Goal: Information Seeking & Learning: Learn about a topic

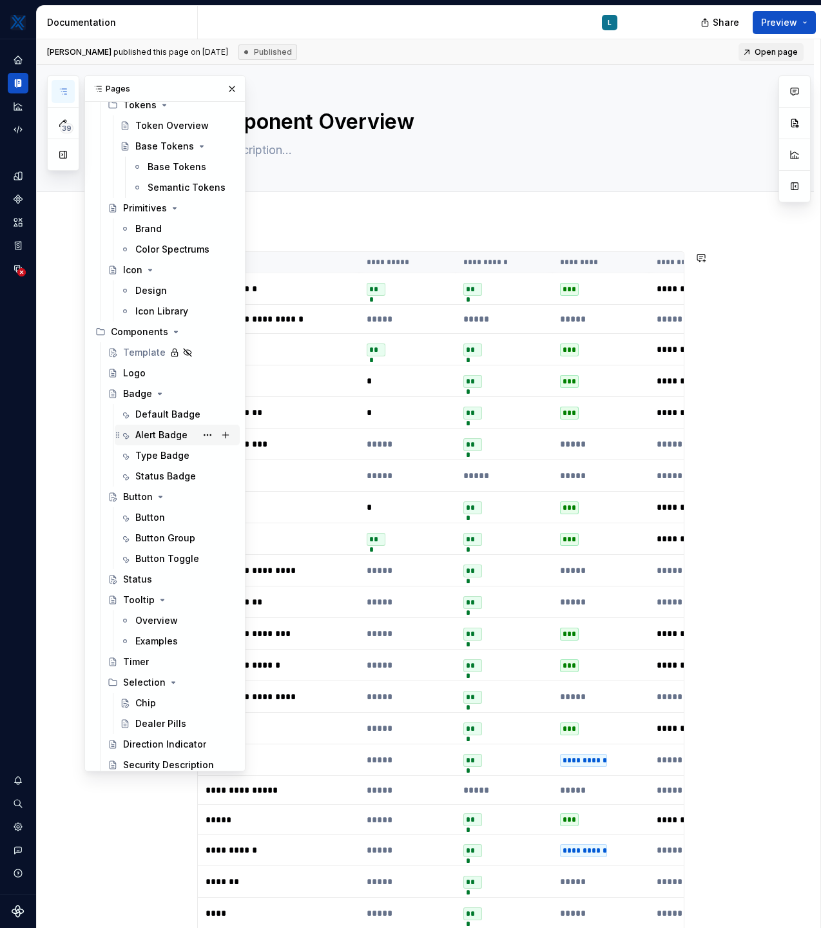
scroll to position [369, 0]
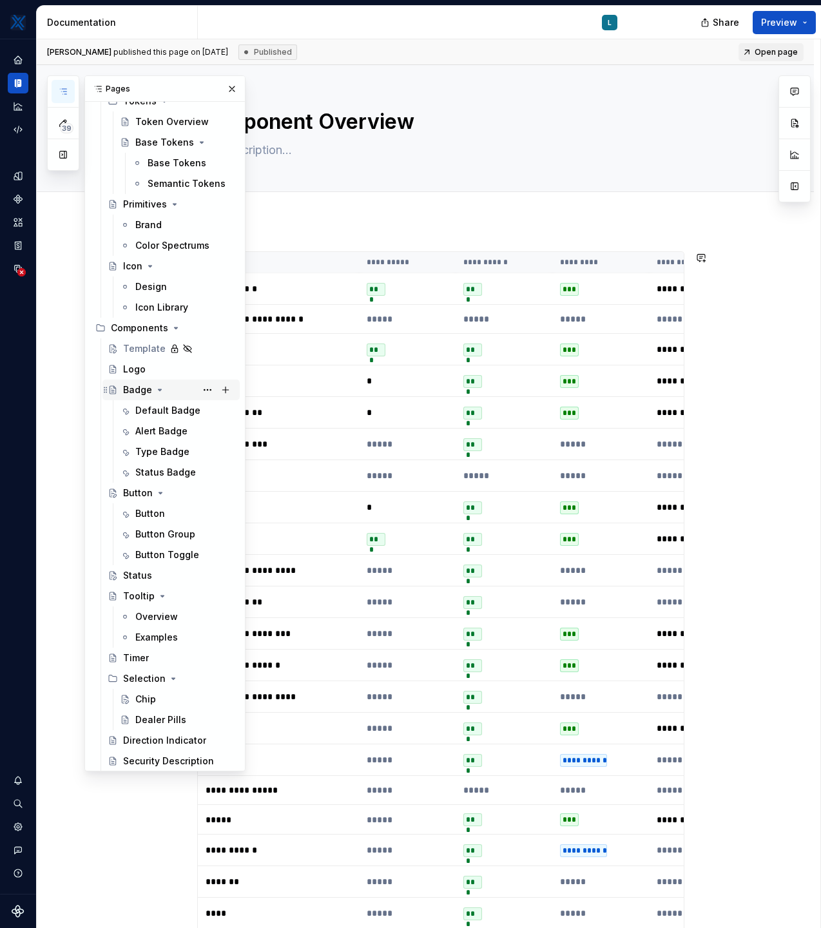
click at [140, 385] on div "Badge" at bounding box center [137, 390] width 29 height 13
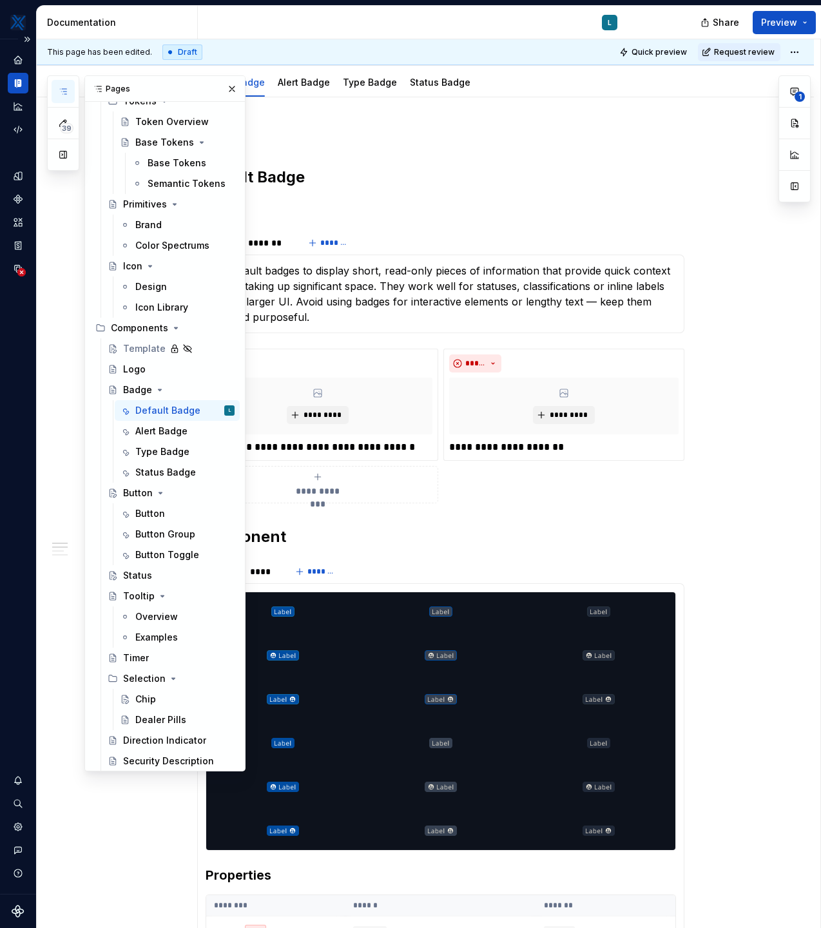
scroll to position [169, 0]
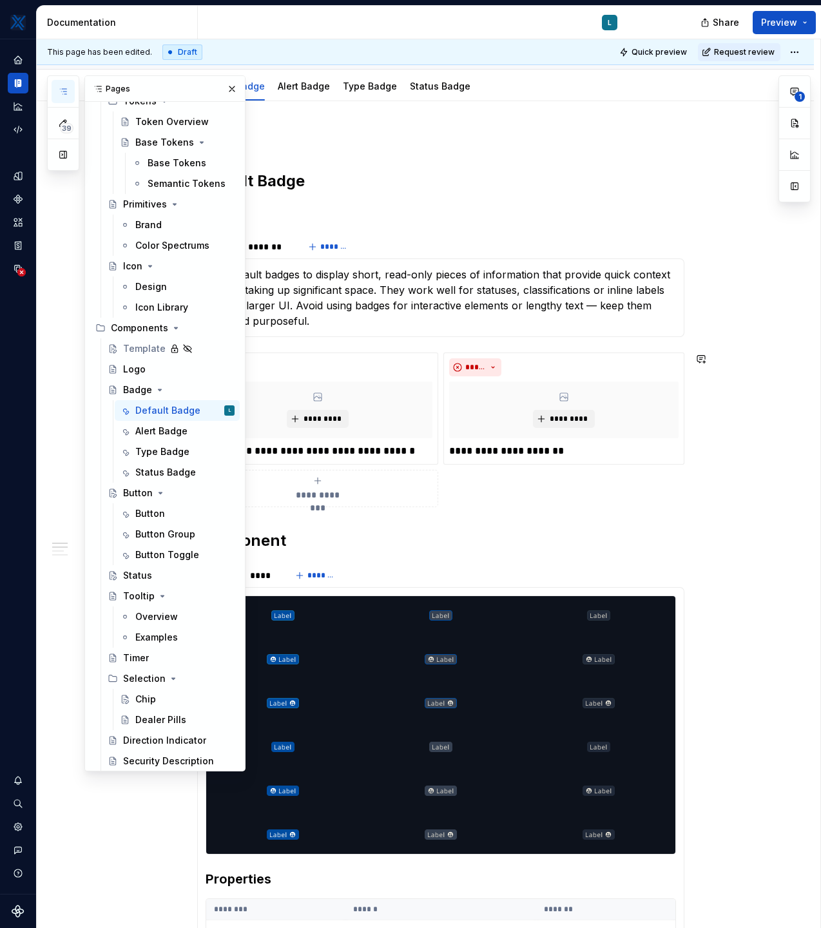
click at [232, 87] on button "button" at bounding box center [232, 89] width 18 height 18
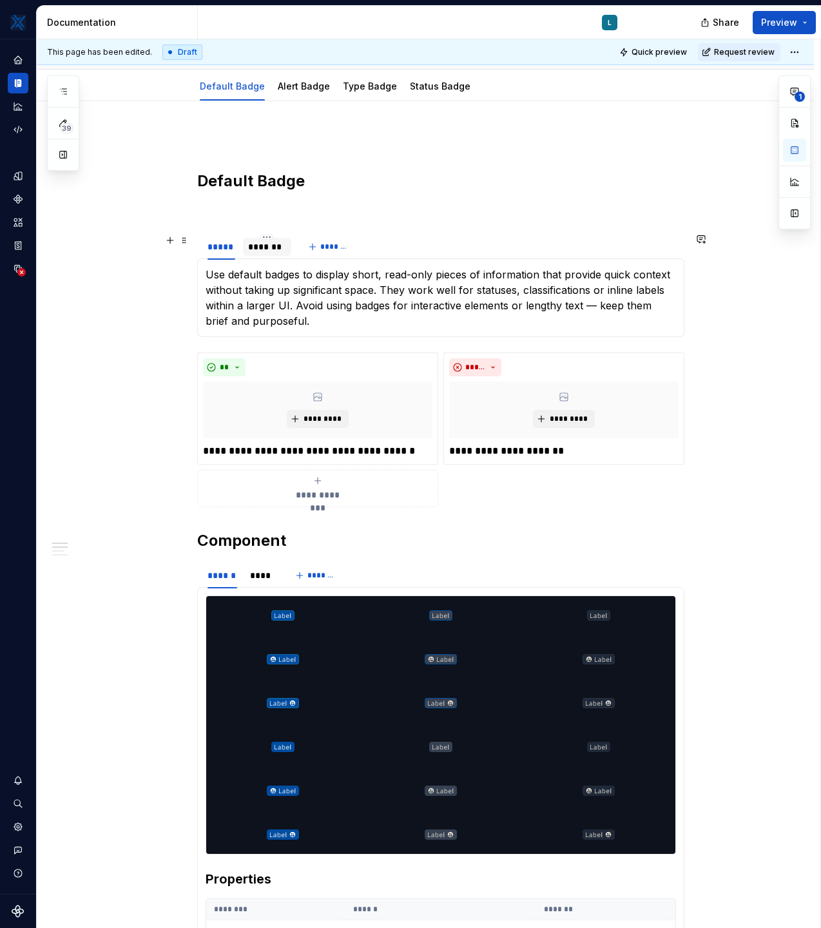
click at [271, 245] on div "*******" at bounding box center [267, 246] width 39 height 13
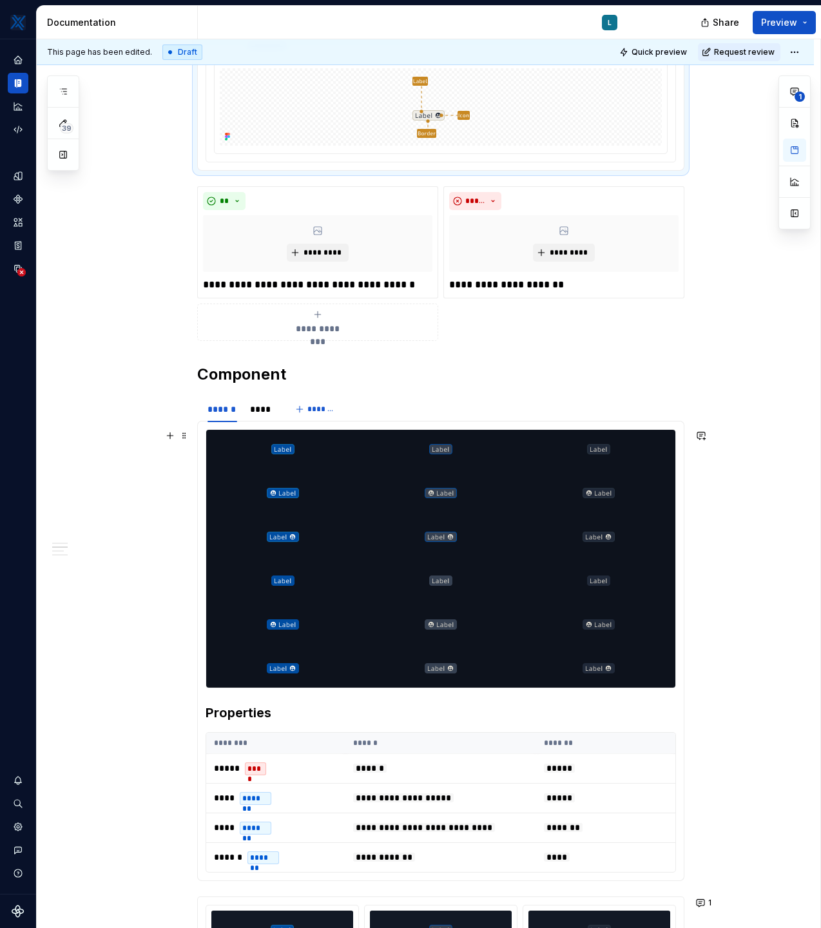
scroll to position [374, 0]
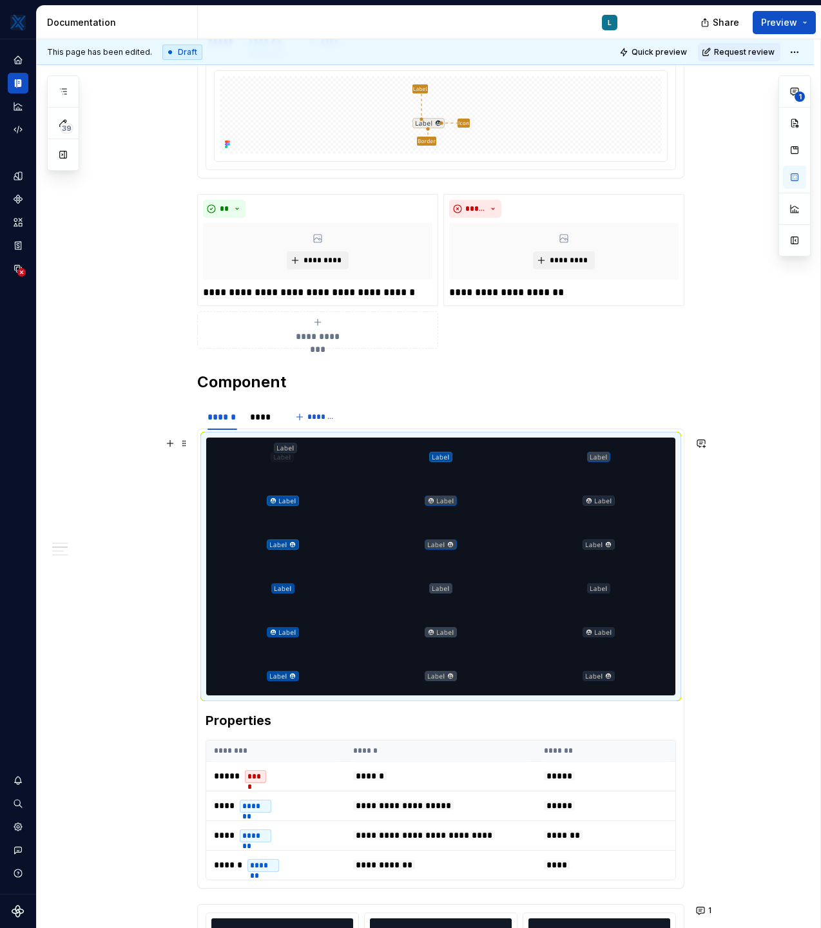
drag, startPoint x: 600, startPoint y: 458, endPoint x: 286, endPoint y: 462, distance: 313.3
click at [286, 462] on body "MKTX L Design system data Documentation L Share Preview 39 Pages Add Accessibil…" at bounding box center [410, 464] width 821 height 928
type textarea "*"
drag, startPoint x: 607, startPoint y: 504, endPoint x: 306, endPoint y: 507, distance: 301.1
click at [306, 507] on body "MKTX L Design system data Documentation L Share Preview 39 Pages Add Accessibil…" at bounding box center [410, 464] width 821 height 928
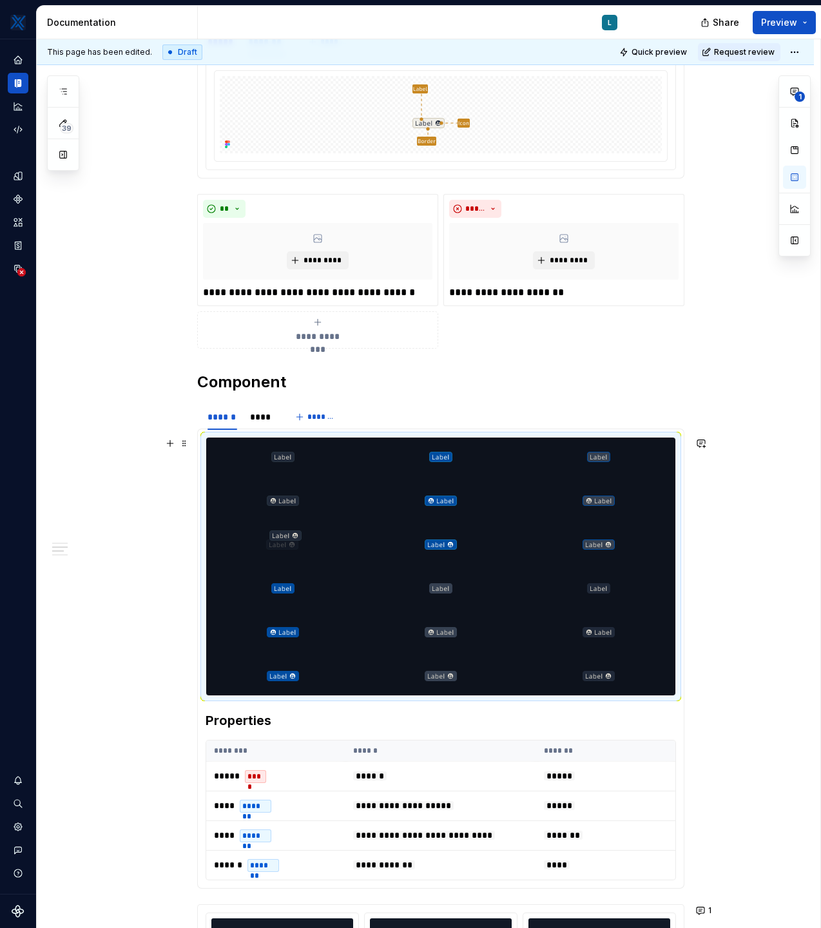
drag, startPoint x: 603, startPoint y: 545, endPoint x: 286, endPoint y: 553, distance: 317.3
click at [286, 553] on body "MKTX L Design system data Documentation L Share Preview 39 Pages Add Accessibil…" at bounding box center [410, 464] width 821 height 928
drag, startPoint x: 600, startPoint y: 592, endPoint x: 293, endPoint y: 598, distance: 306.3
click at [293, 598] on body "MKTX L Design system data Documentation L Share Preview 39 Pages Add Accessibil…" at bounding box center [410, 464] width 821 height 928
drag, startPoint x: 607, startPoint y: 633, endPoint x: 285, endPoint y: 636, distance: 321.7
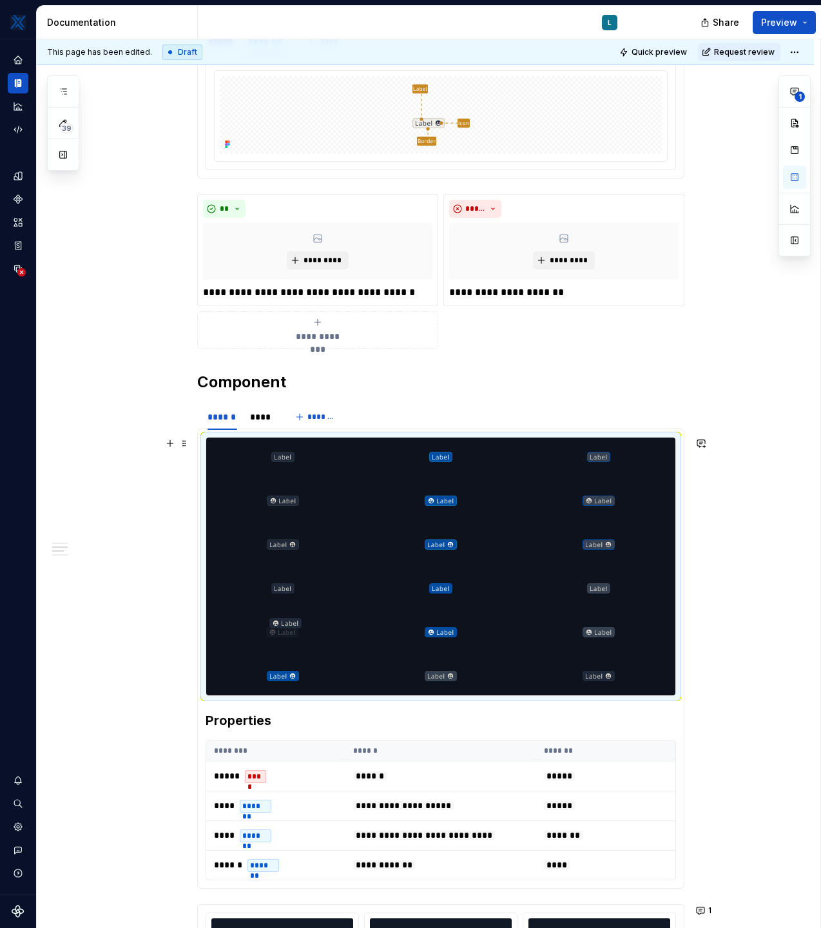
click at [285, 636] on body "MKTX L Design system data Documentation L Share Preview 39 Pages Add Accessibil…" at bounding box center [410, 464] width 821 height 928
drag, startPoint x: 596, startPoint y: 676, endPoint x: 298, endPoint y: 690, distance: 298.8
click at [298, 690] on body "MKTX L Design system data Documentation L Share Preview 39 Pages Add Accessibil…" at bounding box center [410, 464] width 821 height 928
click at [211, 709] on section-item-column "**********" at bounding box center [441, 659] width 471 height 444
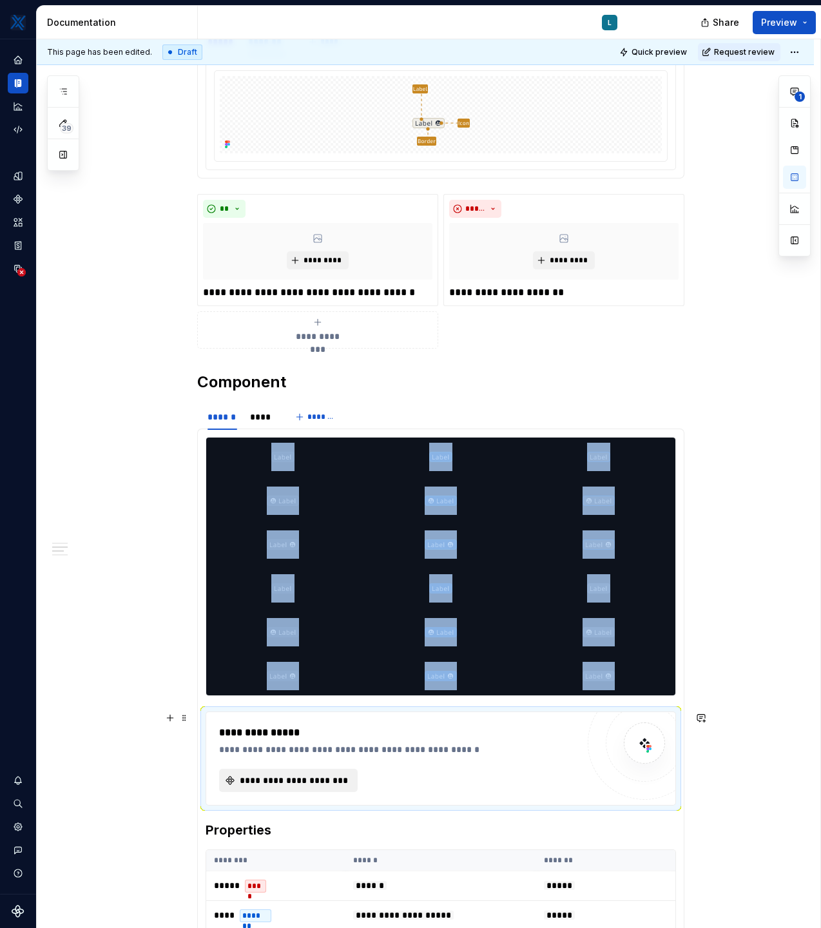
click at [299, 782] on span "**********" at bounding box center [294, 780] width 112 height 13
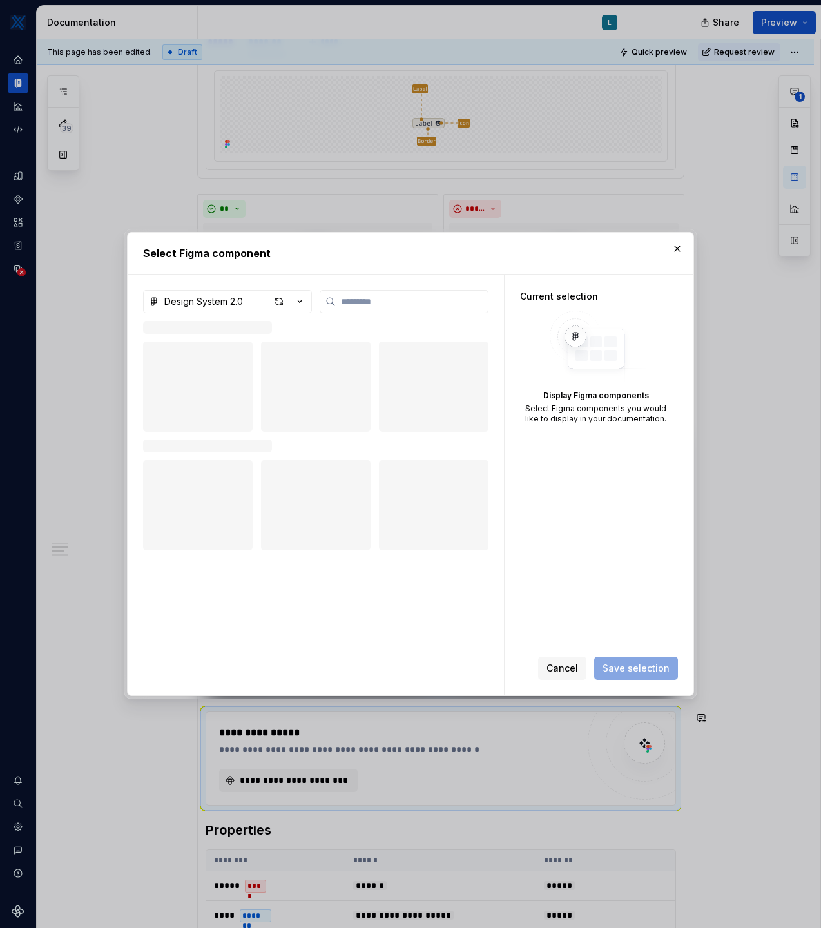
type textarea "*"
type input "*****"
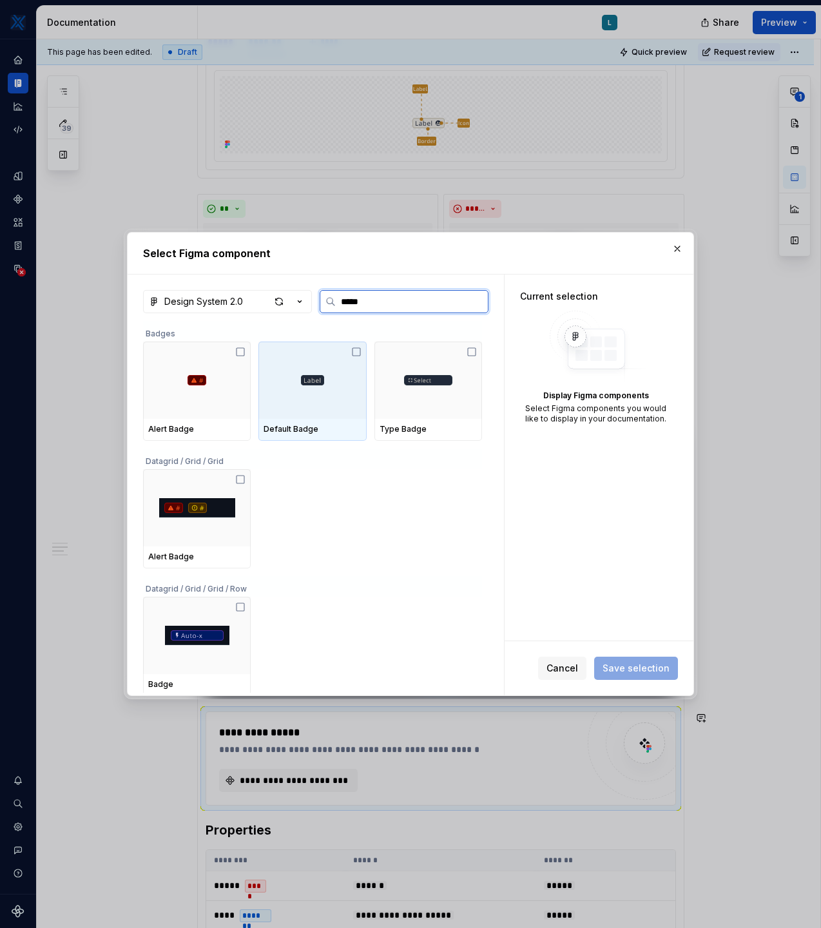
click at [340, 409] on div at bounding box center [313, 380] width 108 height 77
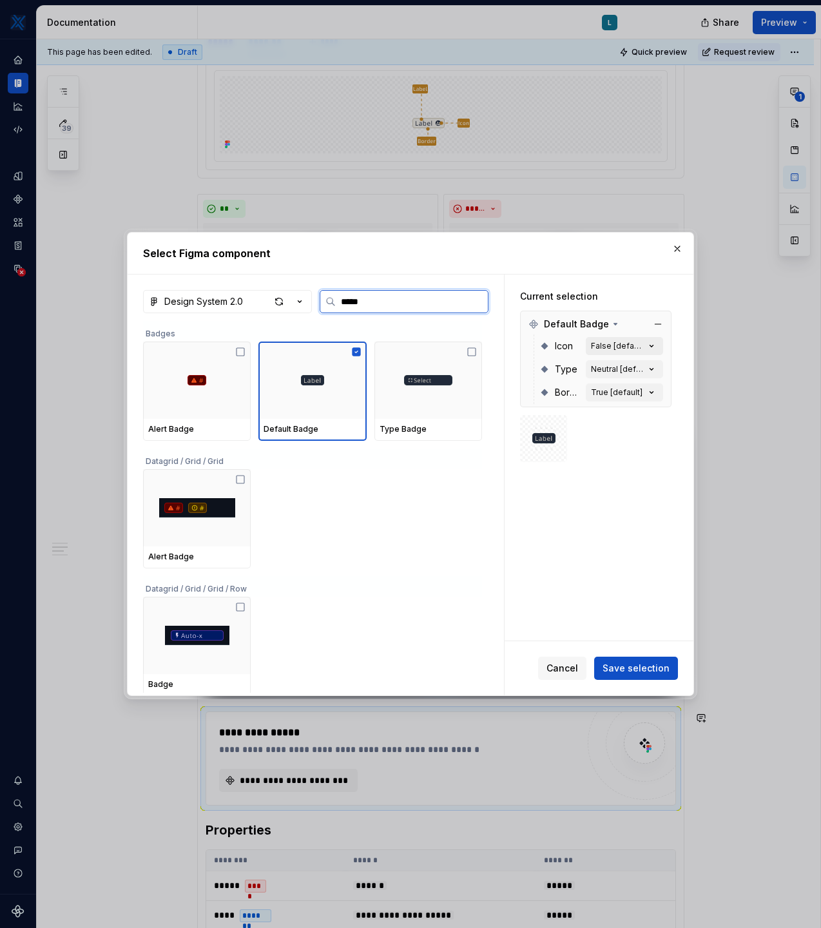
click at [650, 346] on button "False [default]" at bounding box center [624, 346] width 77 height 18
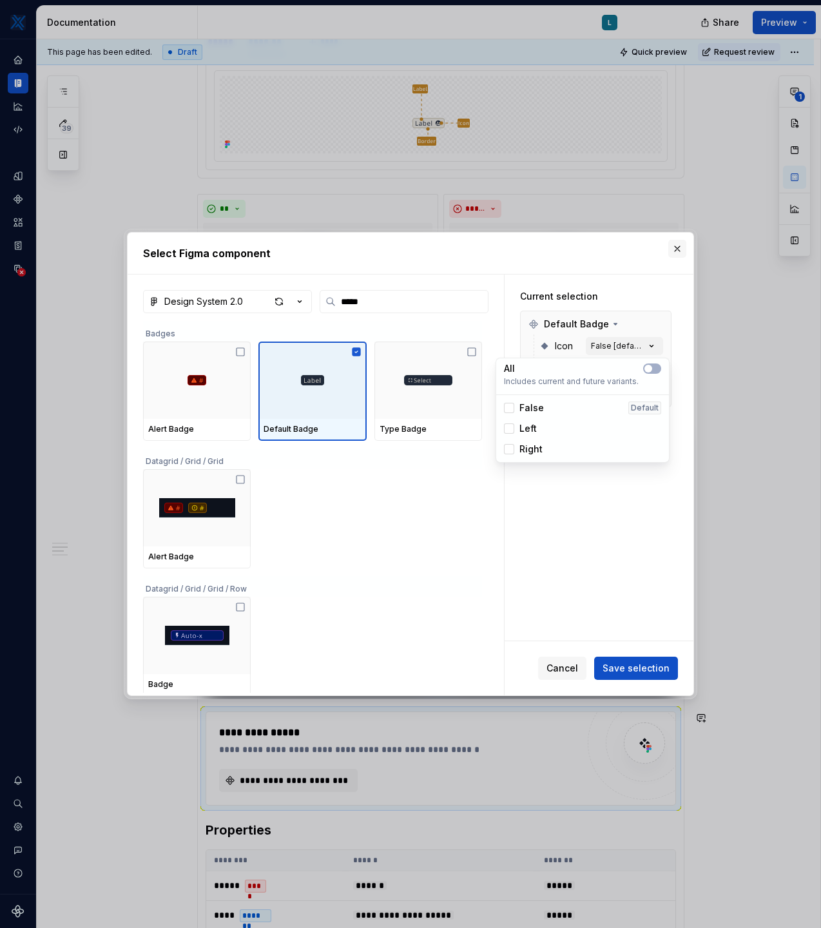
click at [679, 250] on button "button" at bounding box center [678, 249] width 18 height 18
type textarea "*"
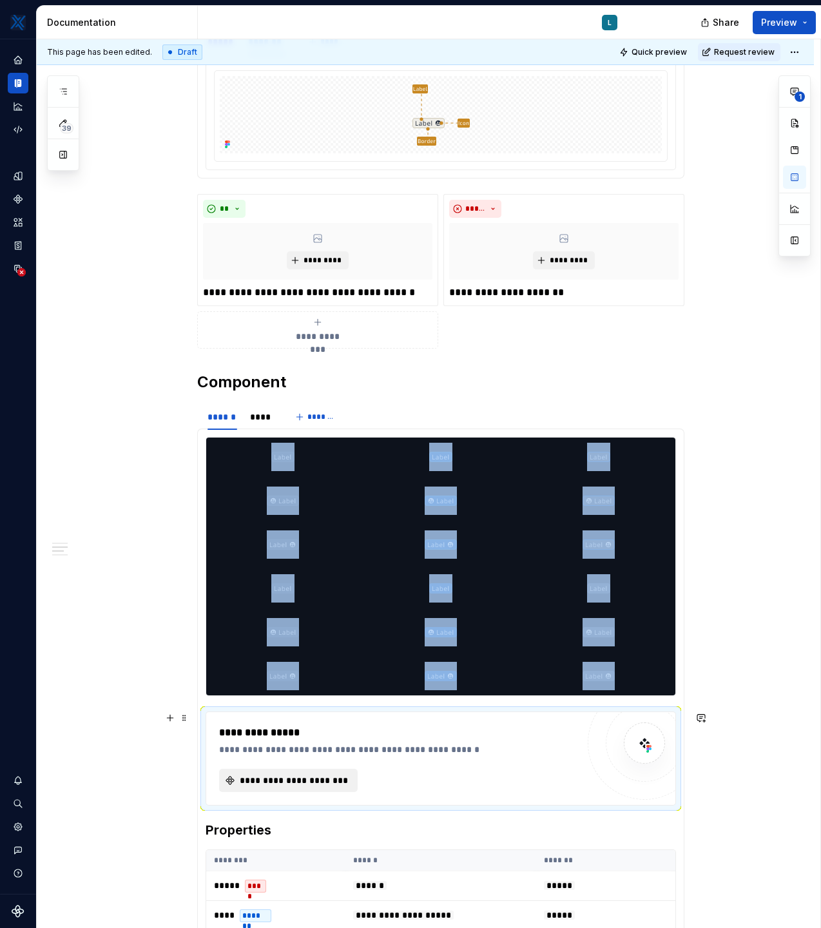
click at [329, 782] on span "**********" at bounding box center [294, 780] width 112 height 13
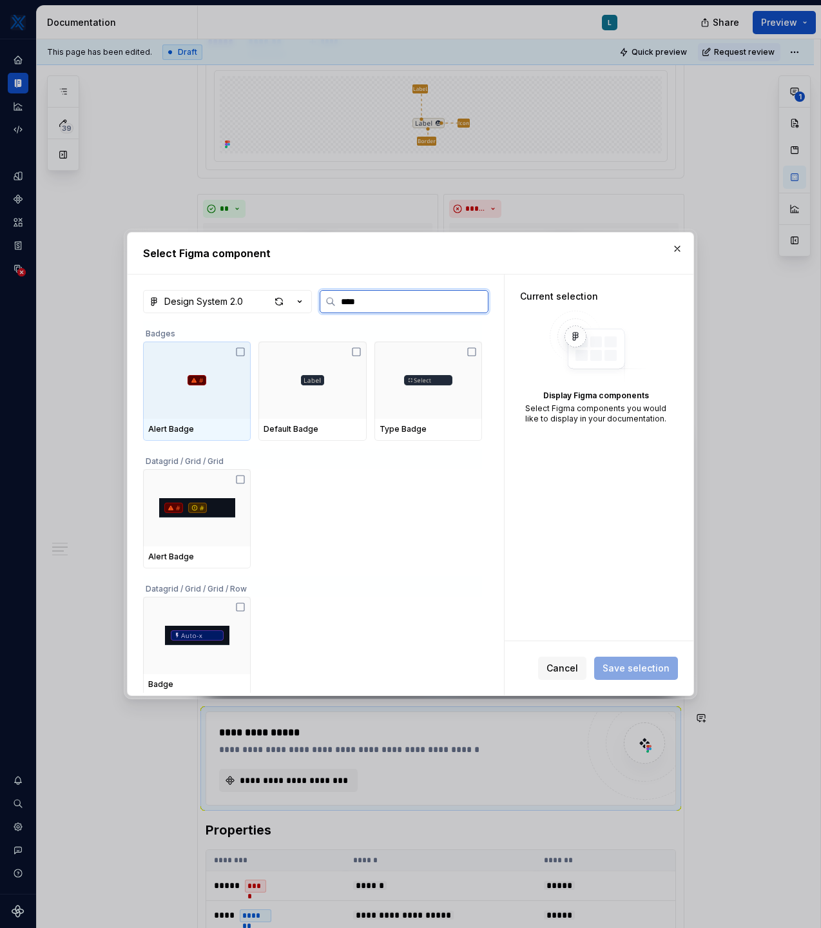
type input "*****"
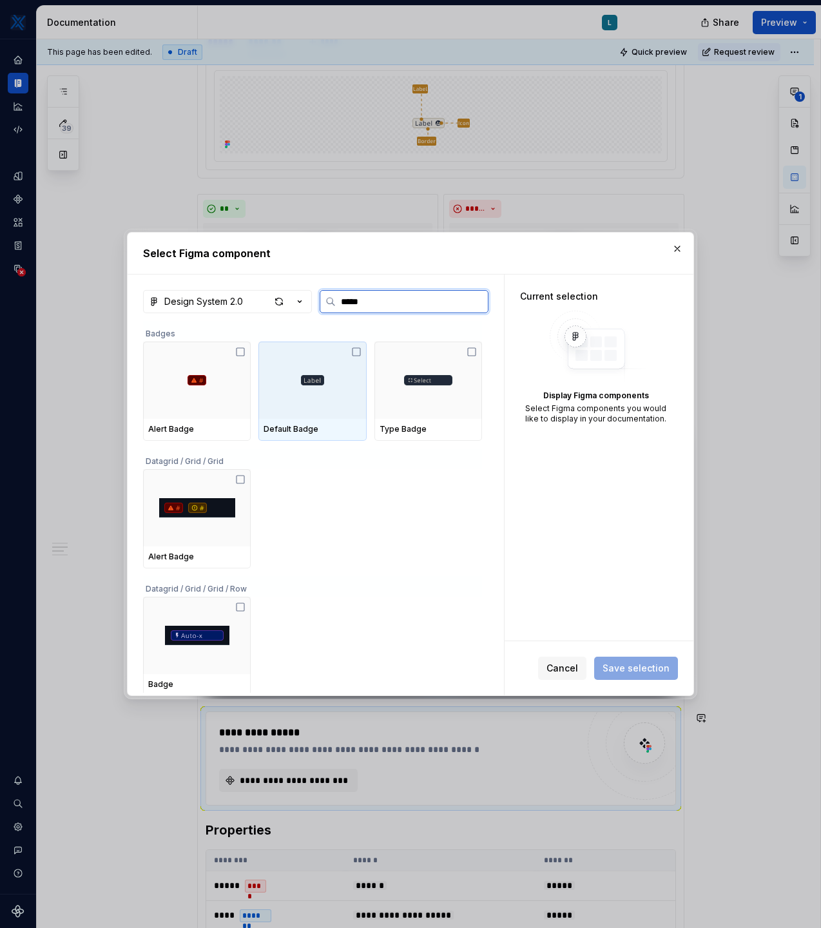
click at [326, 416] on div at bounding box center [313, 380] width 108 height 77
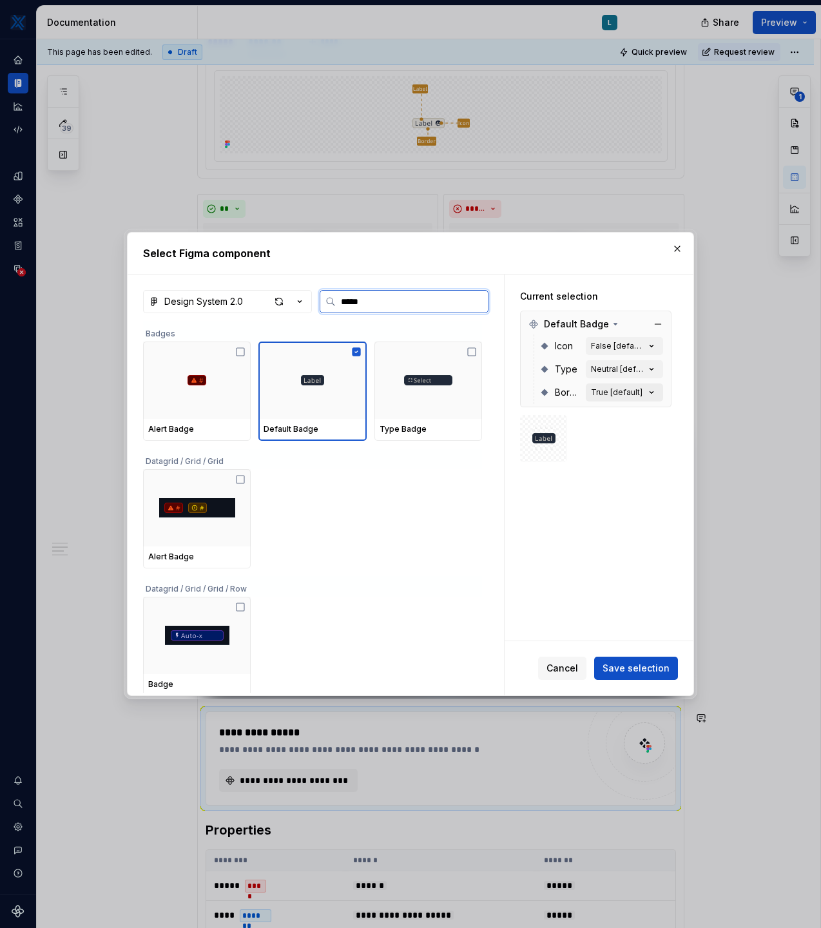
click at [656, 389] on icon "button" at bounding box center [651, 392] width 13 height 13
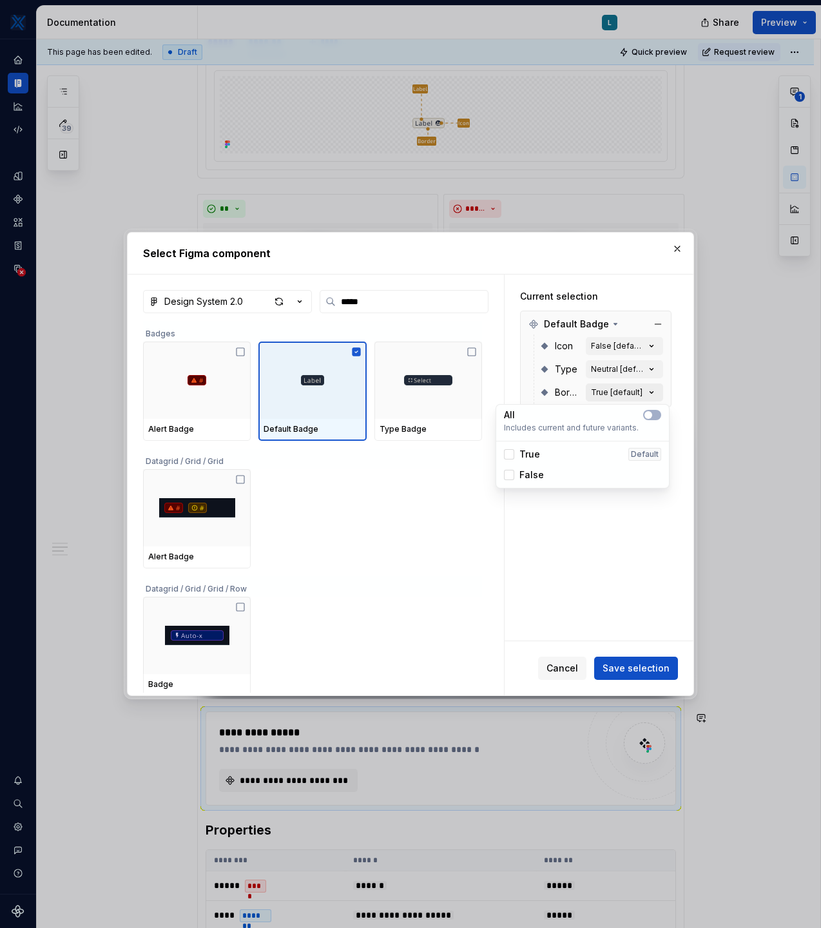
click at [656, 389] on icon "button" at bounding box center [651, 392] width 13 height 13
click at [652, 373] on icon "button" at bounding box center [651, 369] width 13 height 13
click at [539, 429] on span "Neutral" at bounding box center [537, 431] width 34 height 13
click at [636, 670] on span "Save selection" at bounding box center [636, 668] width 67 height 13
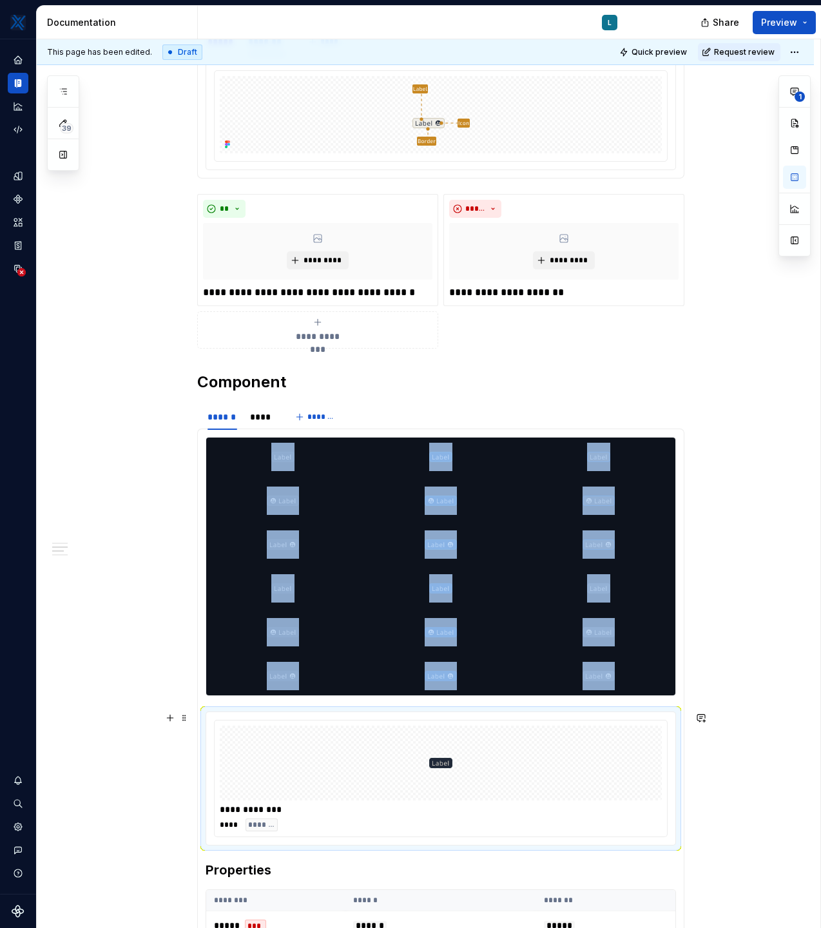
click at [572, 785] on div at bounding box center [441, 763] width 442 height 75
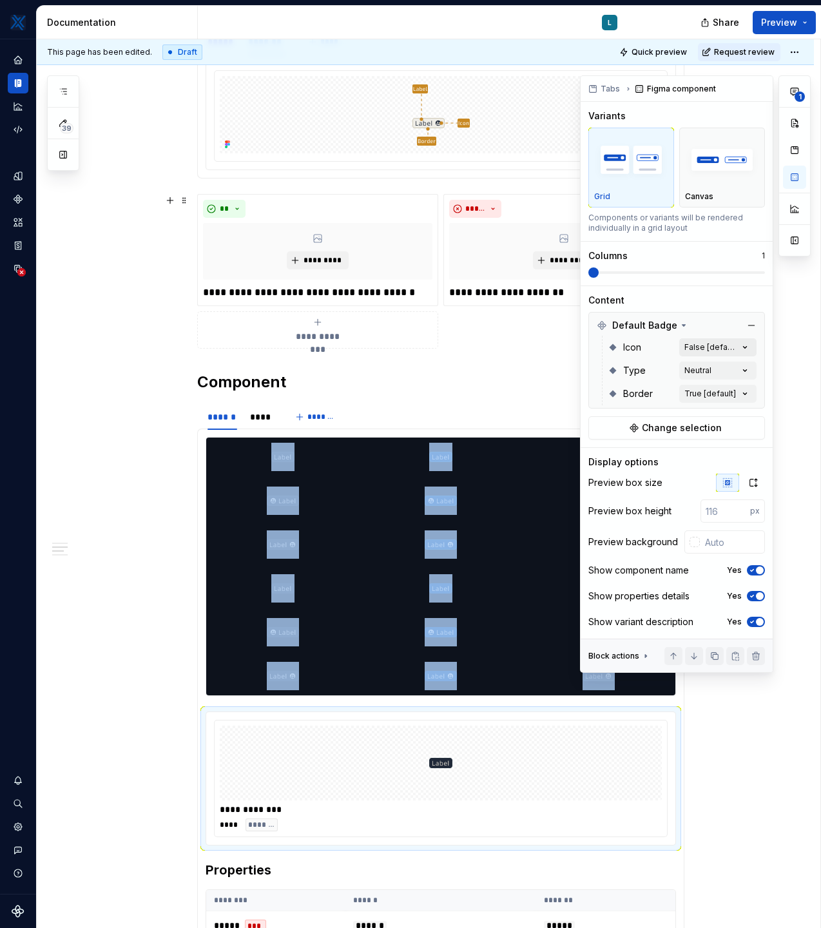
click at [743, 346] on div "**********" at bounding box center [695, 374] width 231 height 598
click at [740, 370] on icon "button" at bounding box center [735, 370] width 10 height 8
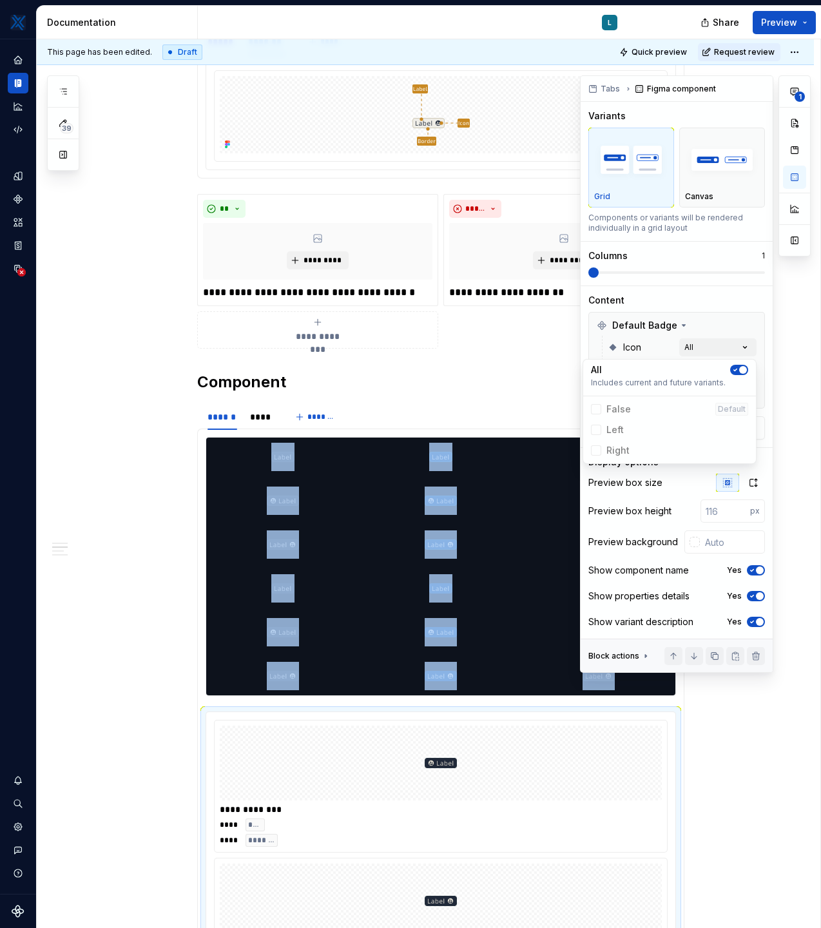
click at [738, 728] on html "MKTX L Design system data Documentation L Share Preview 39 Pages Add Accessibil…" at bounding box center [410, 464] width 821 height 928
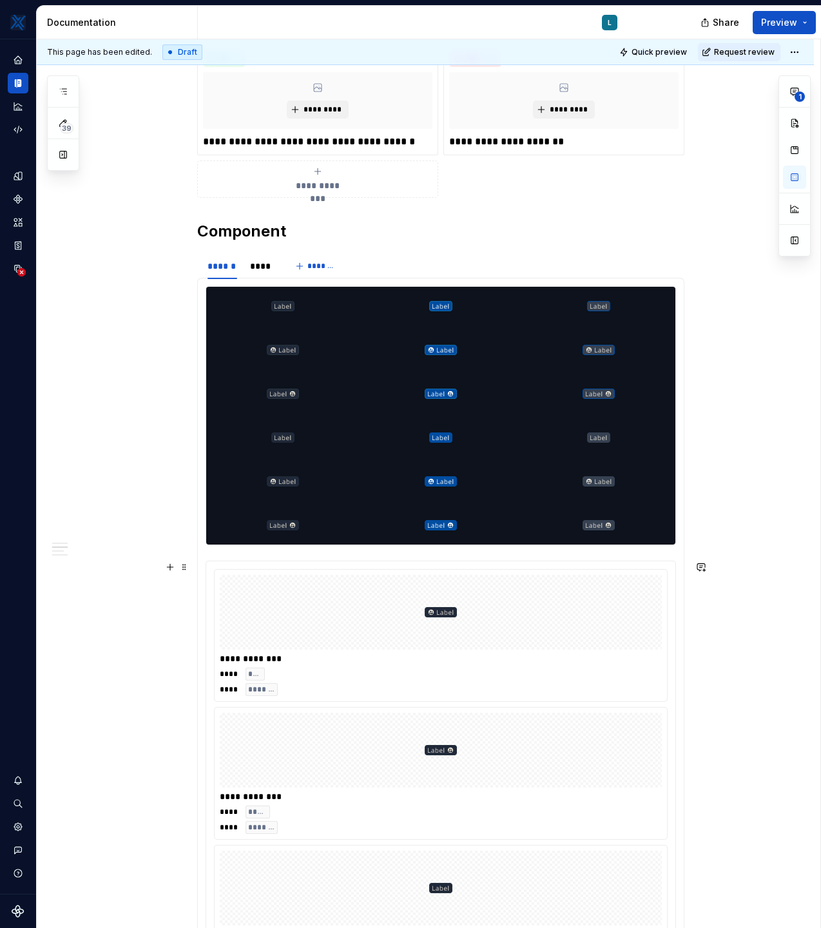
scroll to position [543, 0]
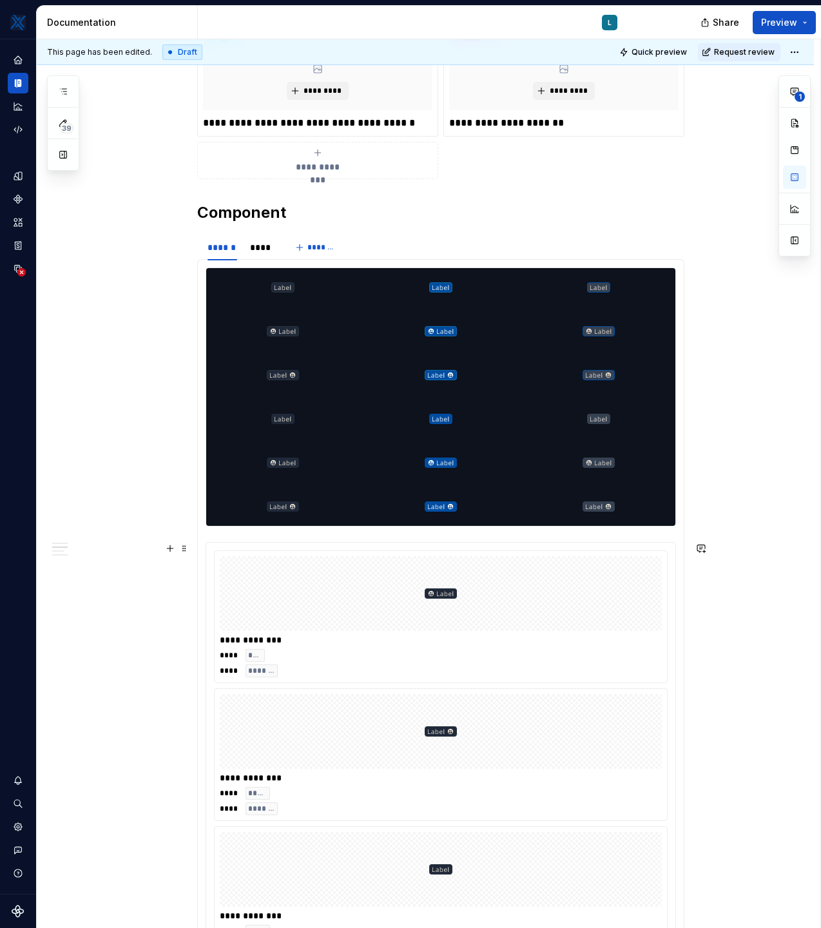
click at [641, 612] on div at bounding box center [441, 593] width 442 height 75
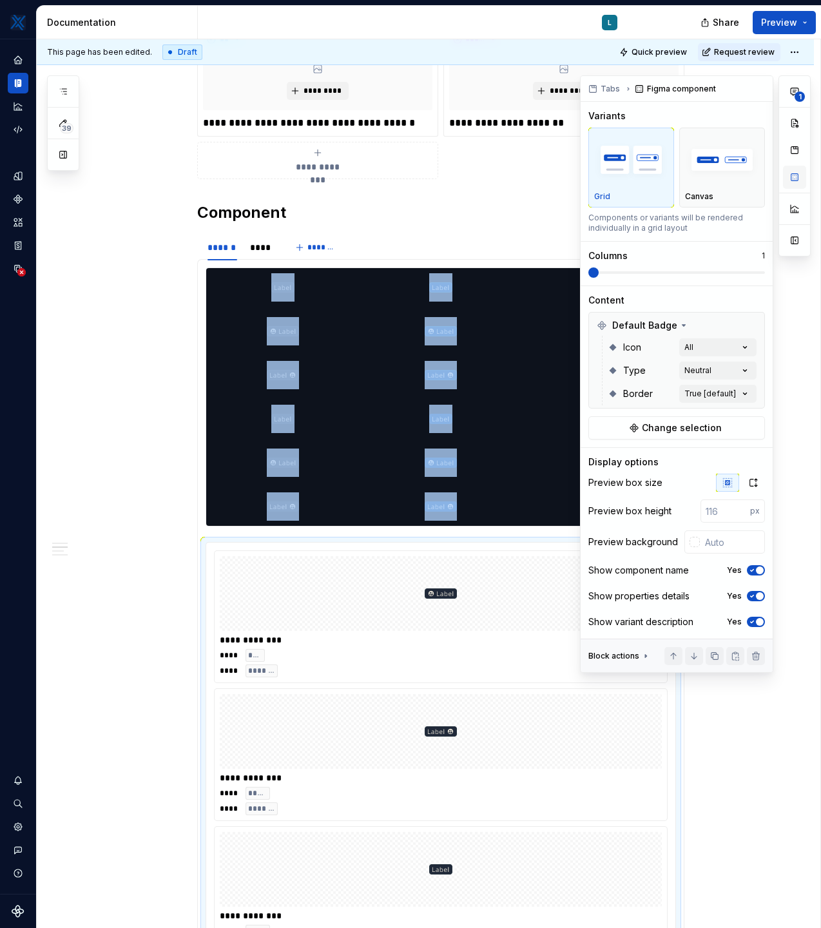
click at [795, 181] on button "button" at bounding box center [794, 177] width 23 height 23
type textarea "*"
click at [720, 182] on img "button" at bounding box center [722, 160] width 74 height 47
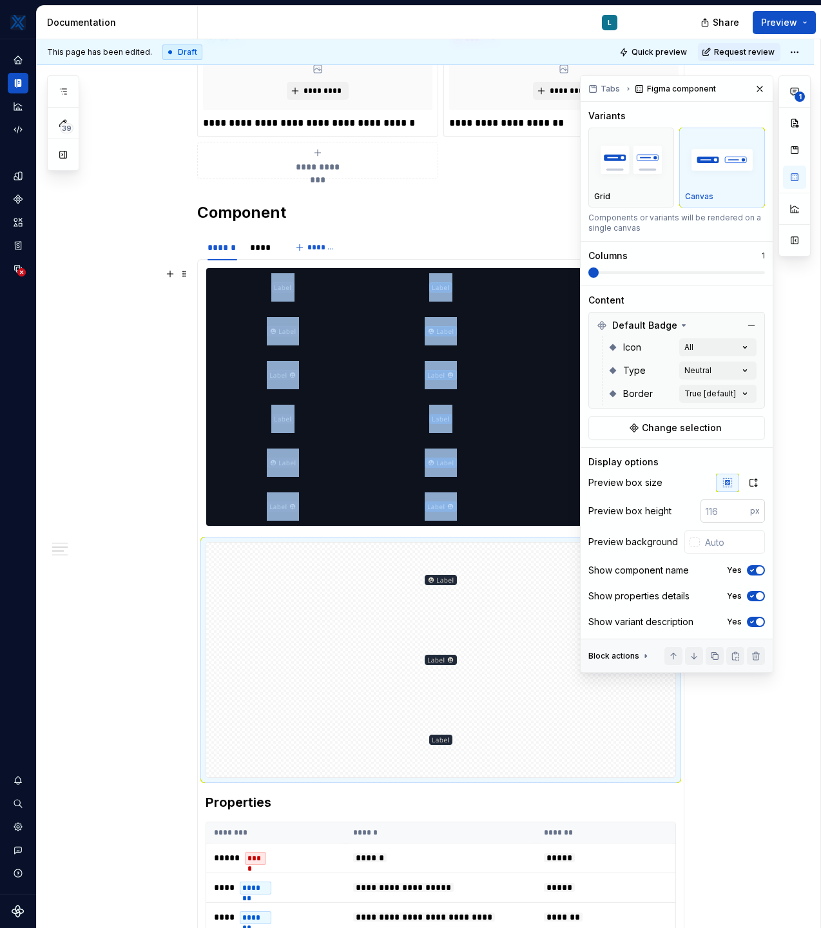
click at [723, 511] on input "number" at bounding box center [726, 511] width 50 height 23
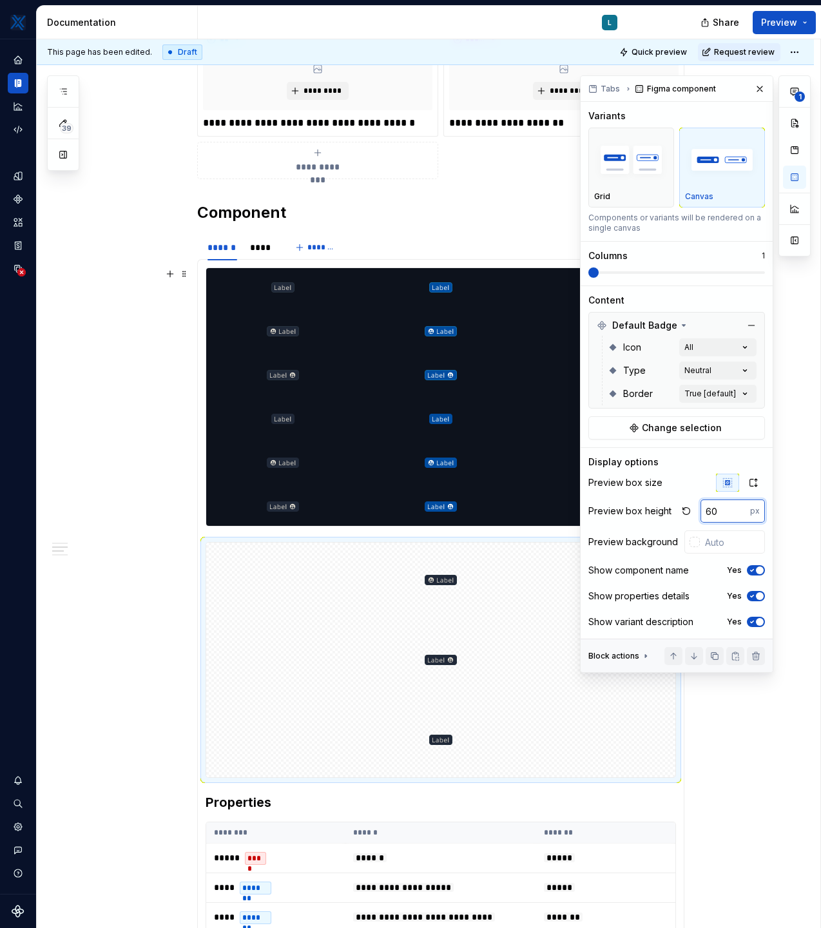
type input "60"
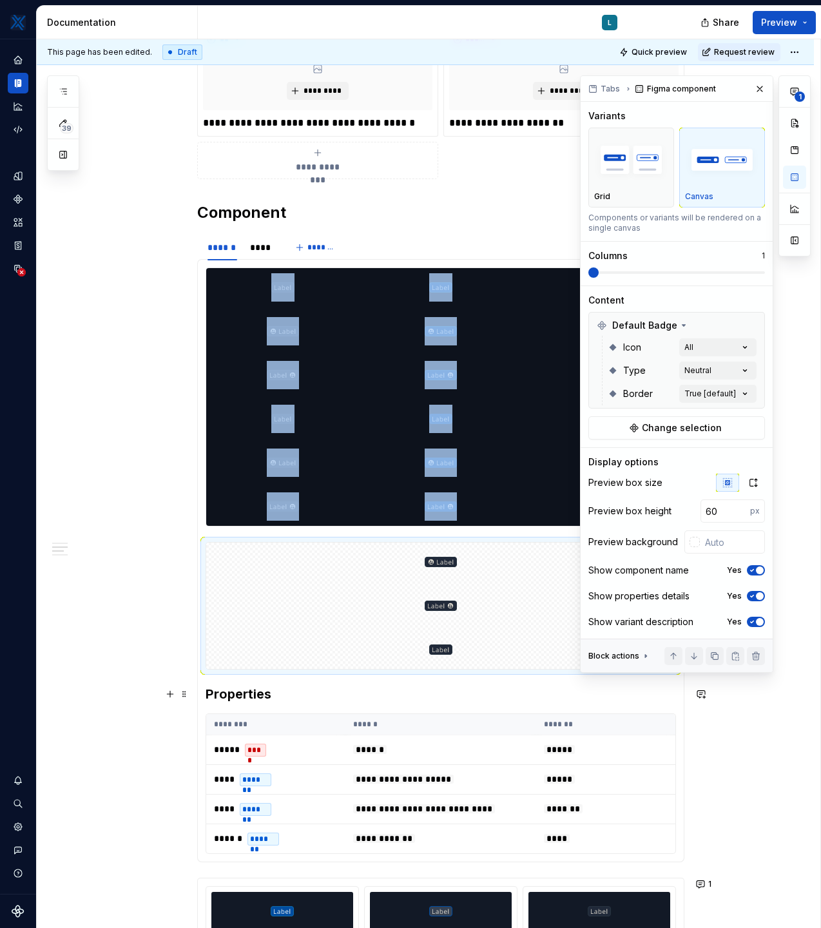
click at [387, 687] on h3 "Properties" at bounding box center [441, 694] width 471 height 18
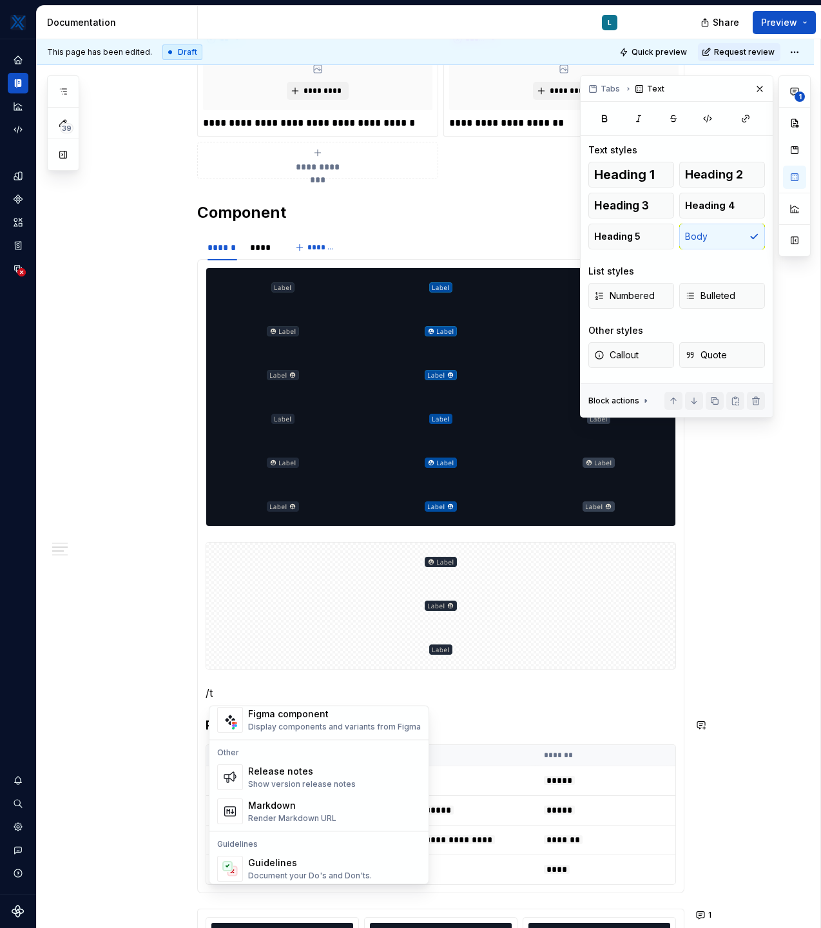
scroll to position [1181, 0]
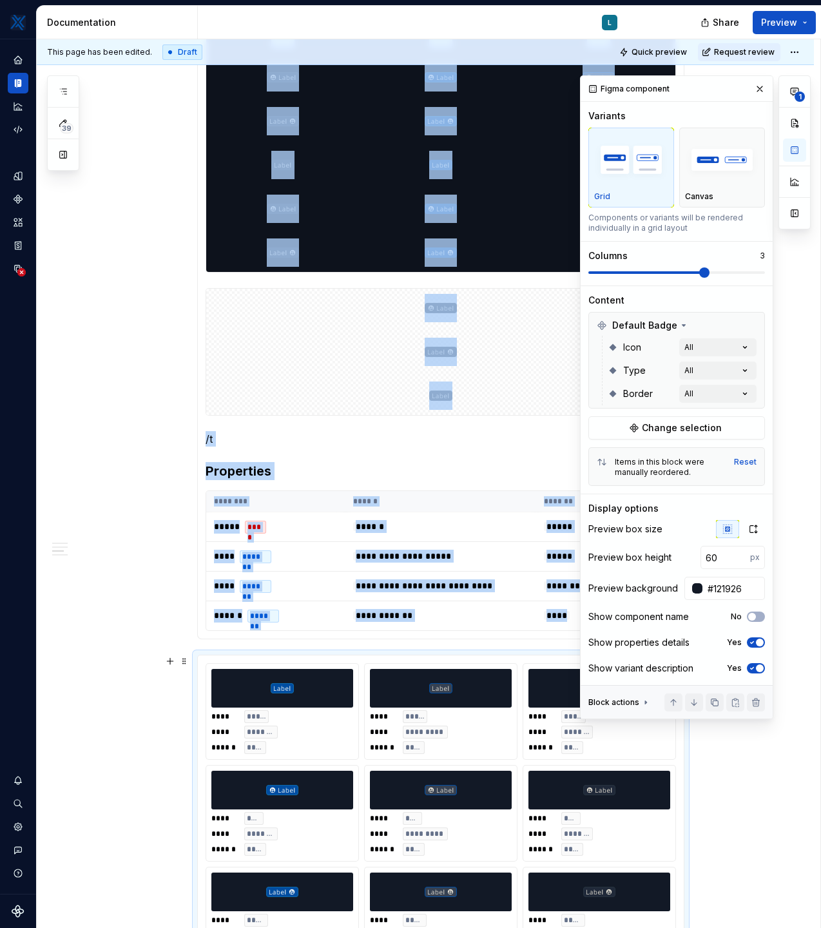
scroll to position [667, 0]
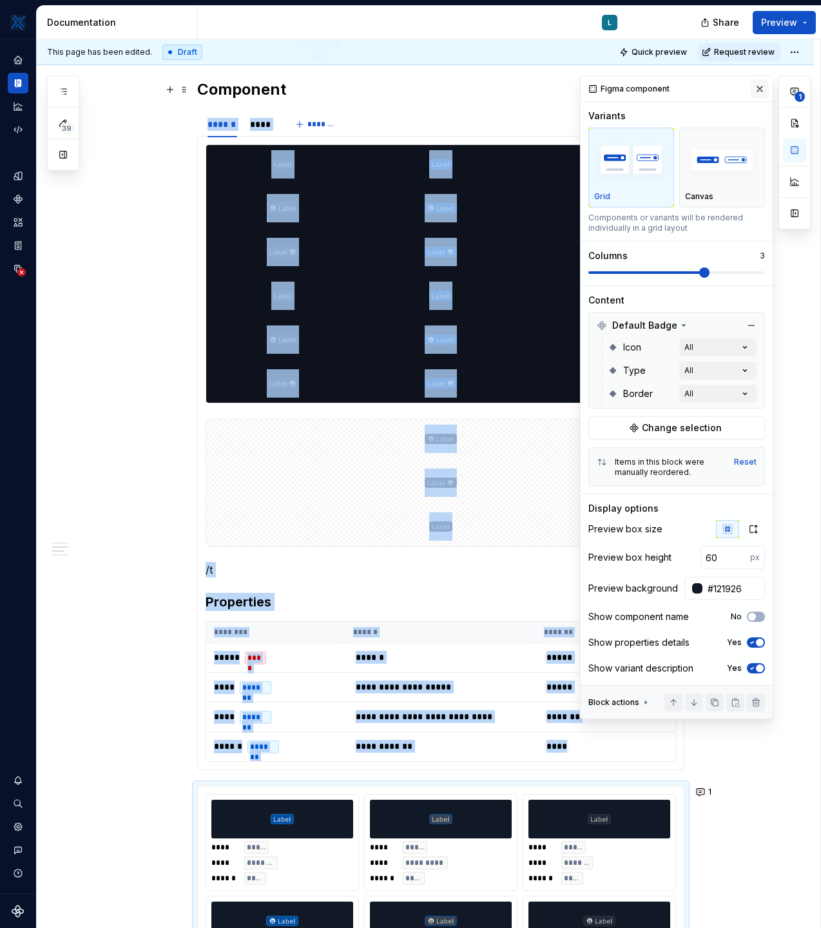
click at [755, 90] on button "button" at bounding box center [760, 89] width 18 height 18
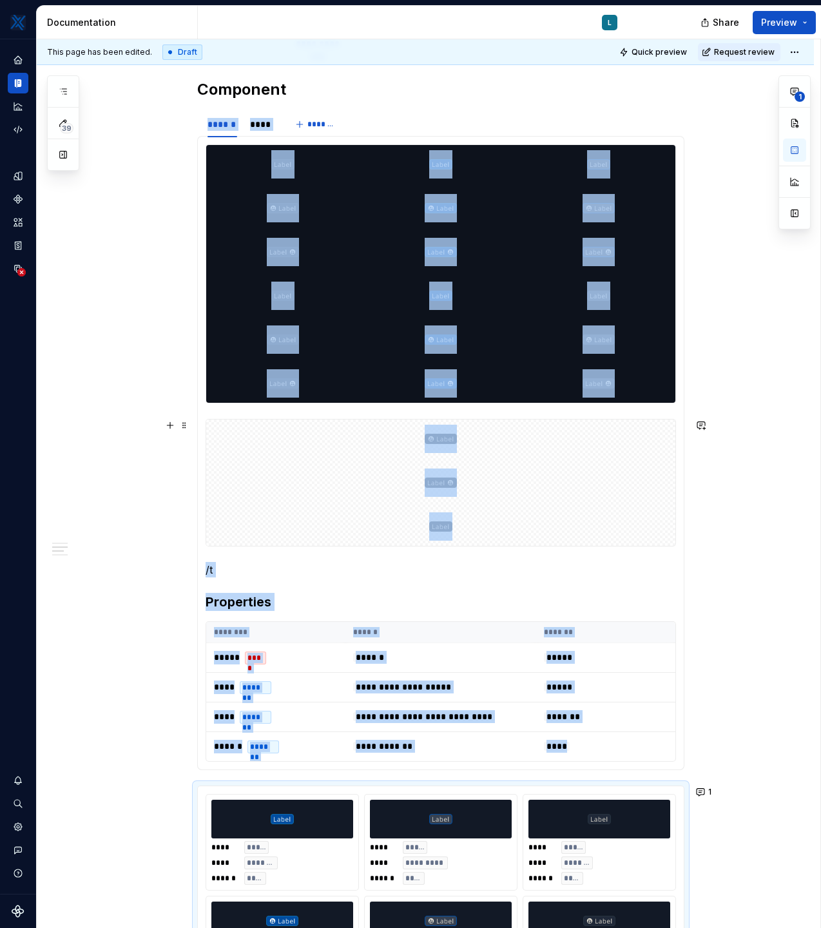
click at [708, 474] on div "**********" at bounding box center [425, 899] width 777 height 2591
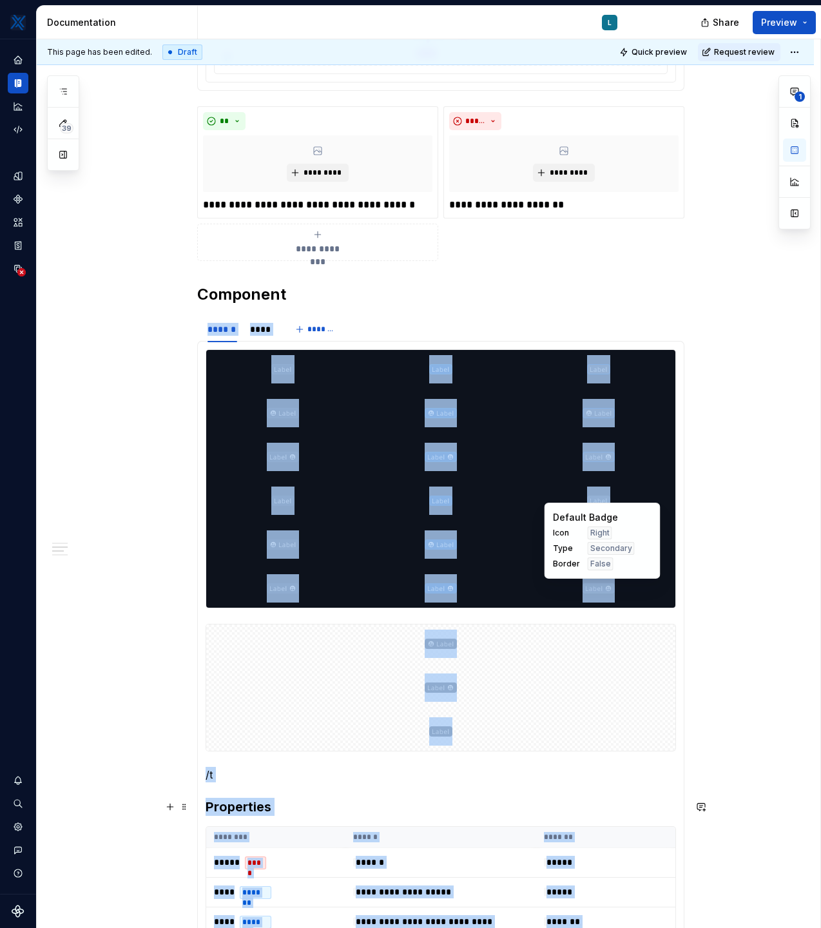
scroll to position [445, 0]
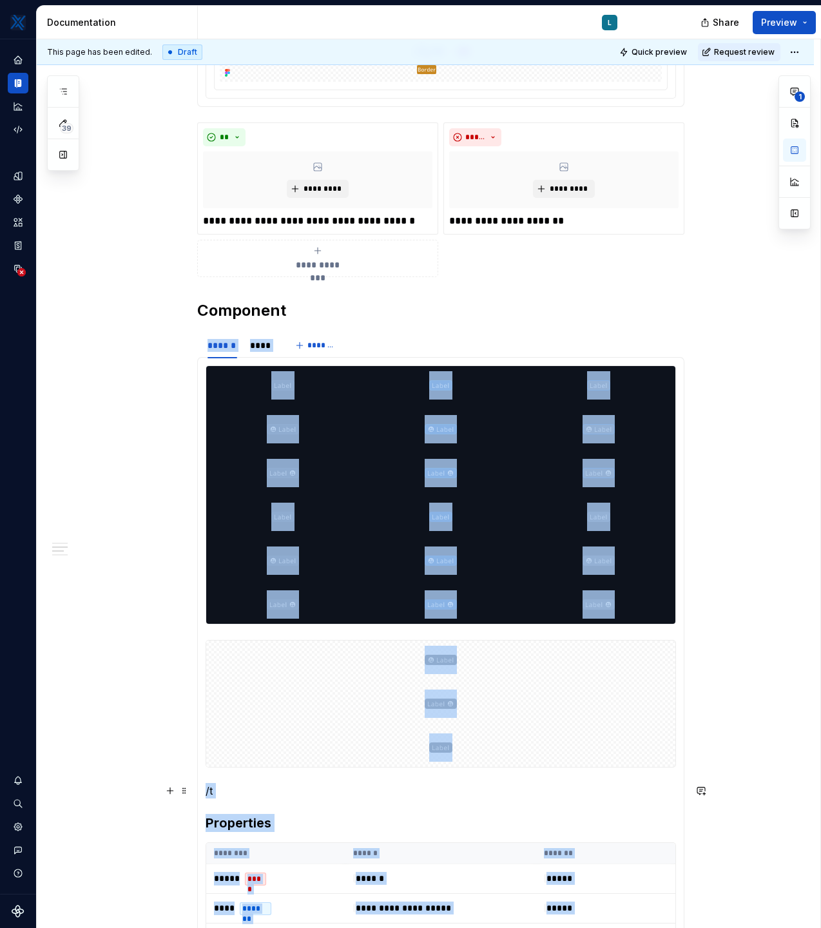
click at [219, 790] on p "/t" at bounding box center [441, 790] width 471 height 15
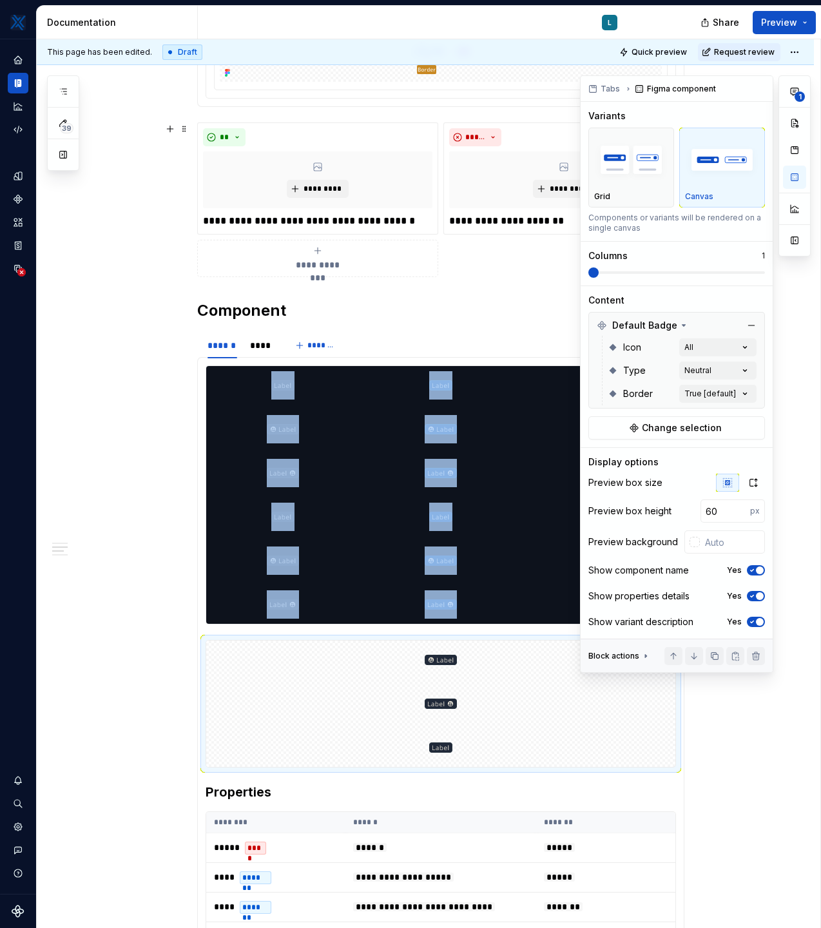
click at [699, 271] on span at bounding box center [677, 272] width 177 height 3
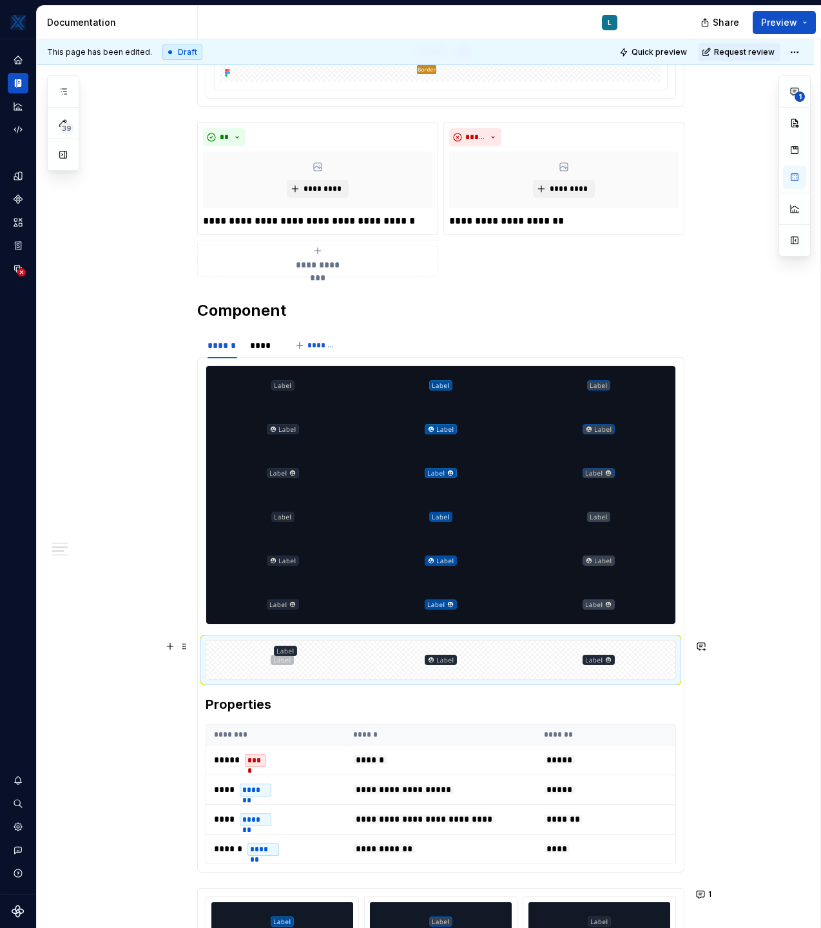
drag, startPoint x: 605, startPoint y: 660, endPoint x: 298, endPoint y: 668, distance: 307.0
click at [298, 668] on body "MKTX L Design system data Documentation L Share Preview 39 Pages Add Accessibil…" at bounding box center [410, 464] width 821 height 928
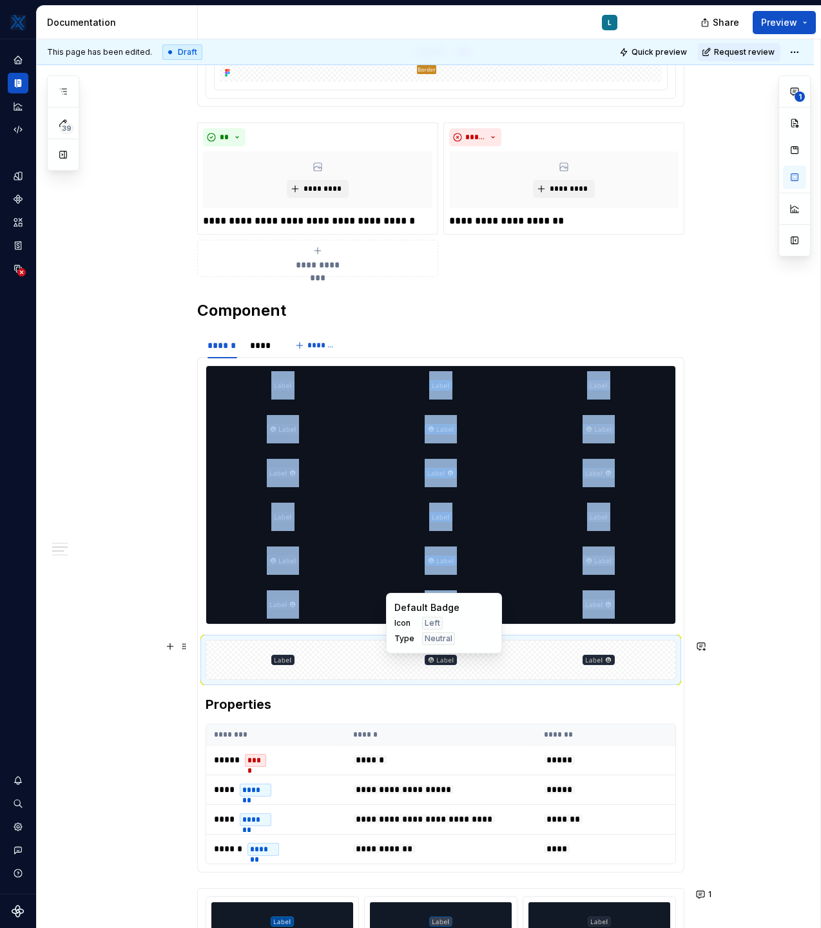
click at [517, 663] on div at bounding box center [440, 660] width 153 height 39
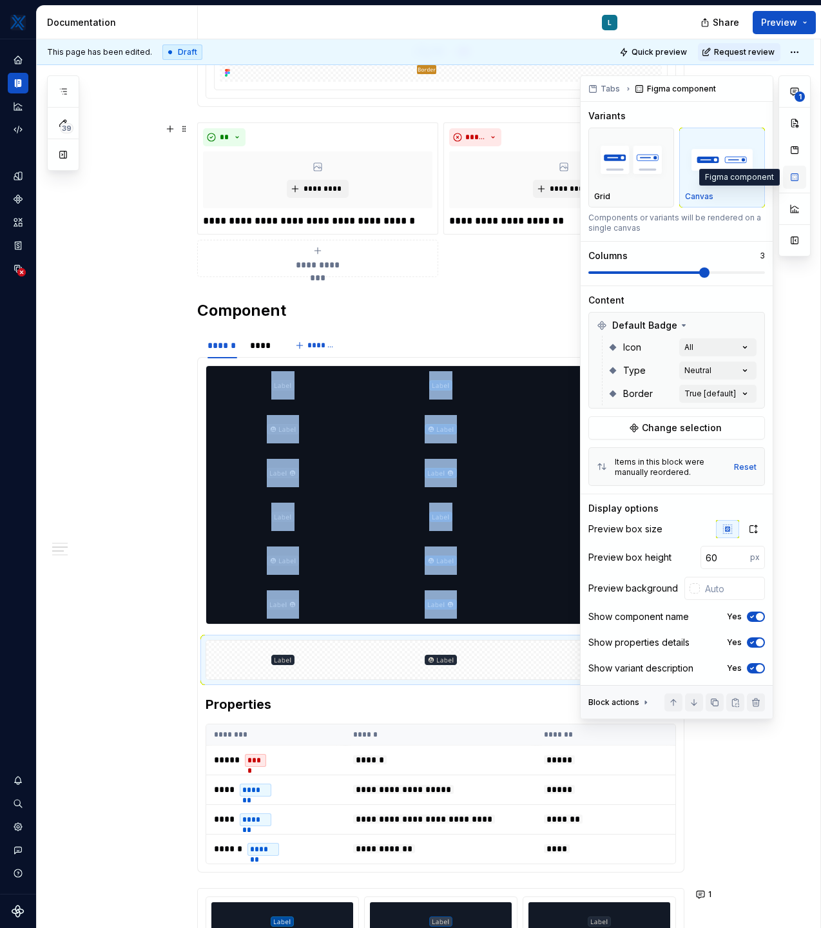
click at [792, 177] on button "button" at bounding box center [794, 177] width 23 height 23
type textarea "*"
click at [747, 391] on div "**********" at bounding box center [695, 397] width 231 height 644
click at [738, 416] on span "button" at bounding box center [736, 417] width 8 height 8
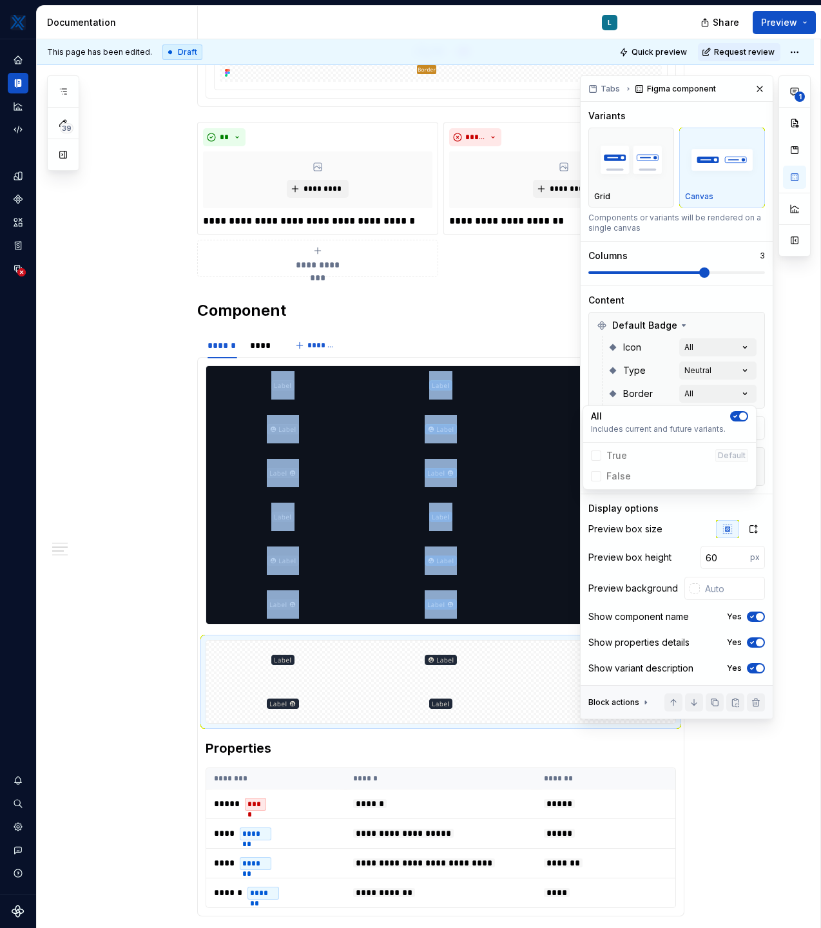
click at [787, 404] on div "1" at bounding box center [795, 397] width 32 height 644
click at [747, 390] on div "**********" at bounding box center [695, 397] width 231 height 644
click at [772, 444] on div "**********" at bounding box center [695, 397] width 231 height 644
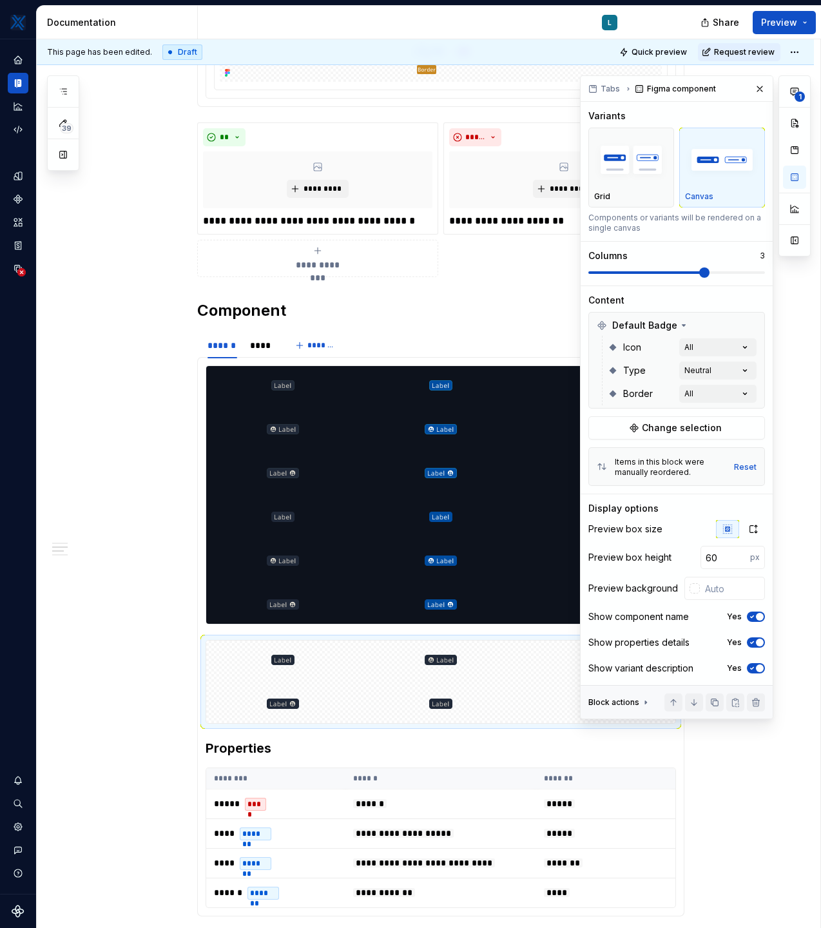
click at [772, 444] on div "Tabs Figma component Variants Grid Canvas Components or variants will be render…" at bounding box center [677, 397] width 192 height 643
click at [810, 357] on div "1" at bounding box center [795, 397] width 32 height 644
click at [789, 384] on div "1" at bounding box center [795, 397] width 32 height 644
click at [650, 178] on img "button" at bounding box center [631, 160] width 74 height 47
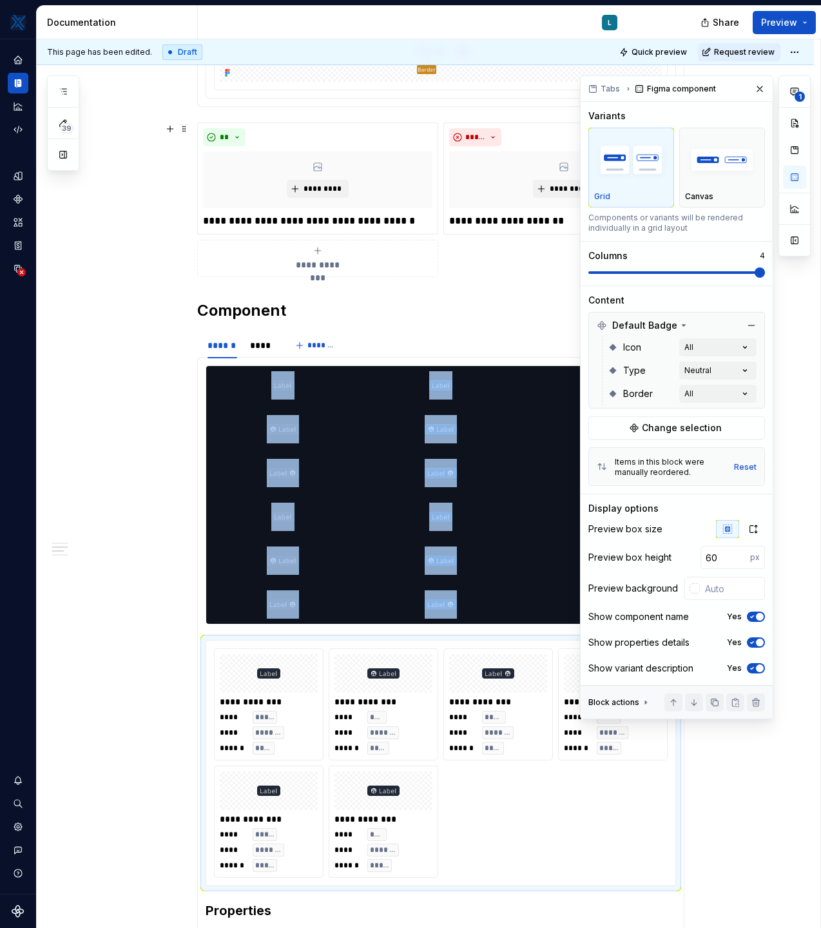
click at [755, 275] on span at bounding box center [760, 273] width 10 height 10
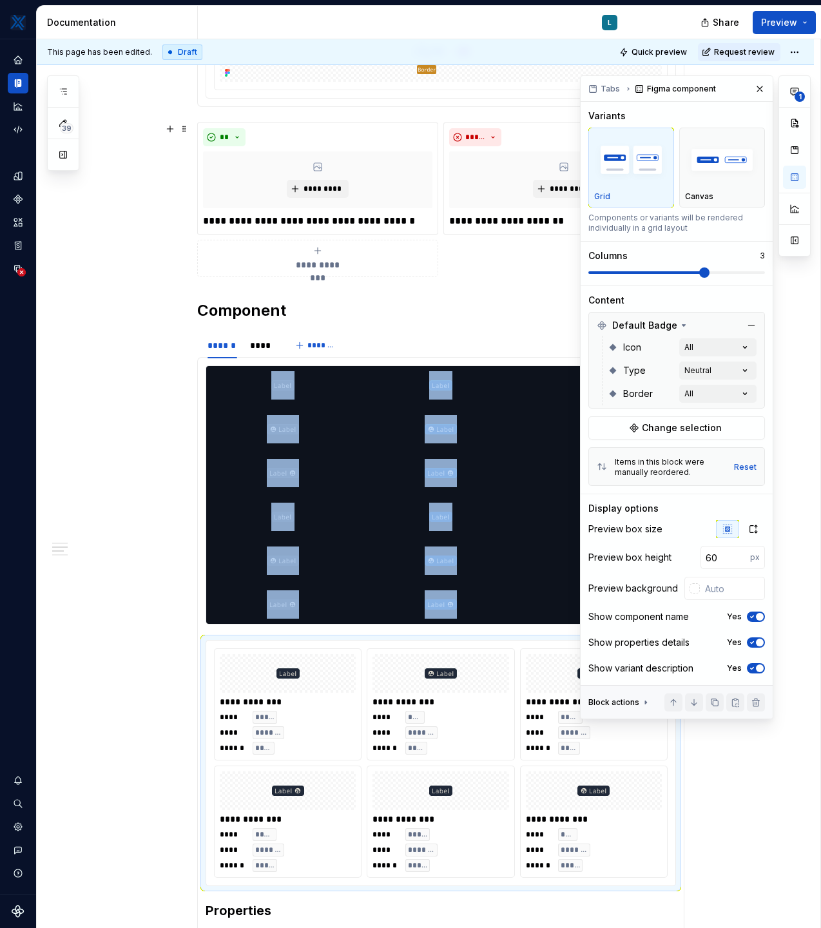
click at [710, 271] on span at bounding box center [704, 273] width 10 height 10
click at [753, 616] on icon "button" at bounding box center [752, 617] width 3 height 2
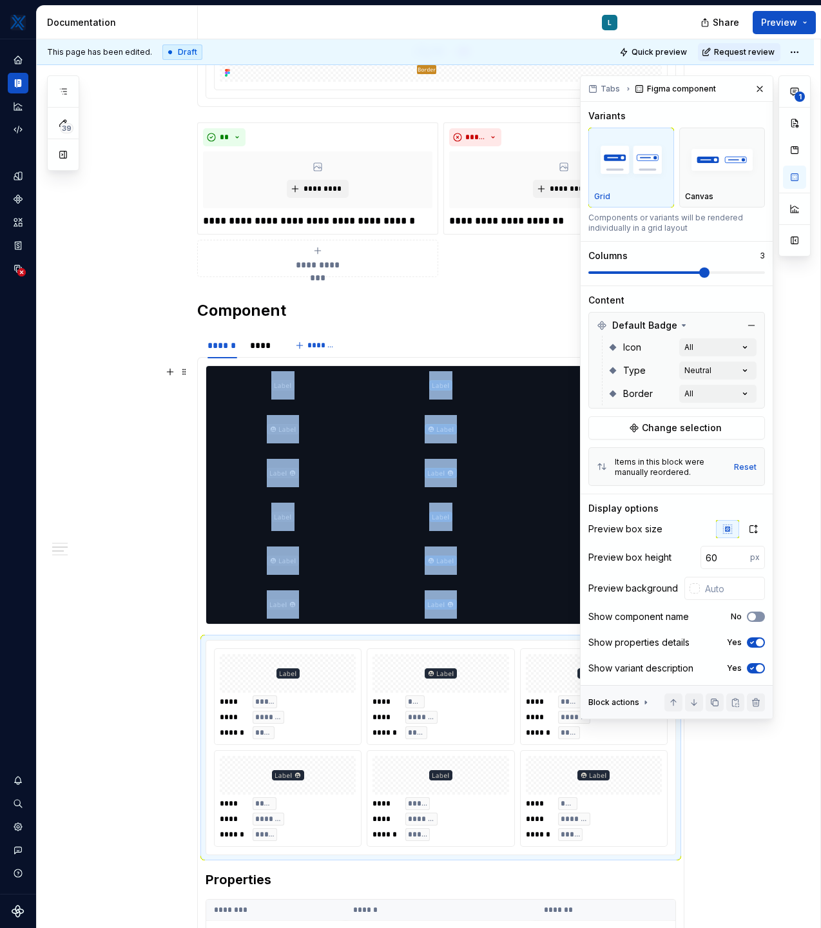
click at [753, 616] on span "button" at bounding box center [752, 617] width 8 height 8
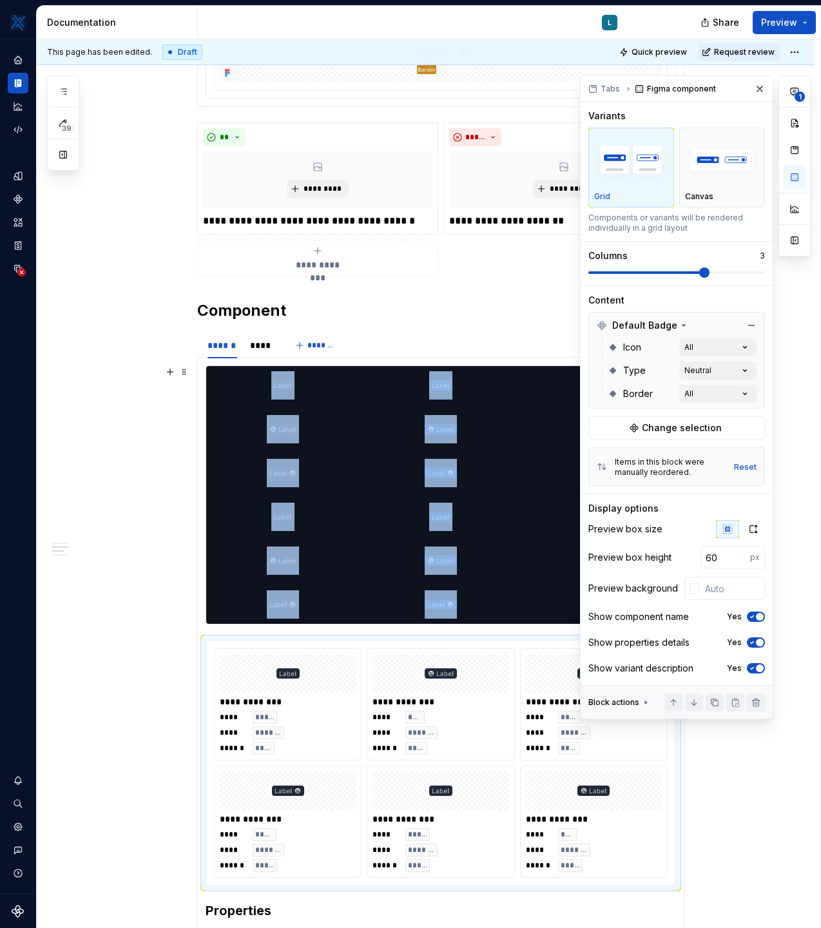
click at [753, 616] on icon "button" at bounding box center [752, 617] width 3 height 2
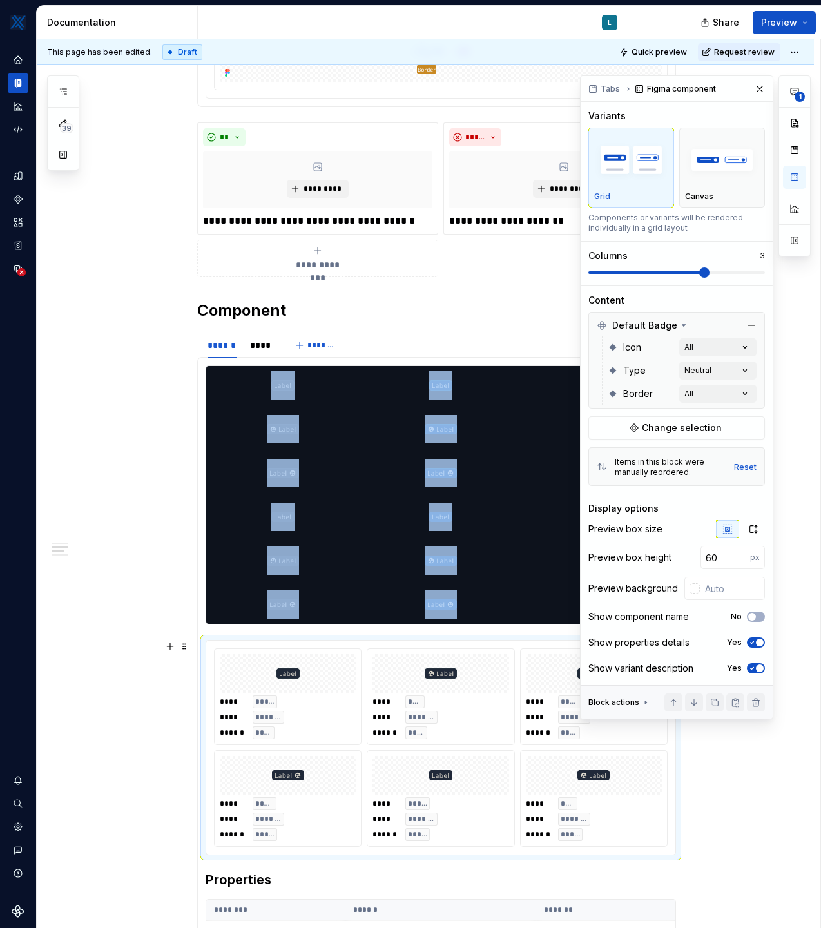
click at [752, 667] on icon "button" at bounding box center [752, 669] width 10 height 8
click at [752, 667] on span "button" at bounding box center [752, 669] width 8 height 8
click at [757, 643] on span "button" at bounding box center [760, 643] width 8 height 8
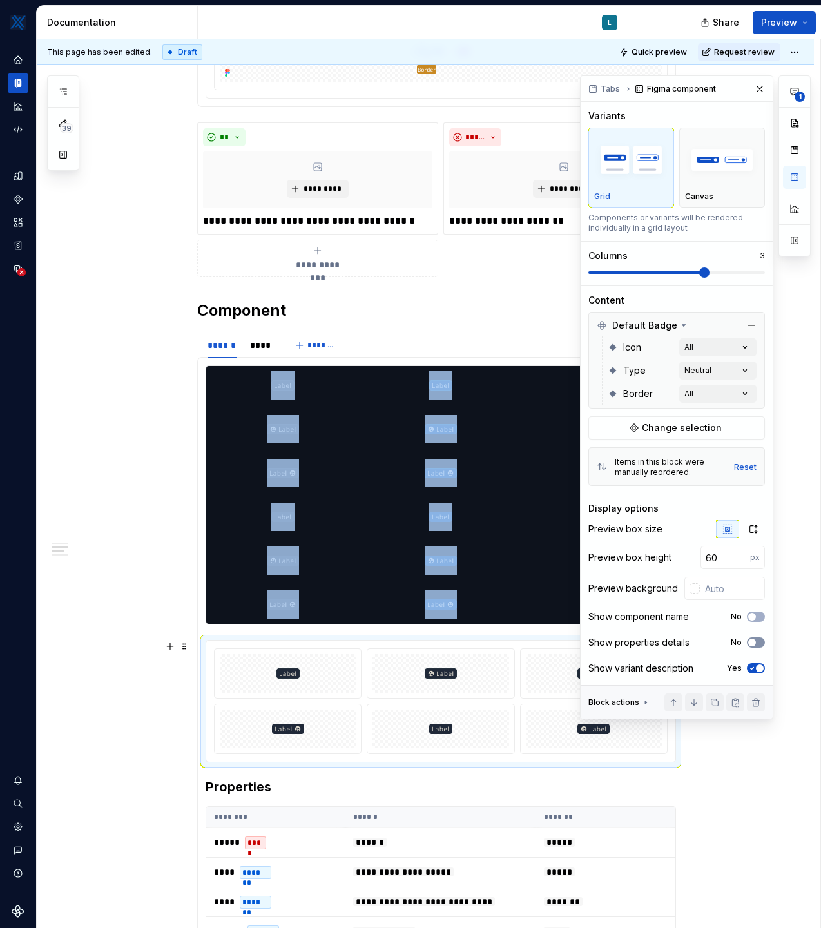
click at [757, 643] on icon "button" at bounding box center [752, 643] width 10 height 8
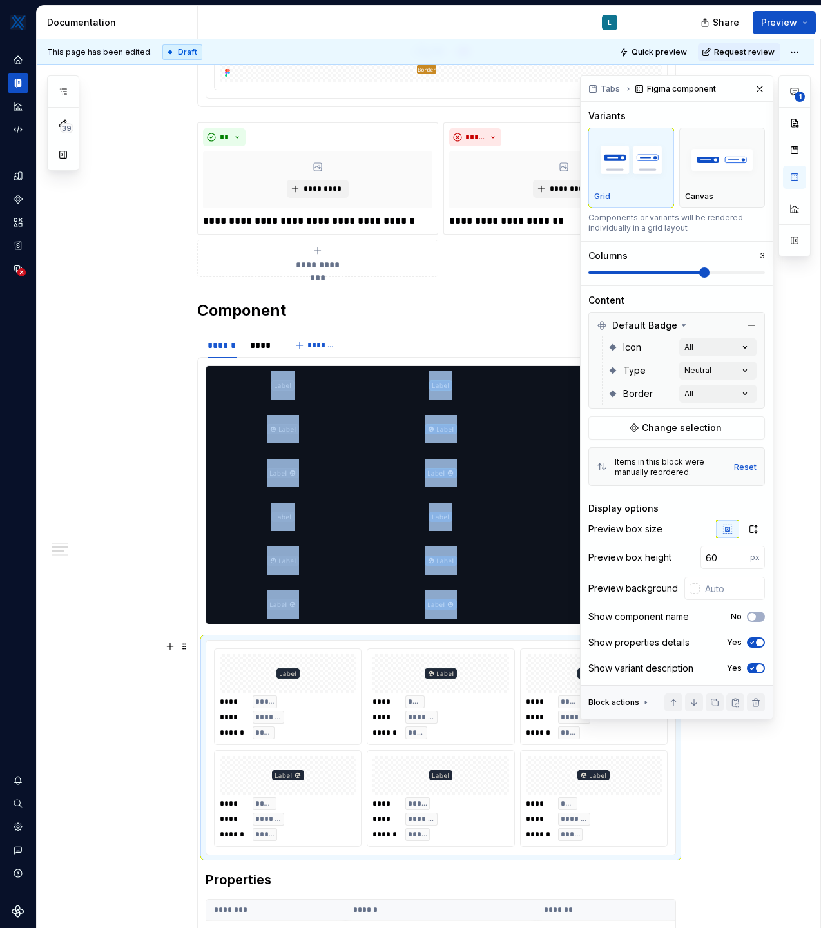
click at [757, 643] on span "button" at bounding box center [760, 643] width 8 height 8
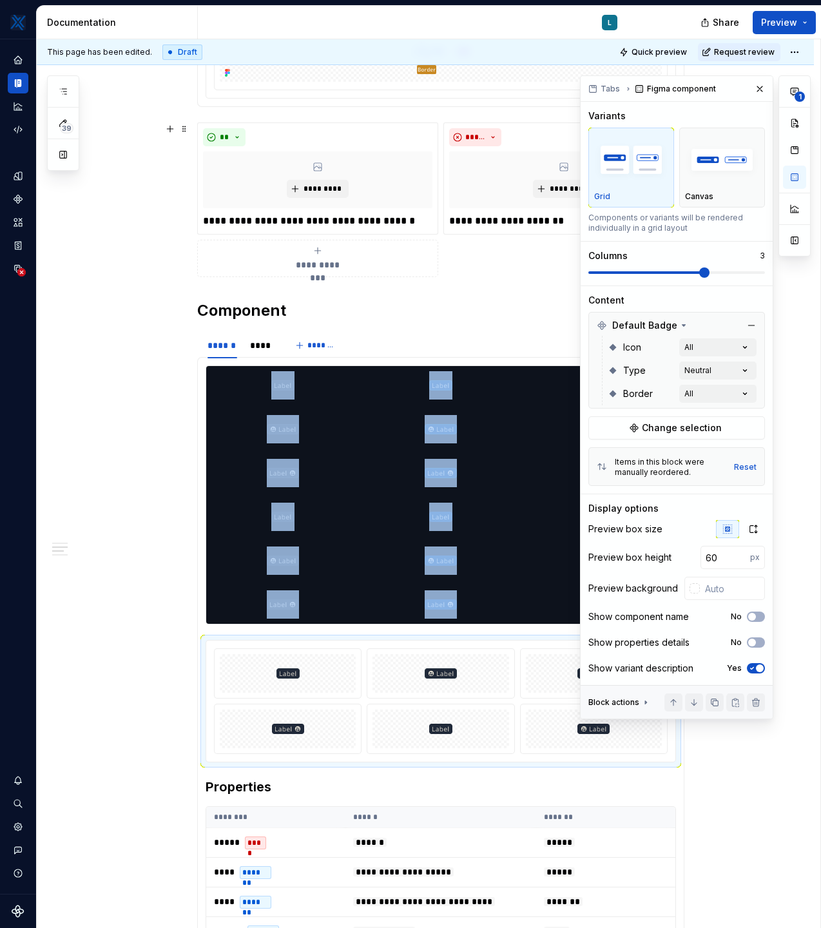
click at [639, 180] on img "button" at bounding box center [631, 160] width 74 height 47
click at [707, 182] on img "button" at bounding box center [722, 160] width 74 height 47
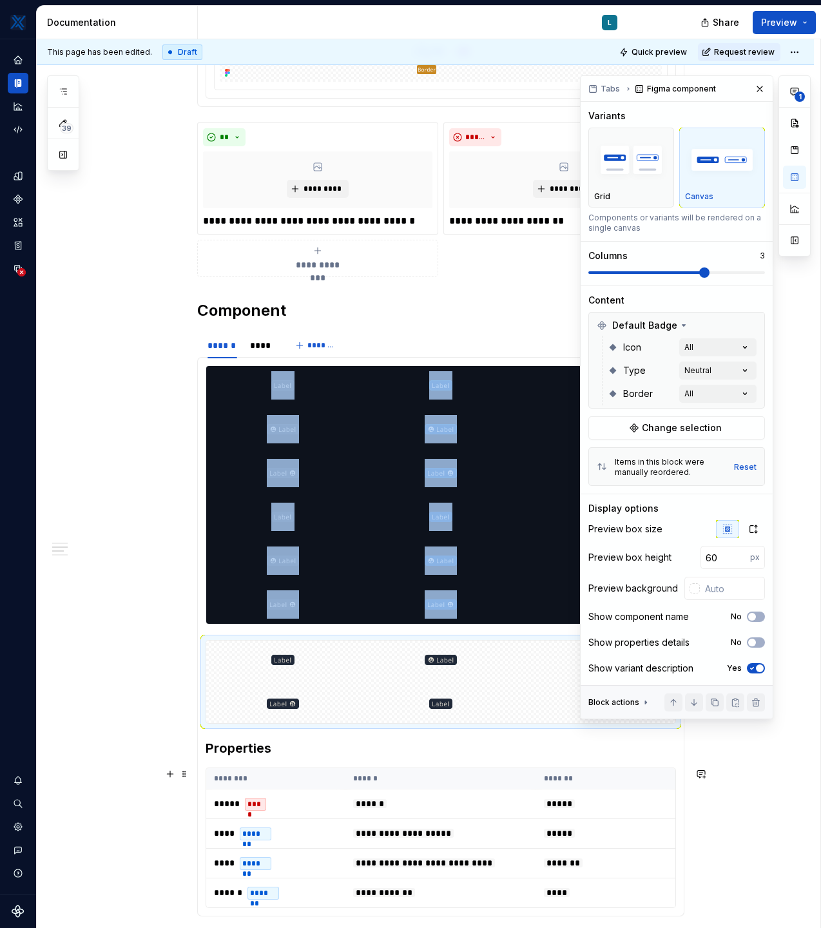
click at [222, 631] on section-item-column "**********" at bounding box center [441, 637] width 471 height 543
click at [208, 625] on div at bounding box center [441, 495] width 471 height 259
type input "#0D121C"
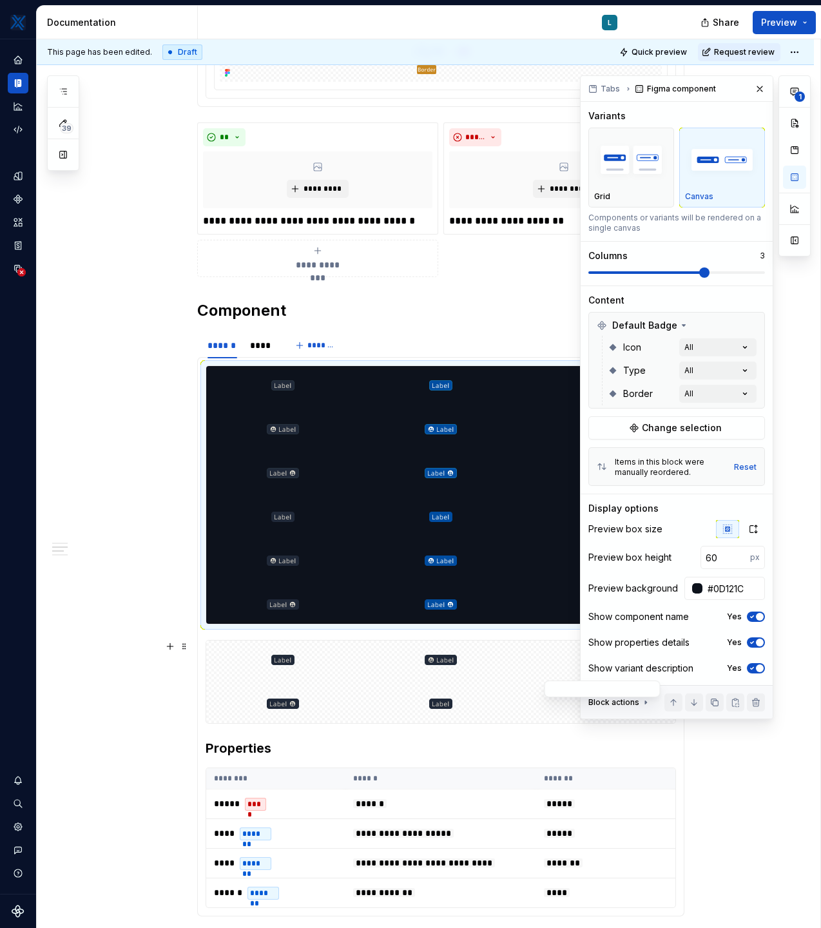
click at [542, 692] on div at bounding box center [599, 704] width 153 height 39
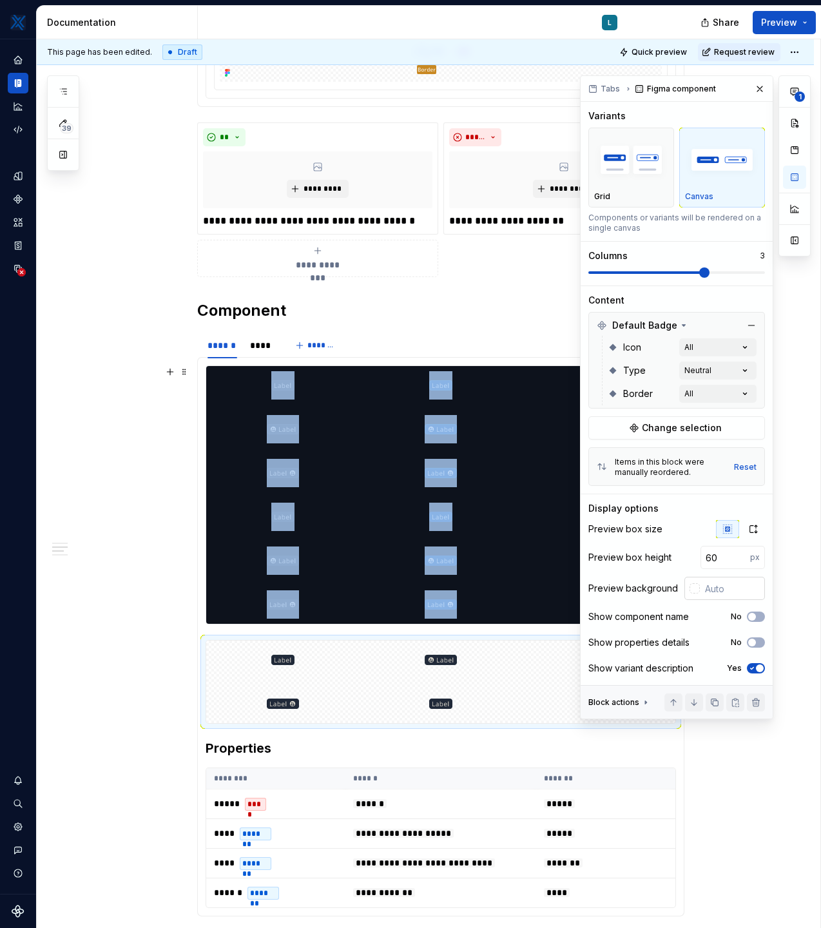
click at [701, 589] on input "text" at bounding box center [732, 588] width 65 height 23
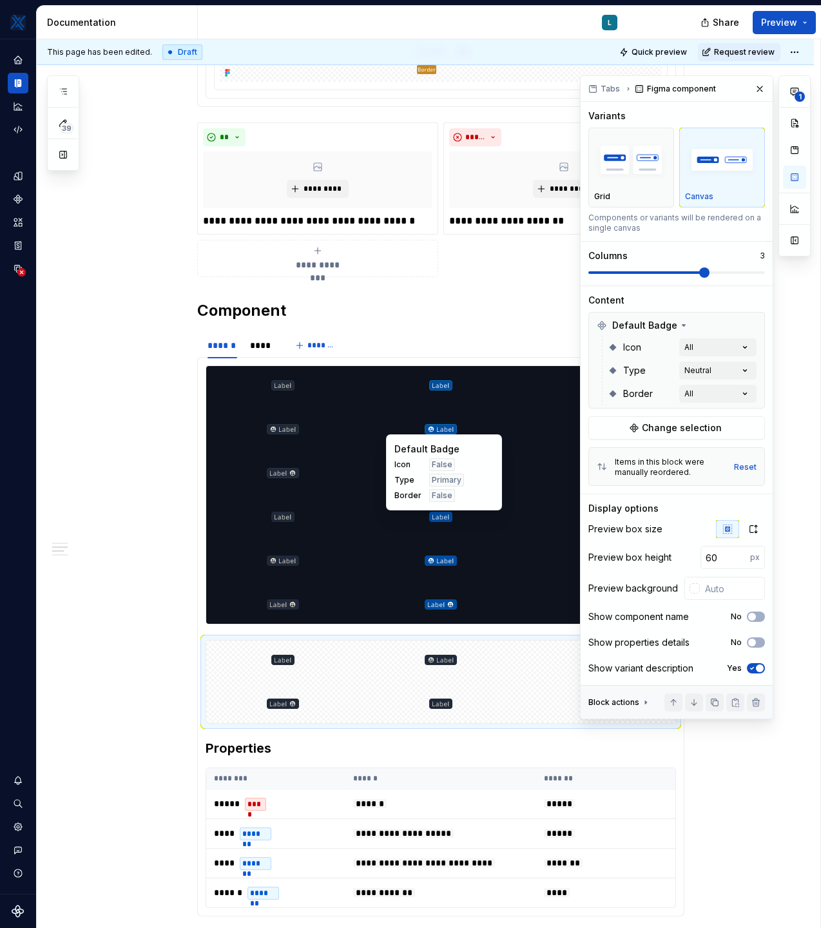
click at [498, 501] on div "Default Badge Icon False Type Primary Border False" at bounding box center [444, 473] width 116 height 76
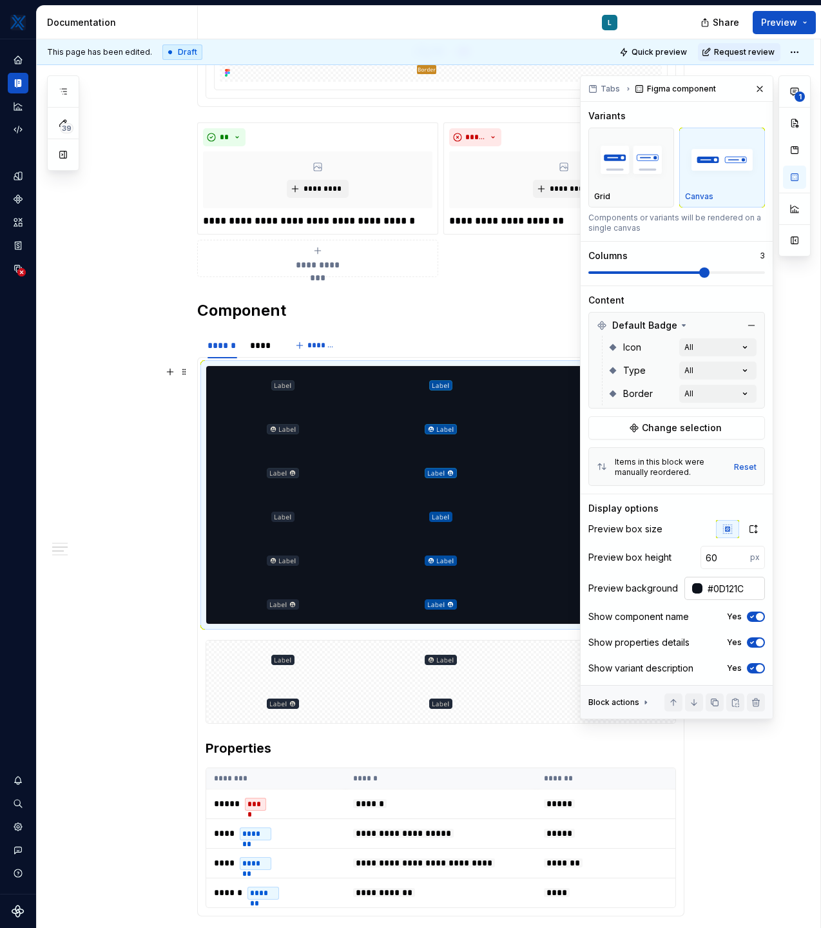
click at [732, 589] on input "#0D121C" at bounding box center [734, 588] width 63 height 23
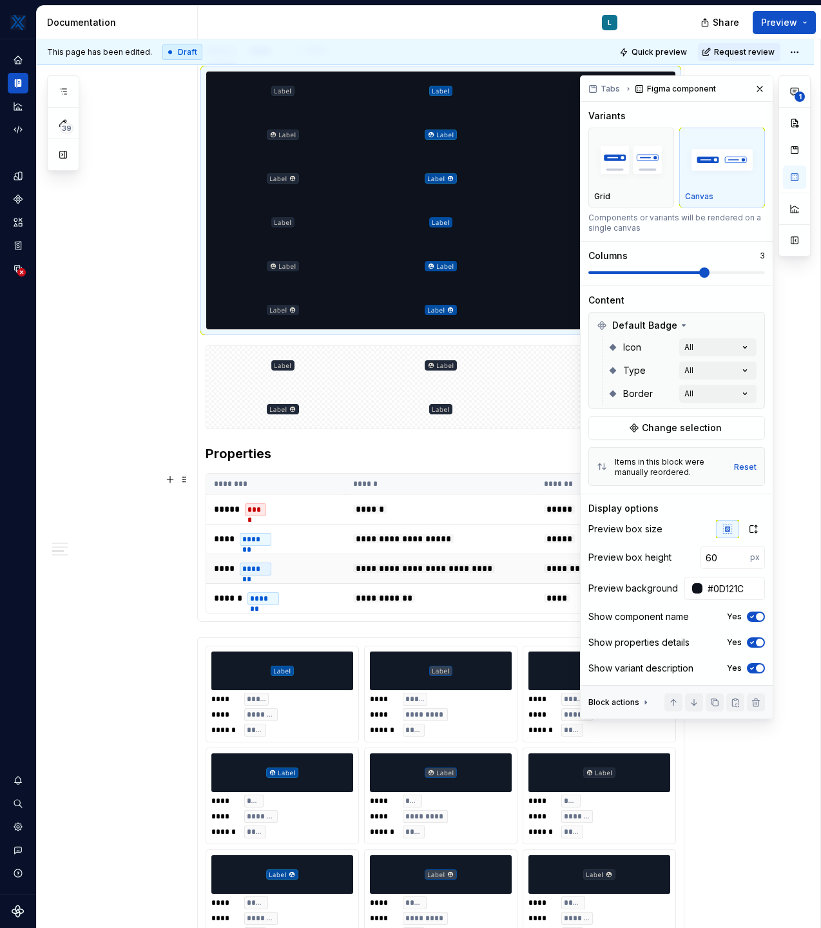
scroll to position [987, 0]
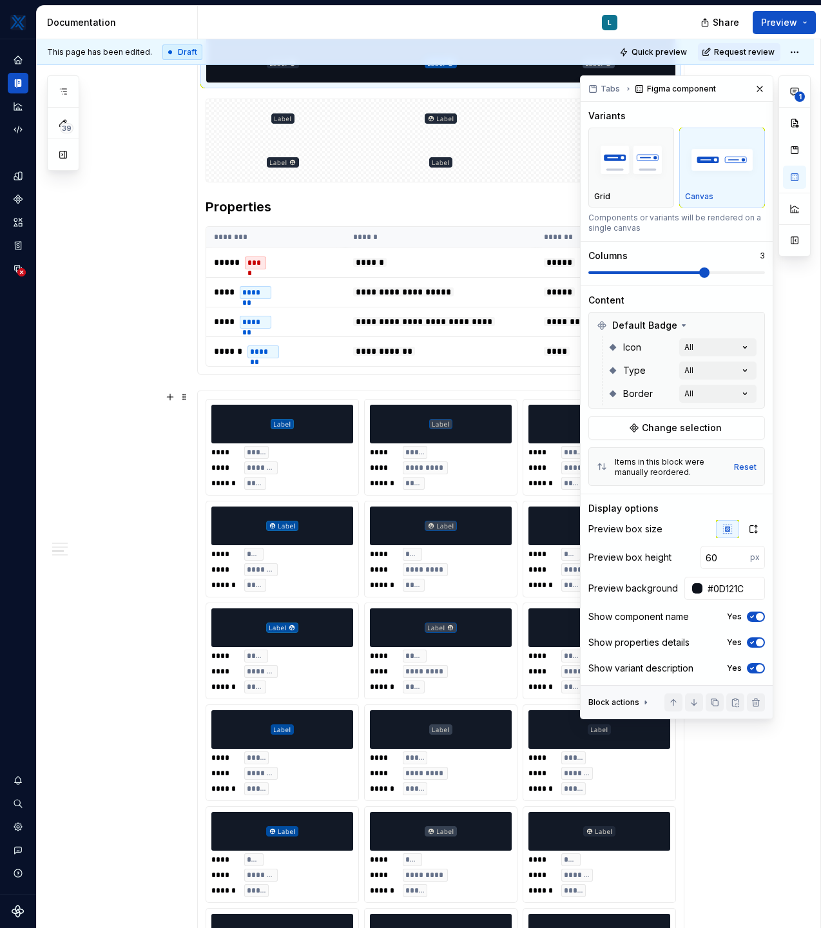
click at [325, 424] on div at bounding box center [282, 424] width 142 height 39
type input "#121926"
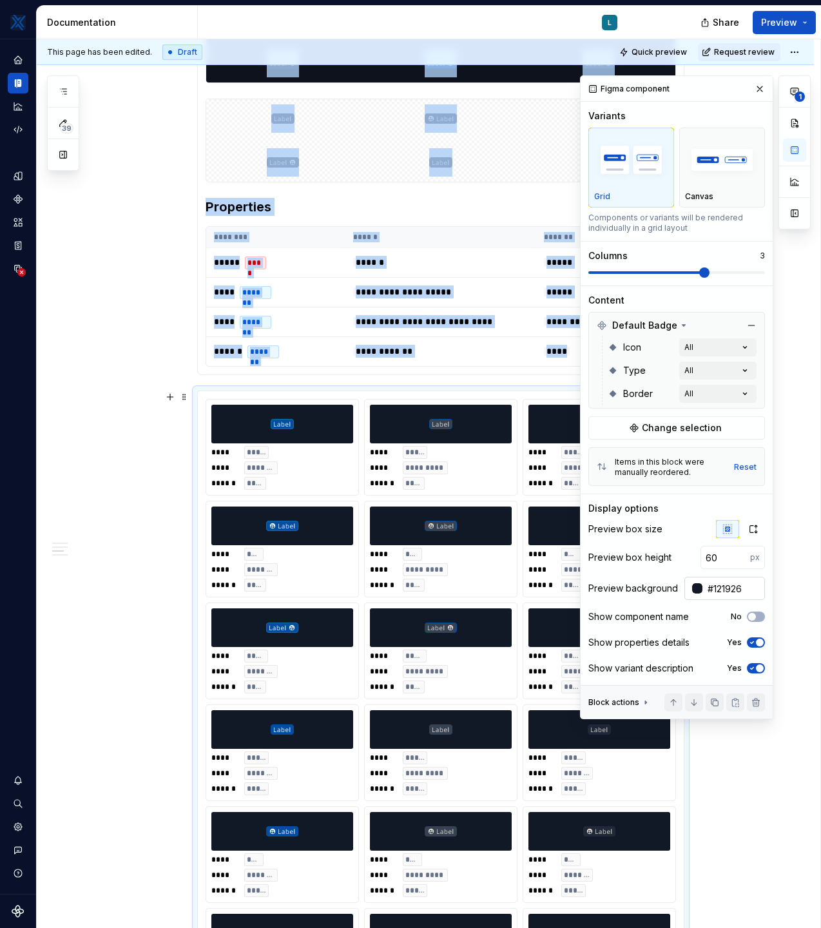
click at [748, 588] on input "#121926" at bounding box center [734, 588] width 63 height 23
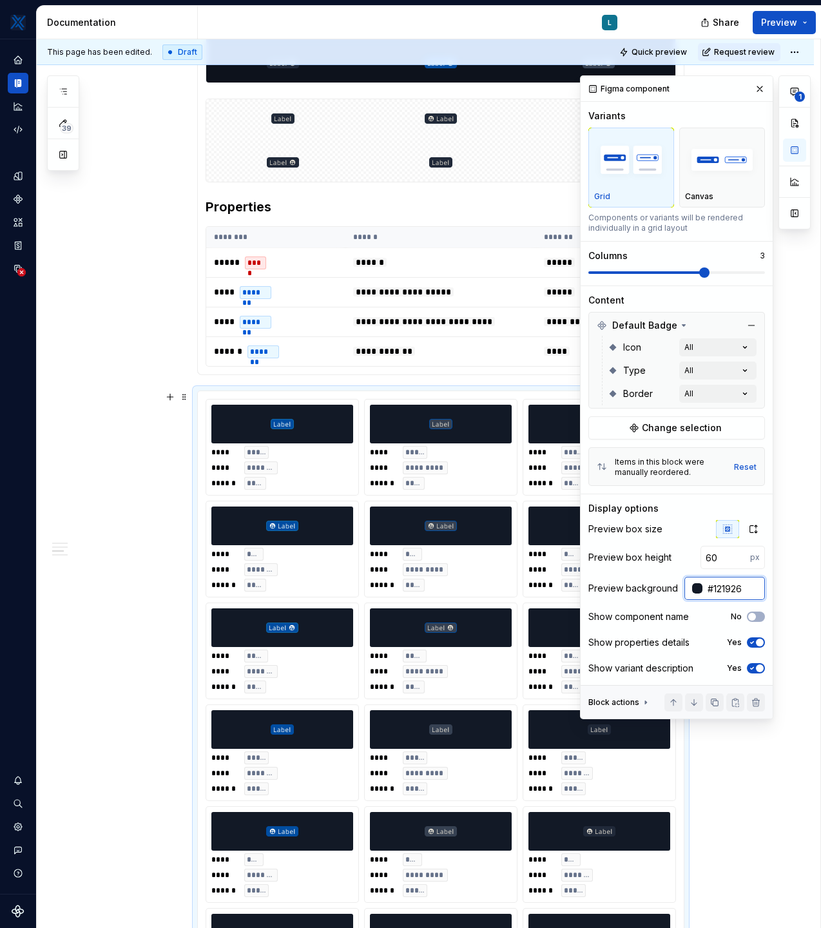
click at [748, 588] on input "#121926" at bounding box center [734, 588] width 63 height 23
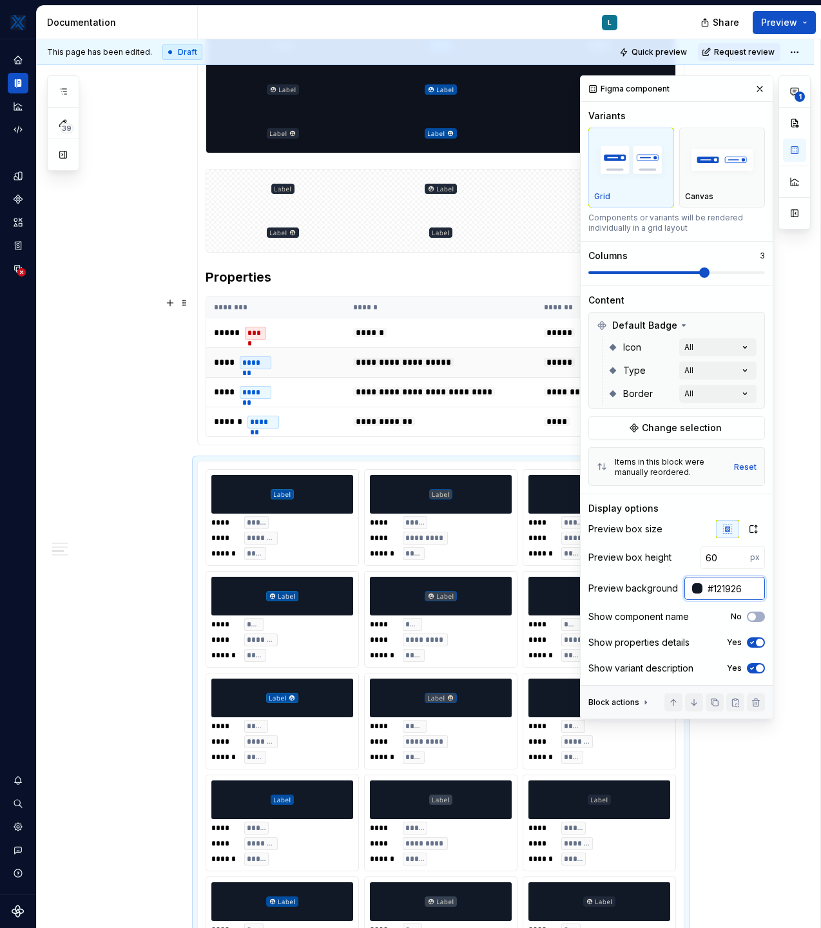
scroll to position [909, 0]
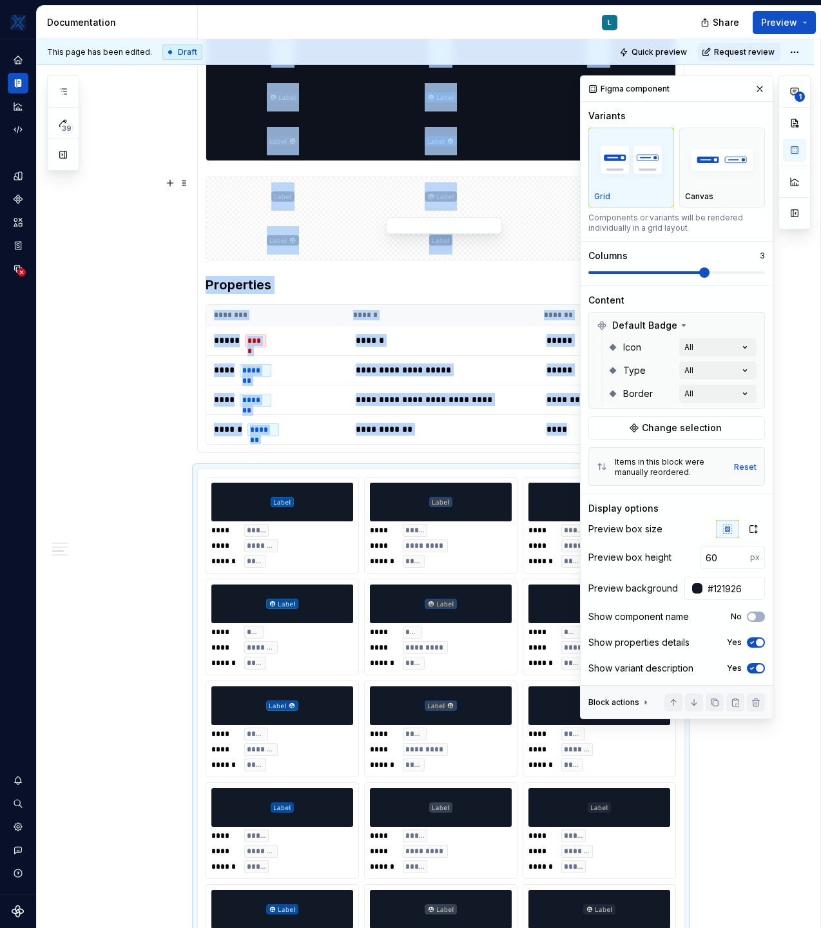
click at [367, 231] on div at bounding box center [440, 218] width 469 height 83
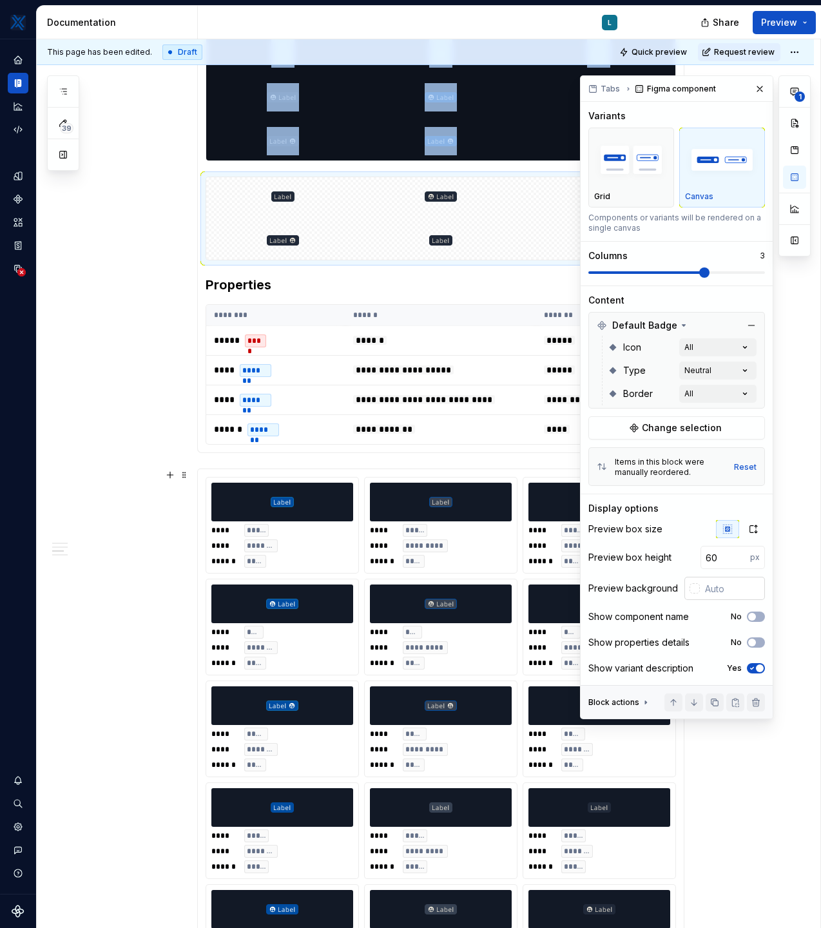
click at [723, 587] on input "text" at bounding box center [732, 588] width 65 height 23
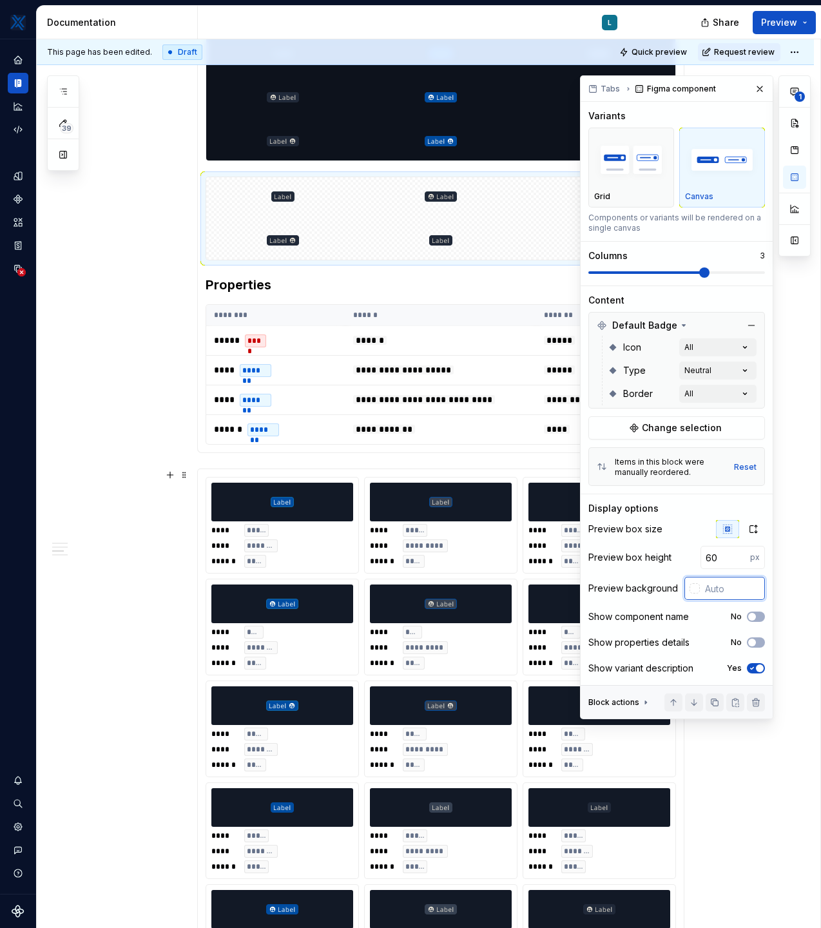
paste input "#121926"
type input "#121926"
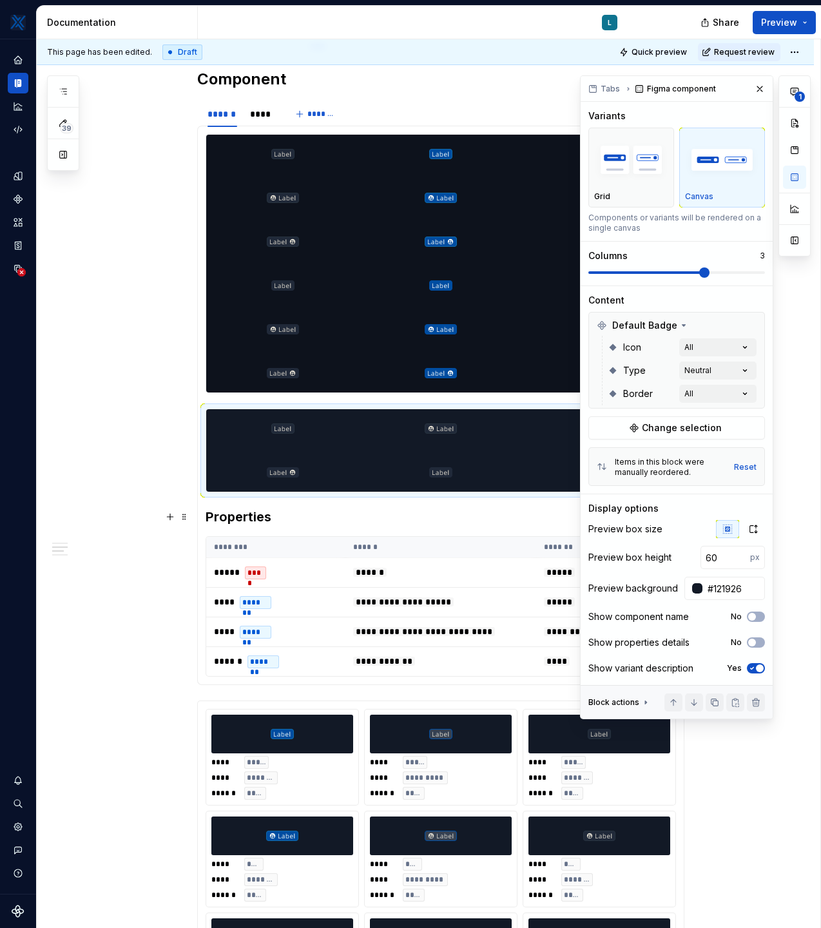
scroll to position [664, 0]
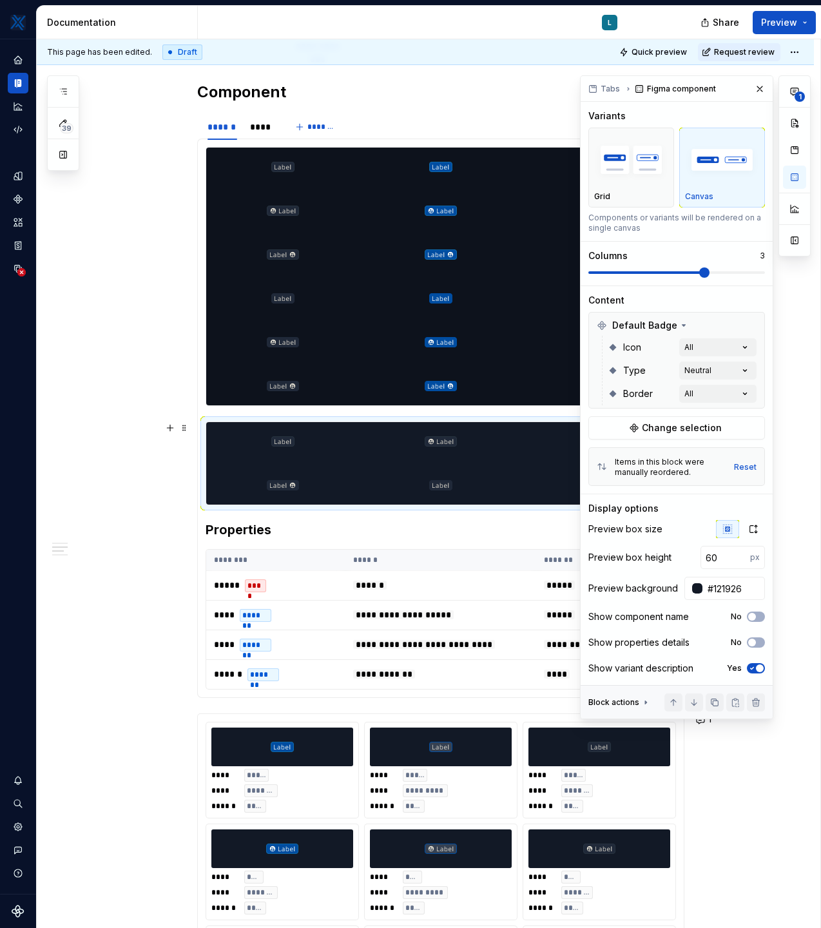
click at [124, 433] on div "**********" at bounding box center [425, 864] width 777 height 2516
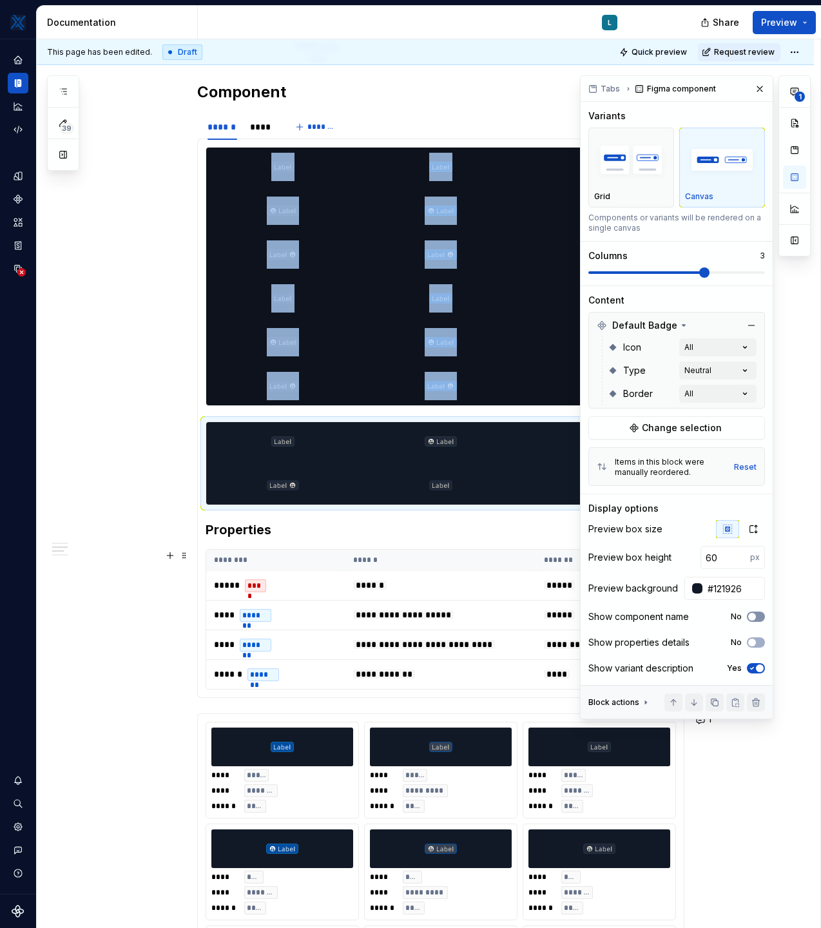
click at [759, 614] on button "No" at bounding box center [756, 617] width 18 height 10
click at [759, 614] on span "button" at bounding box center [760, 617] width 8 height 8
click at [758, 644] on button "No" at bounding box center [756, 643] width 18 height 10
click at [758, 644] on span "button" at bounding box center [760, 643] width 8 height 8
click at [757, 620] on icon "button" at bounding box center [752, 617] width 10 height 8
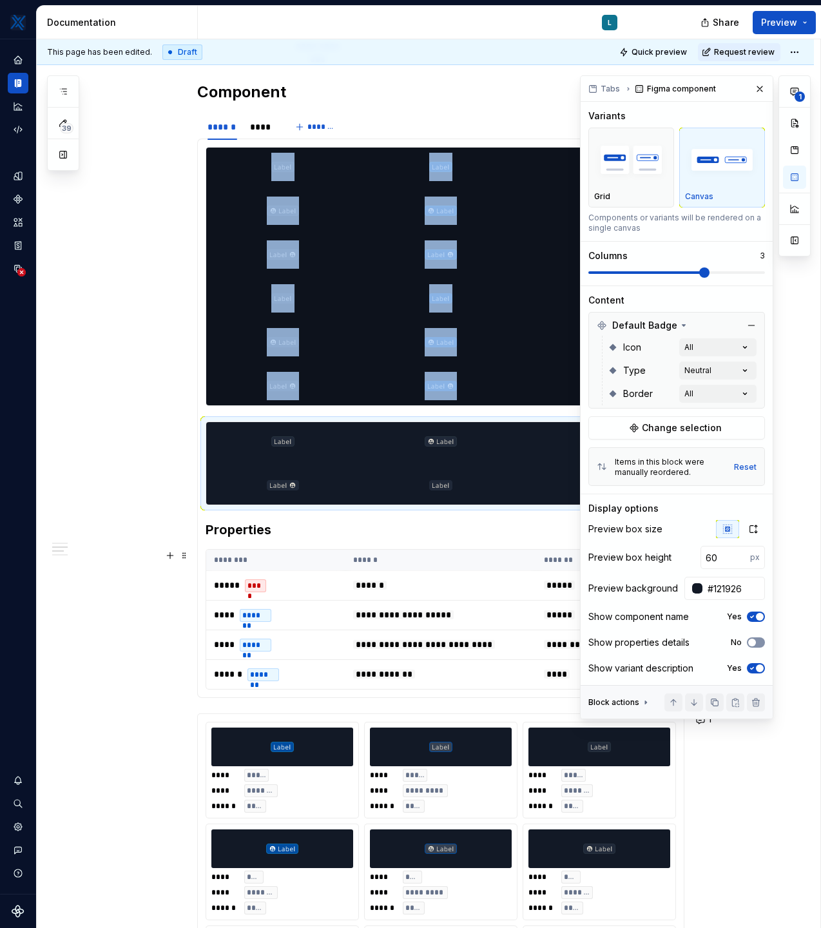
click at [761, 643] on button "No" at bounding box center [756, 643] width 18 height 10
click at [213, 413] on section-item-column "**********" at bounding box center [441, 418] width 471 height 543
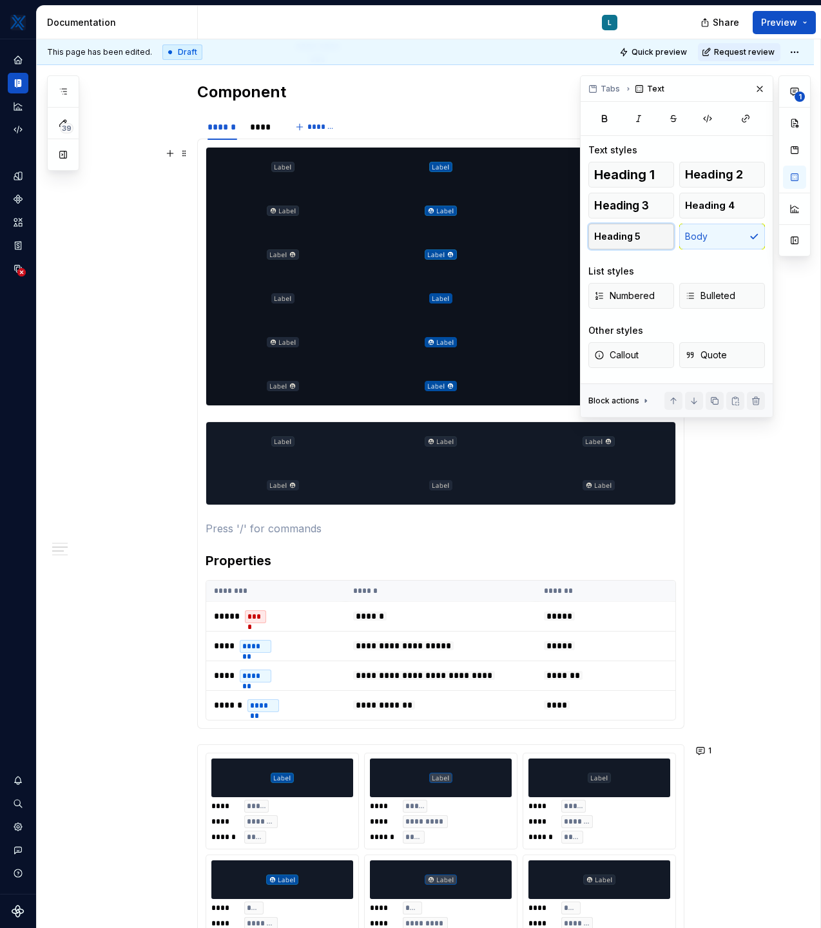
click at [640, 237] on button "Heading 5" at bounding box center [632, 237] width 86 height 26
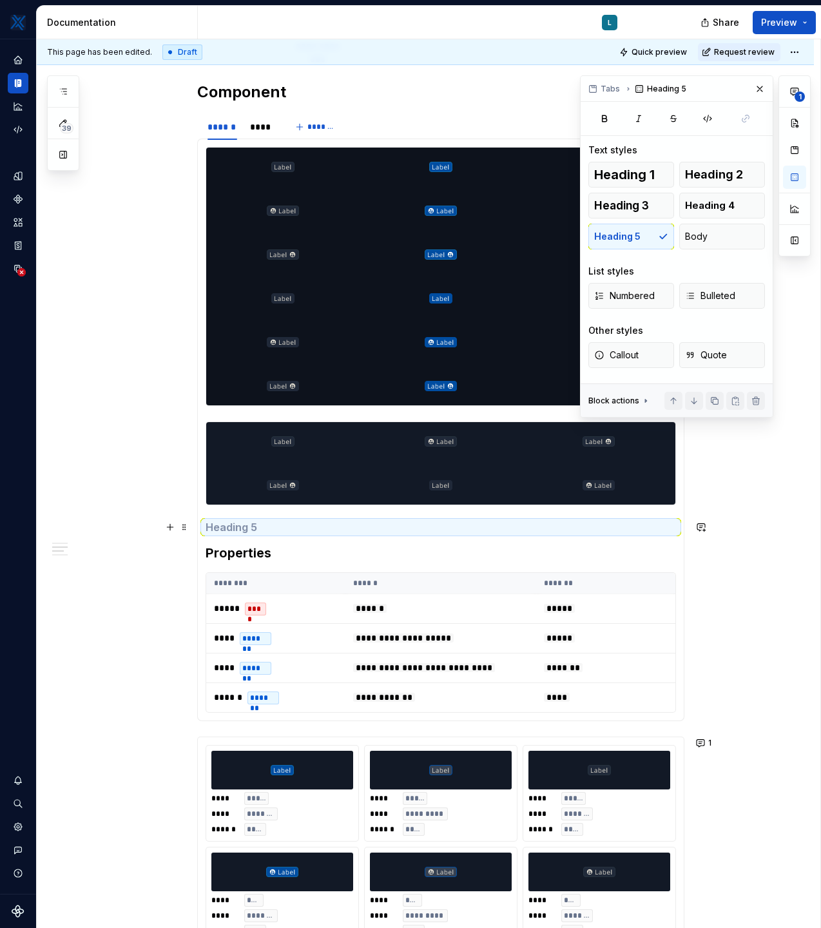
click at [240, 531] on h5 at bounding box center [441, 527] width 471 height 13
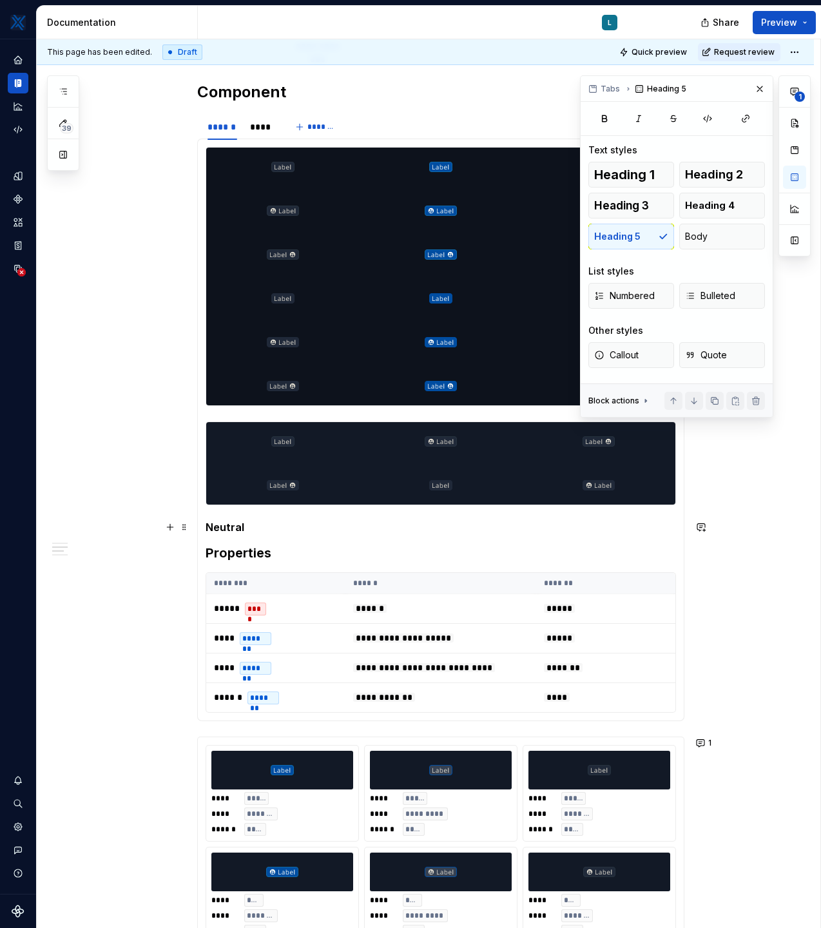
click at [211, 527] on h5 "Neutral" at bounding box center [441, 527] width 471 height 13
click at [289, 528] on h5 "Type: Neutral" at bounding box center [441, 527] width 471 height 13
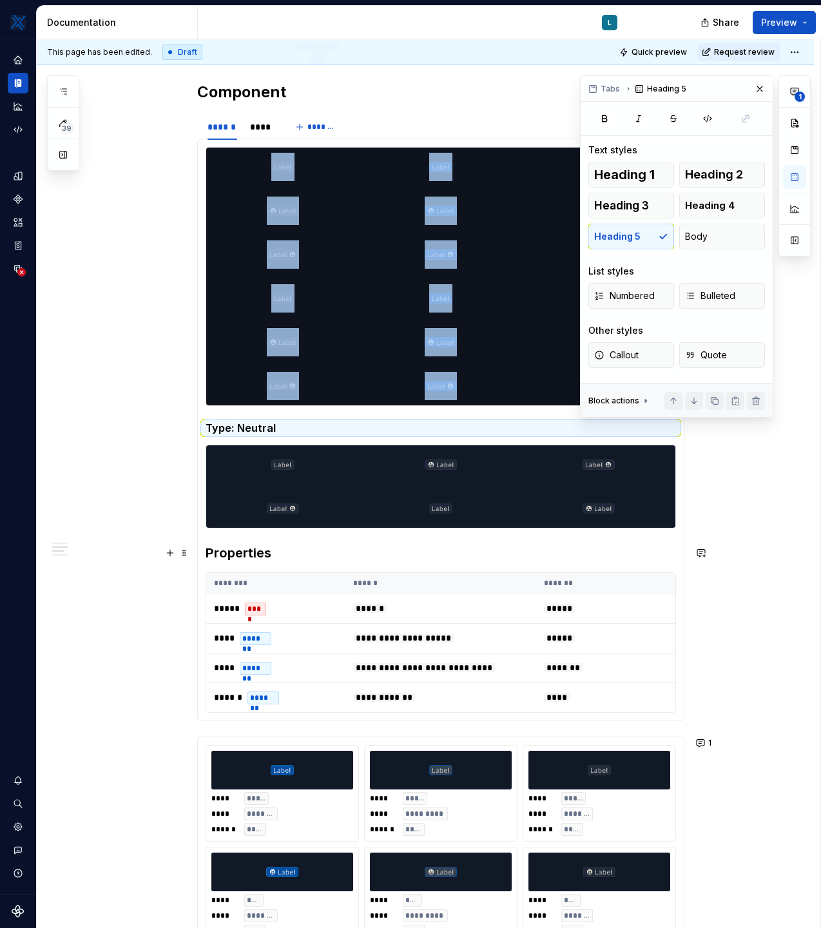
click at [750, 553] on div "**********" at bounding box center [425, 875] width 777 height 2539
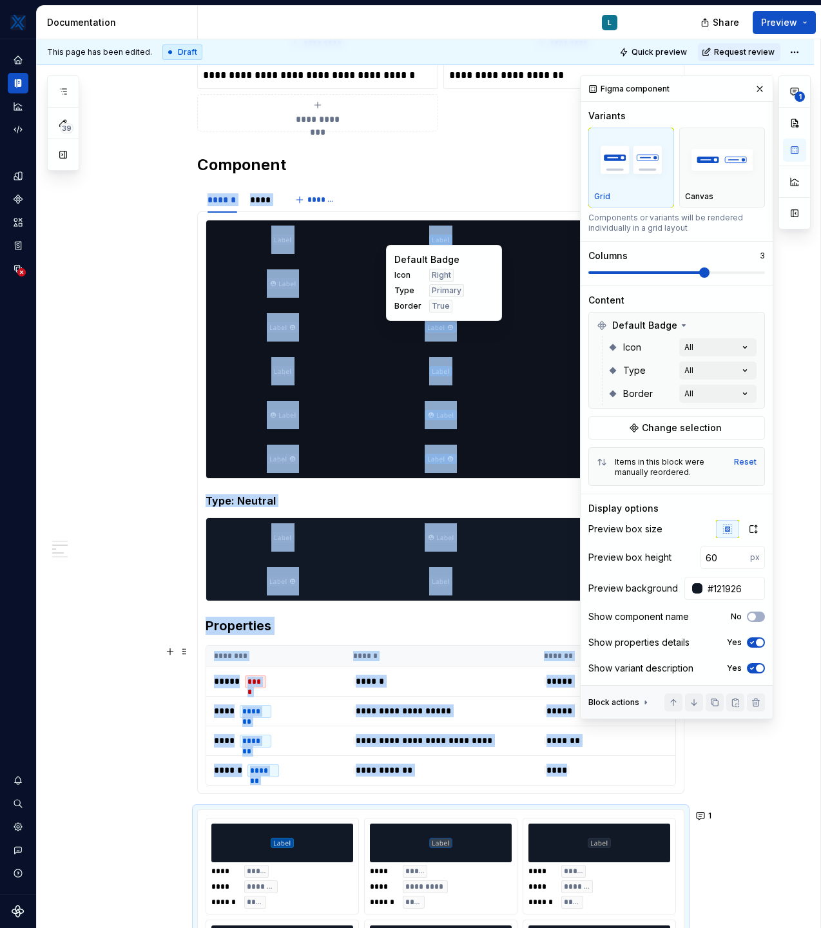
scroll to position [590, 0]
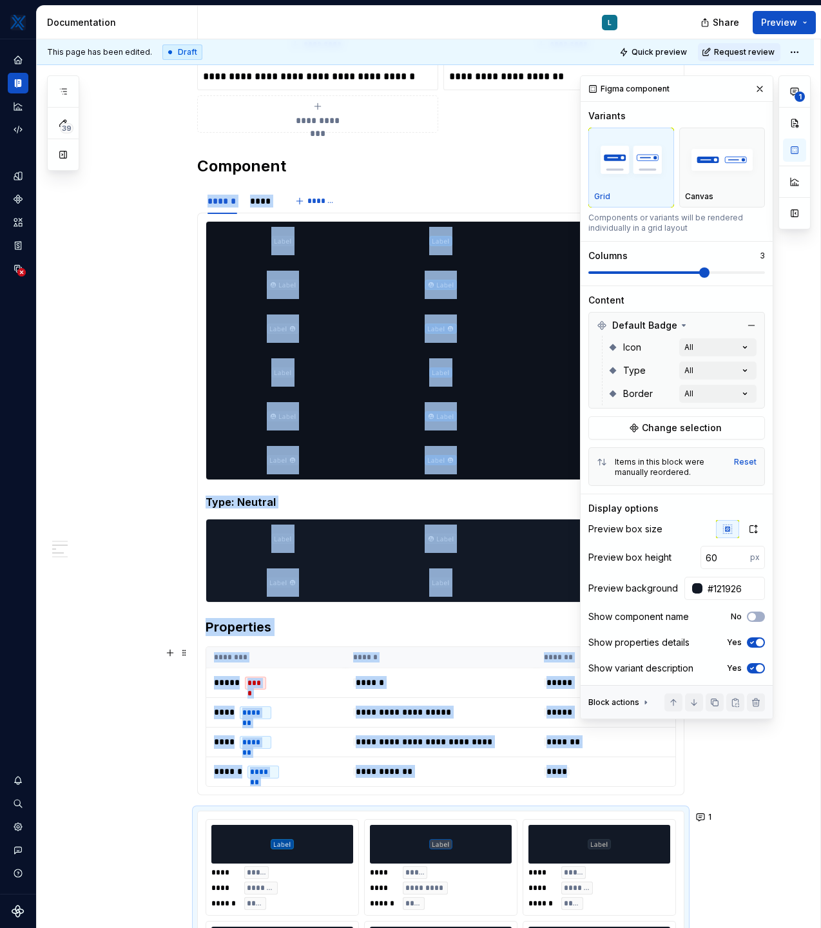
click at [641, 705] on icon at bounding box center [646, 703] width 10 height 10
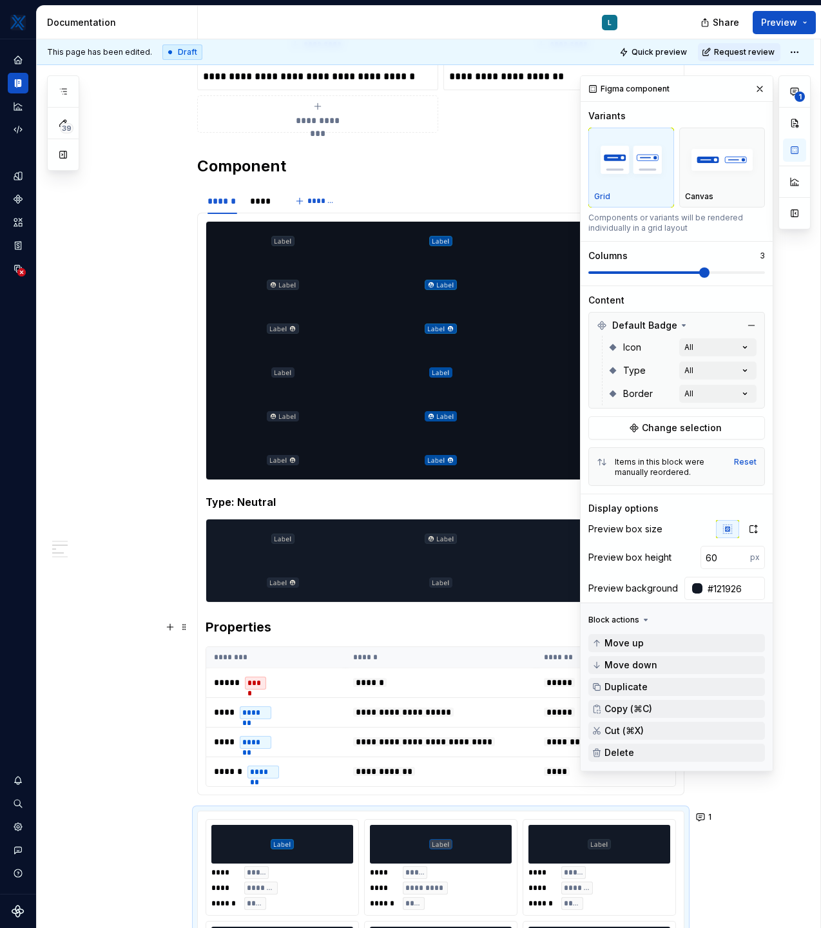
click at [635, 621] on div "Block actions" at bounding box center [614, 620] width 51 height 10
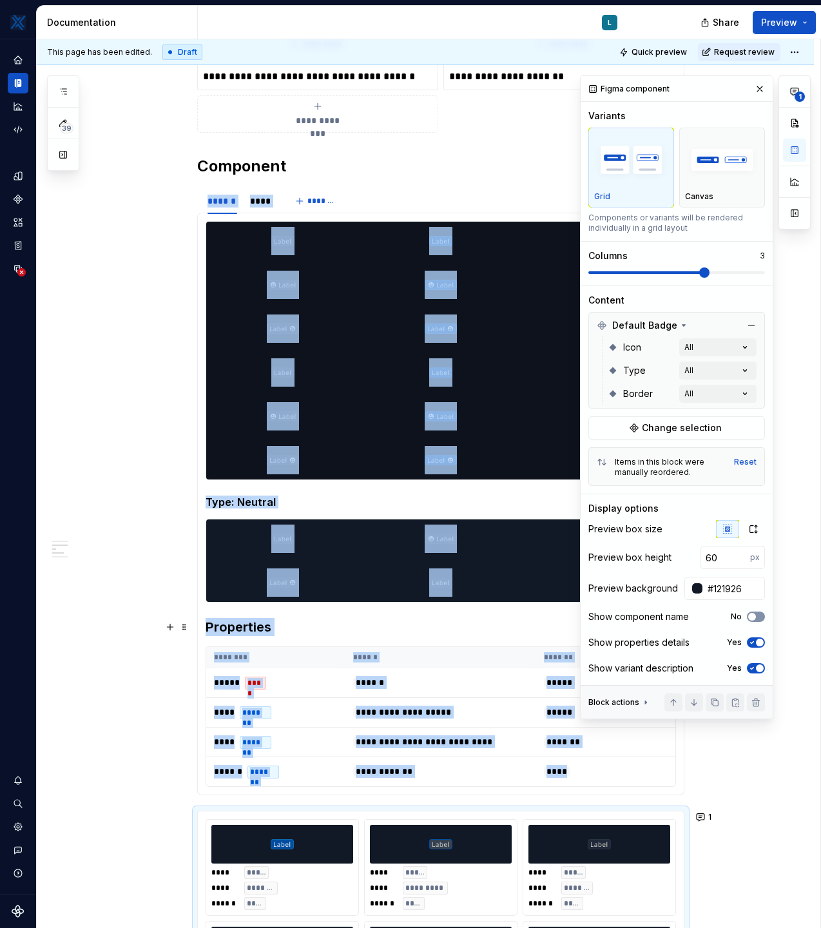
click at [755, 613] on icon "button" at bounding box center [752, 617] width 10 height 8
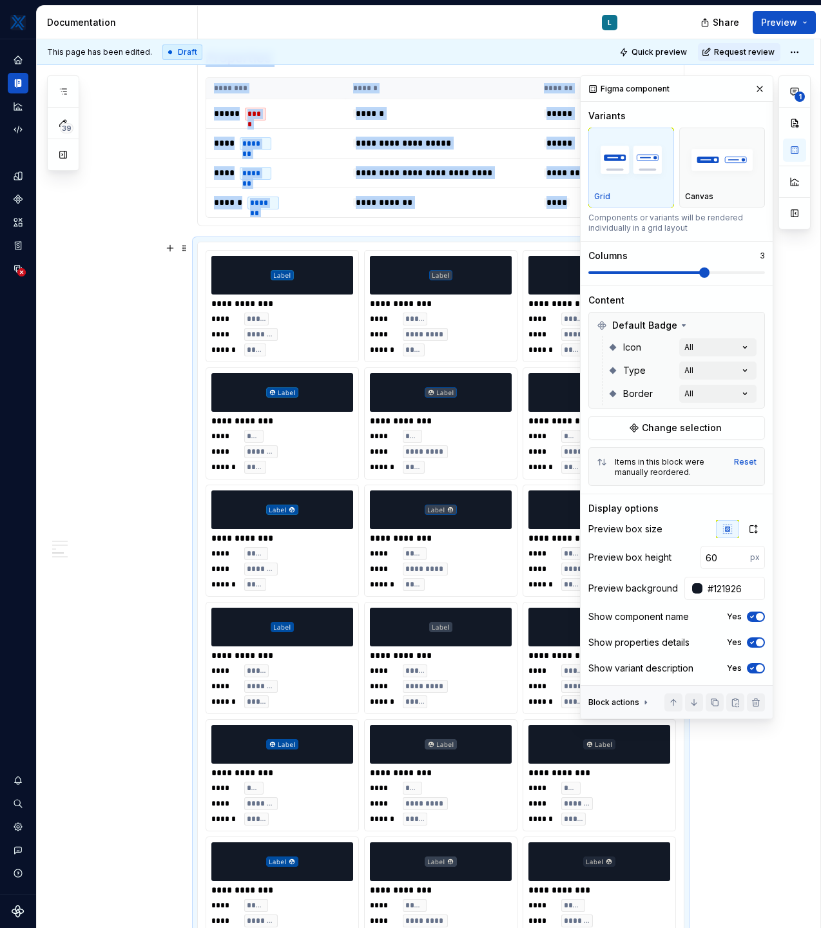
scroll to position [1159, 0]
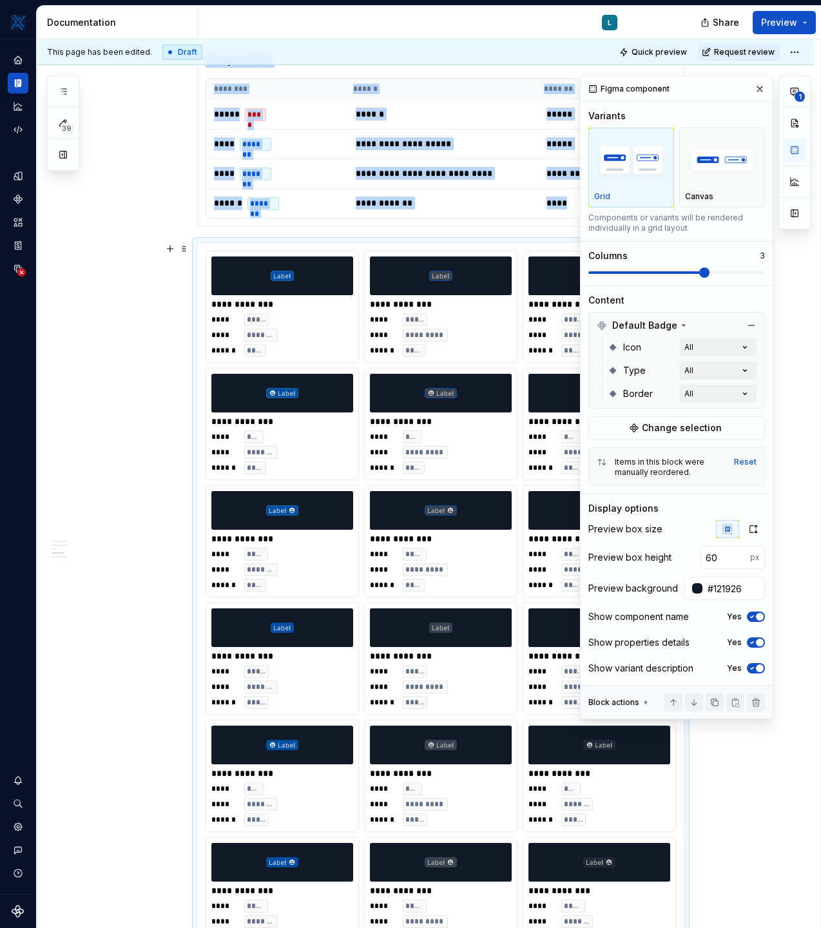
click at [755, 618] on icon "button" at bounding box center [752, 617] width 10 height 8
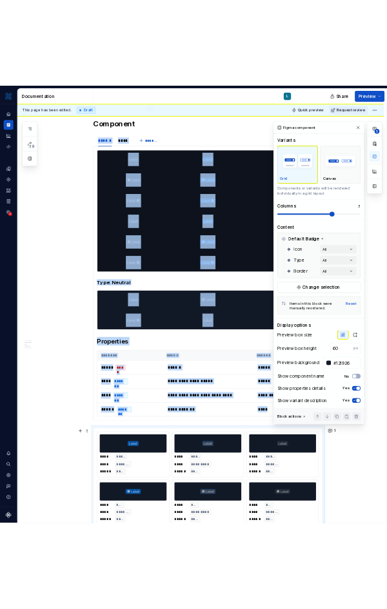
scroll to position [615, 0]
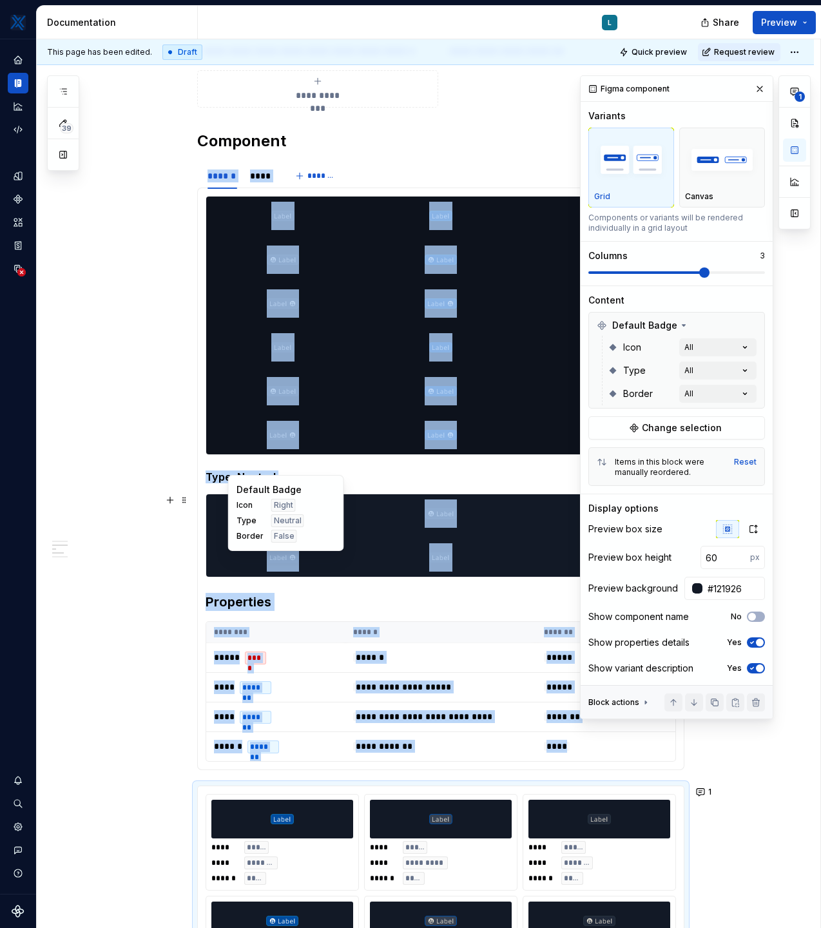
click at [336, 557] on div at bounding box center [282, 557] width 153 height 39
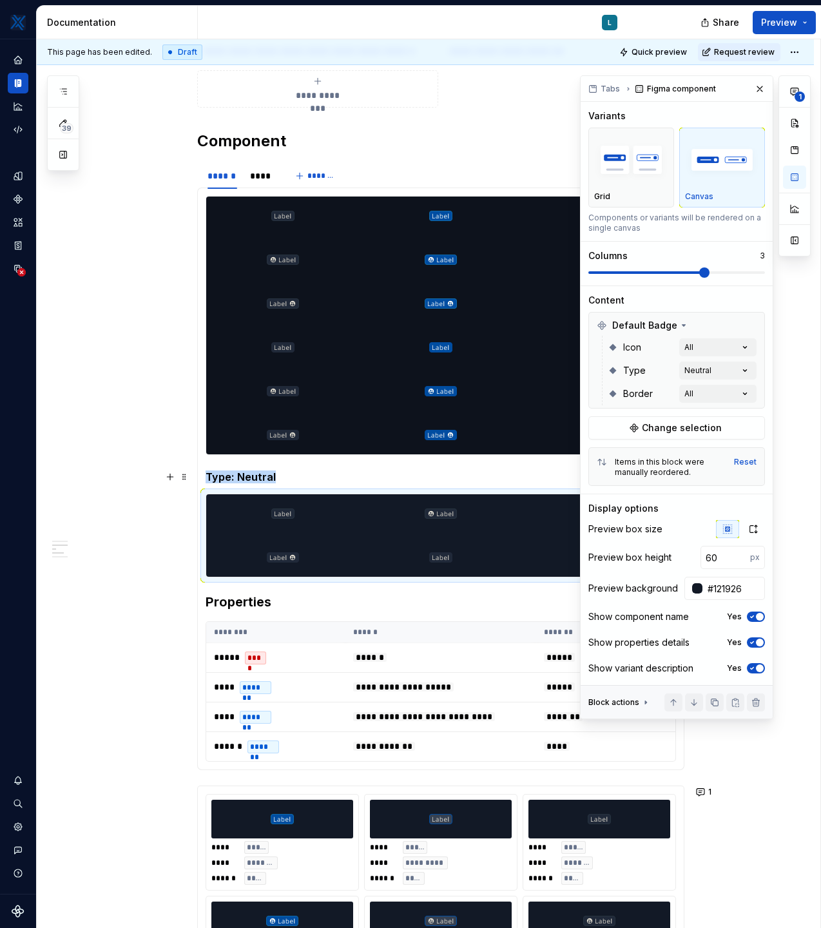
click at [300, 476] on h5 "Type: Neutral" at bounding box center [441, 477] width 471 height 13
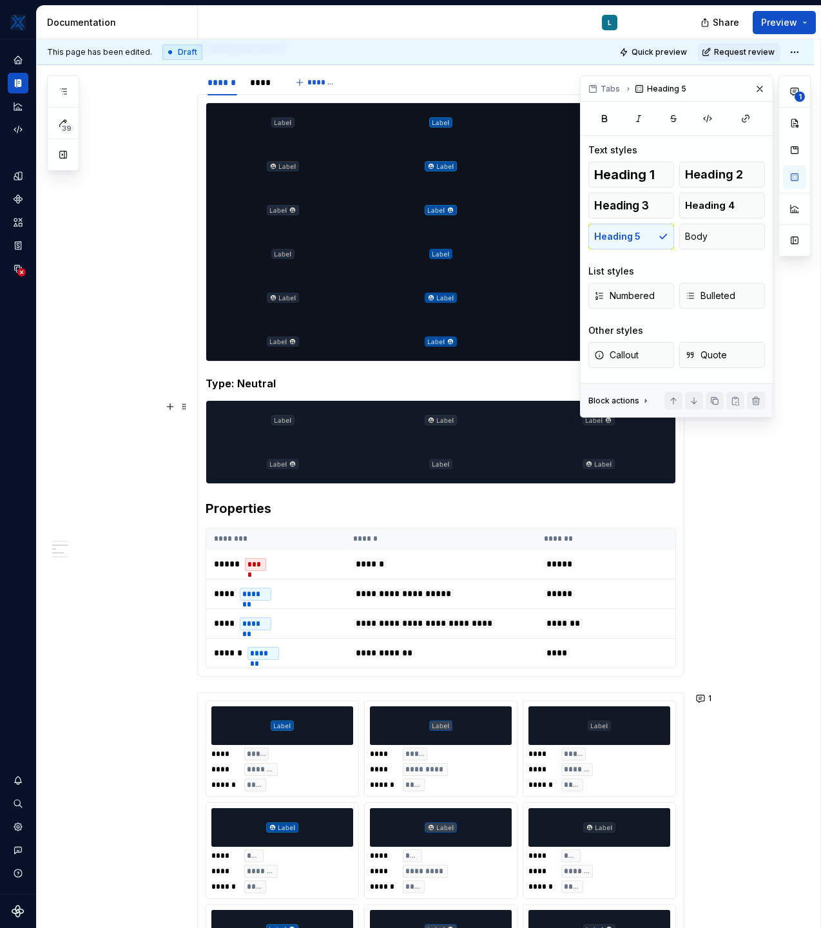
scroll to position [711, 0]
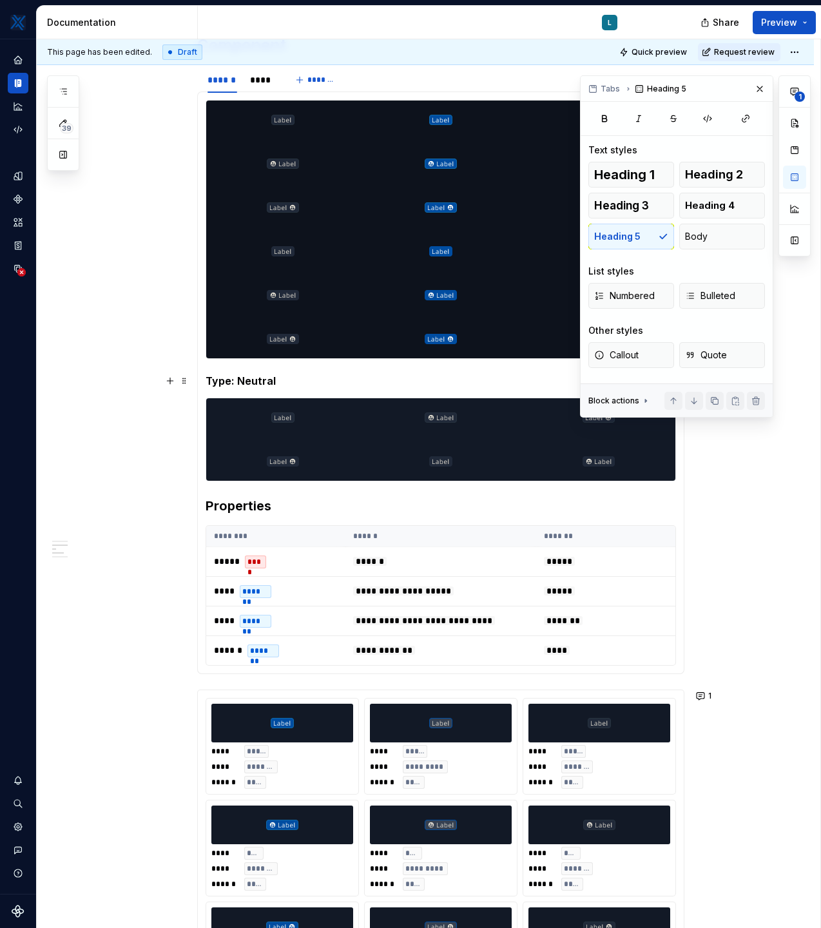
click at [242, 379] on h5 "Type: Neutral" at bounding box center [441, 381] width 471 height 13
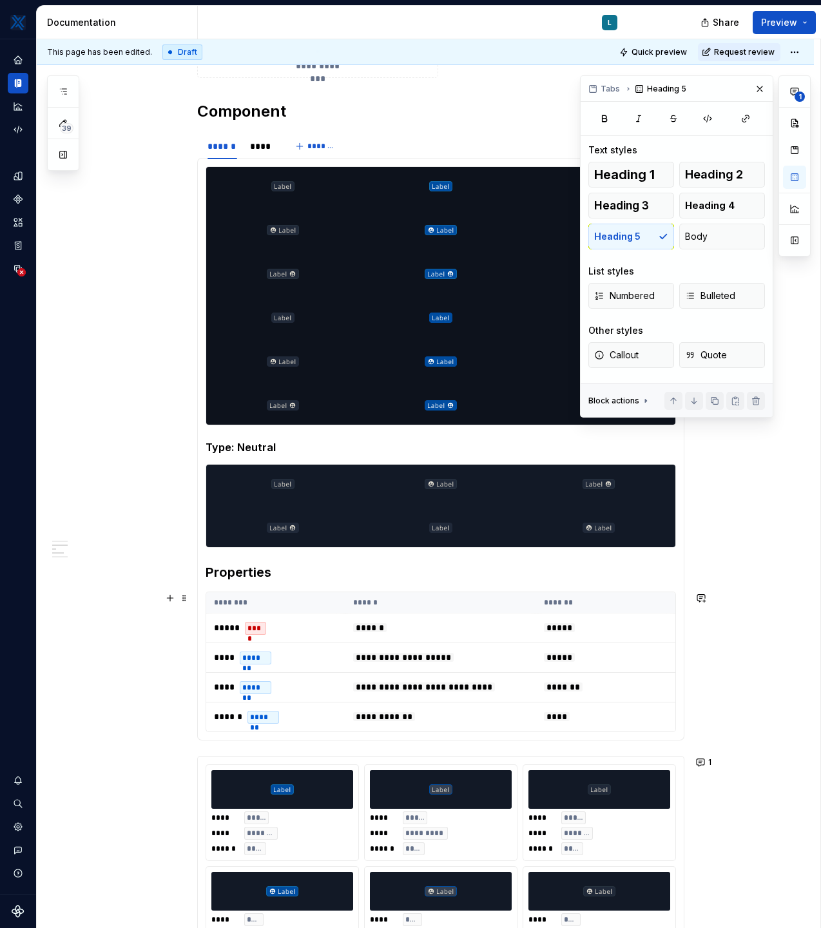
scroll to position [640, 0]
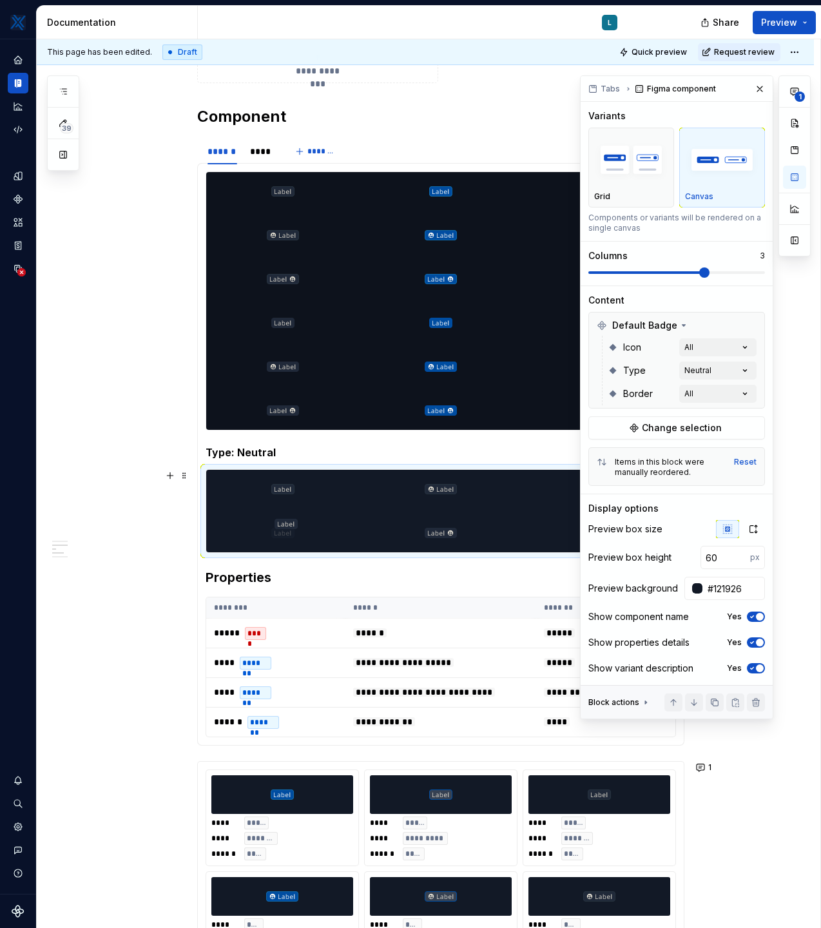
drag, startPoint x: 445, startPoint y: 533, endPoint x: 297, endPoint y: 542, distance: 148.5
click at [297, 542] on body "MKTX L Design system data Documentation L Share Preview 39 Pages Add Accessibil…" at bounding box center [410, 464] width 821 height 928
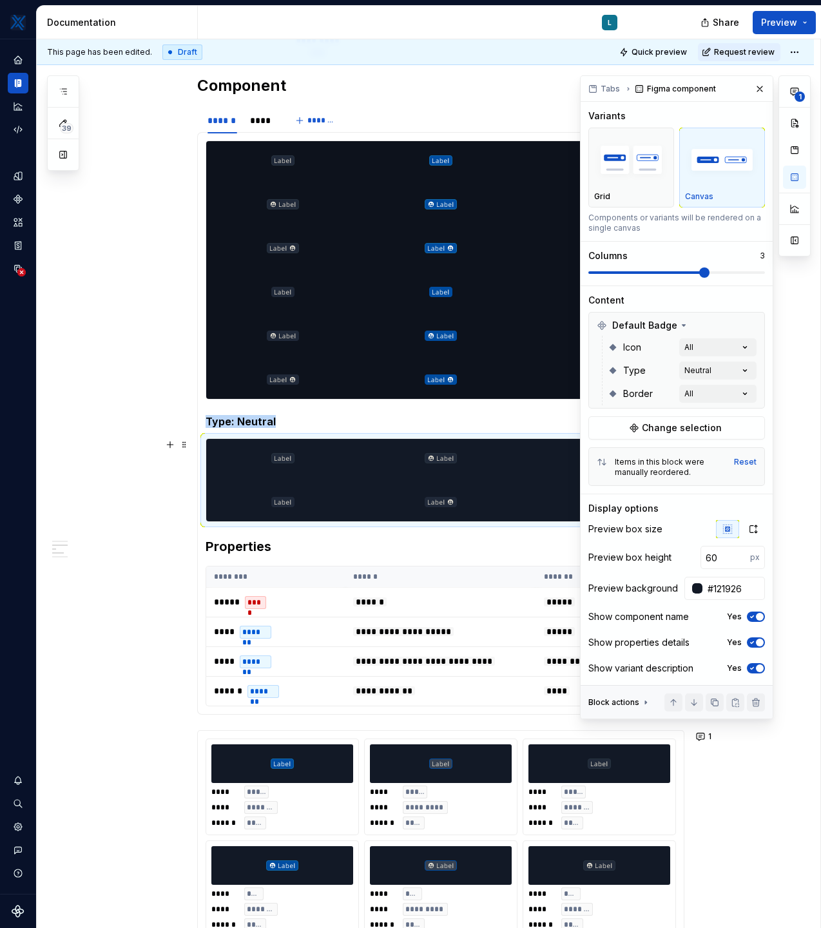
scroll to position [674, 0]
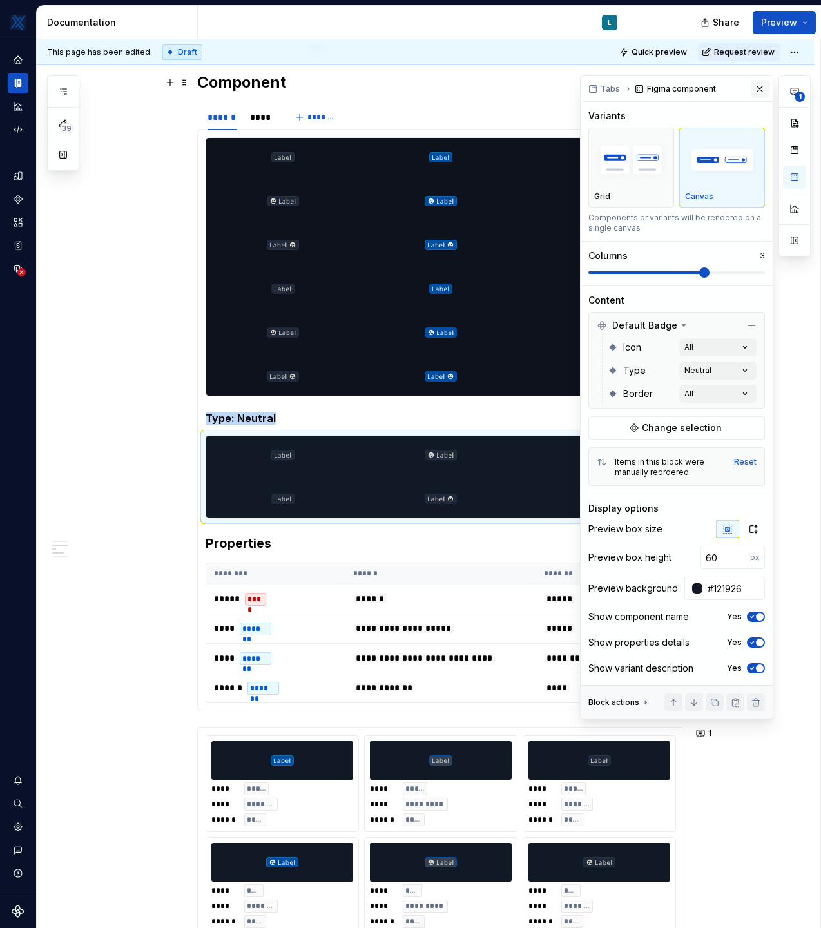
click at [757, 91] on button "button" at bounding box center [760, 89] width 18 height 18
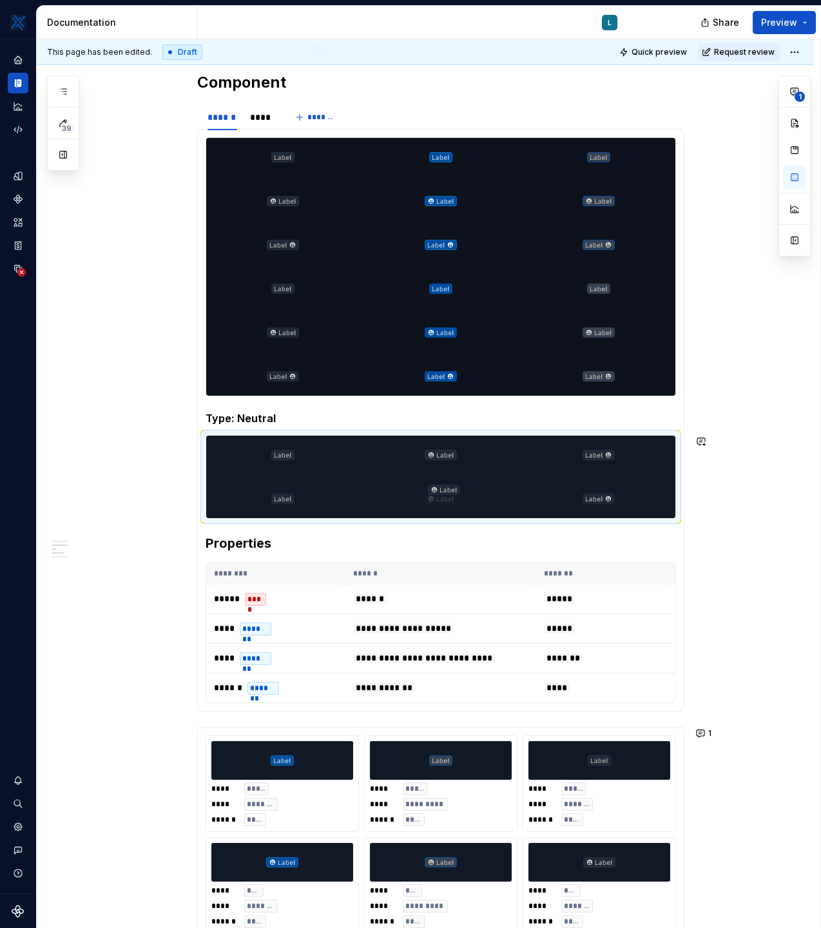
drag, startPoint x: 604, startPoint y: 501, endPoint x: 449, endPoint y: 509, distance: 154.9
click at [449, 509] on body "MKTX L Design system data Documentation L Share Preview 39 Pages Add Accessibil…" at bounding box center [410, 464] width 821 height 928
click at [268, 413] on h5 "Type: Neutral" at bounding box center [441, 418] width 471 height 13
click at [288, 417] on h5 "Type: Neutral" at bounding box center [441, 418] width 471 height 13
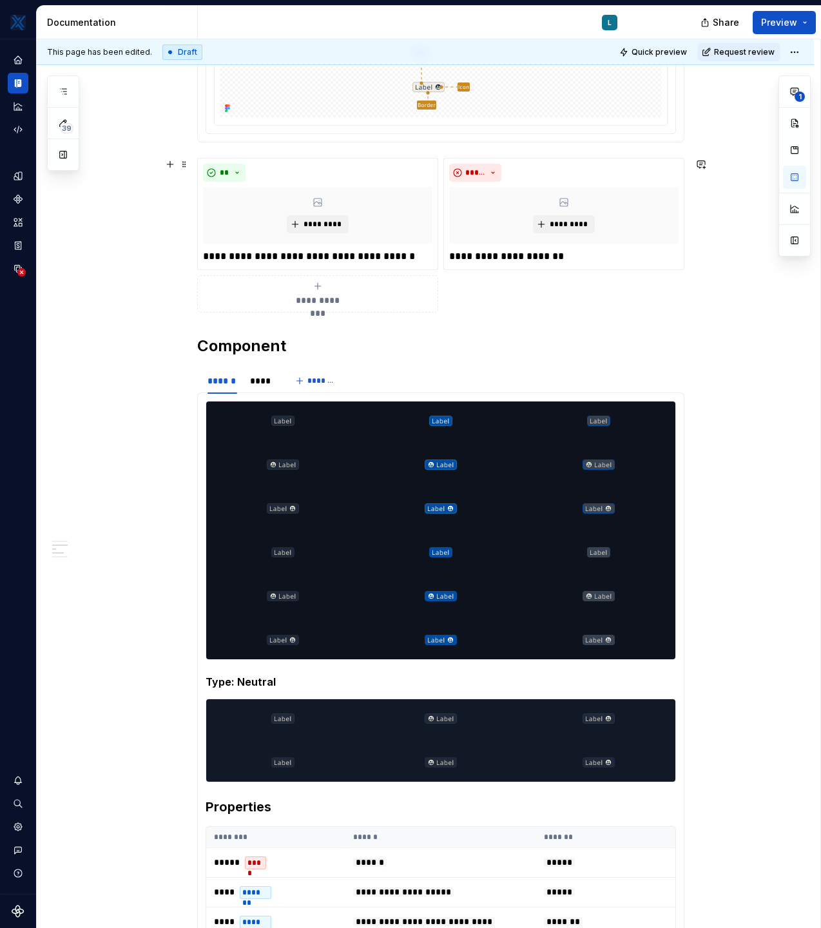
scroll to position [375, 0]
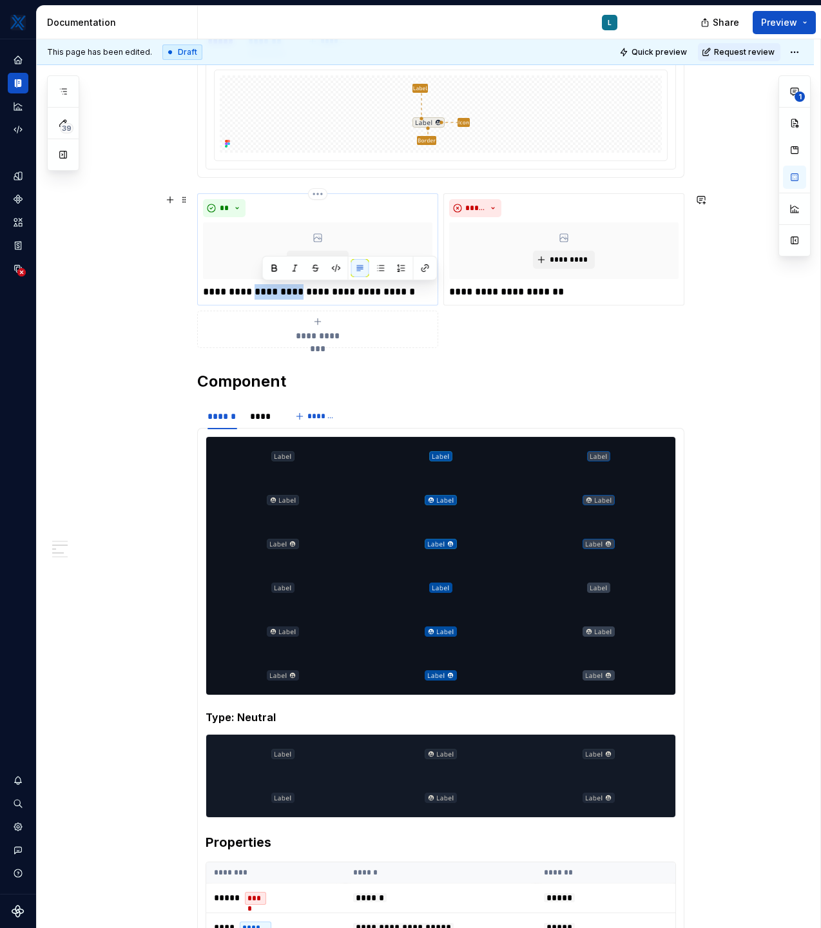
drag, startPoint x: 261, startPoint y: 291, endPoint x: 307, endPoint y: 288, distance: 45.9
click at [307, 288] on p "**********" at bounding box center [318, 291] width 230 height 15
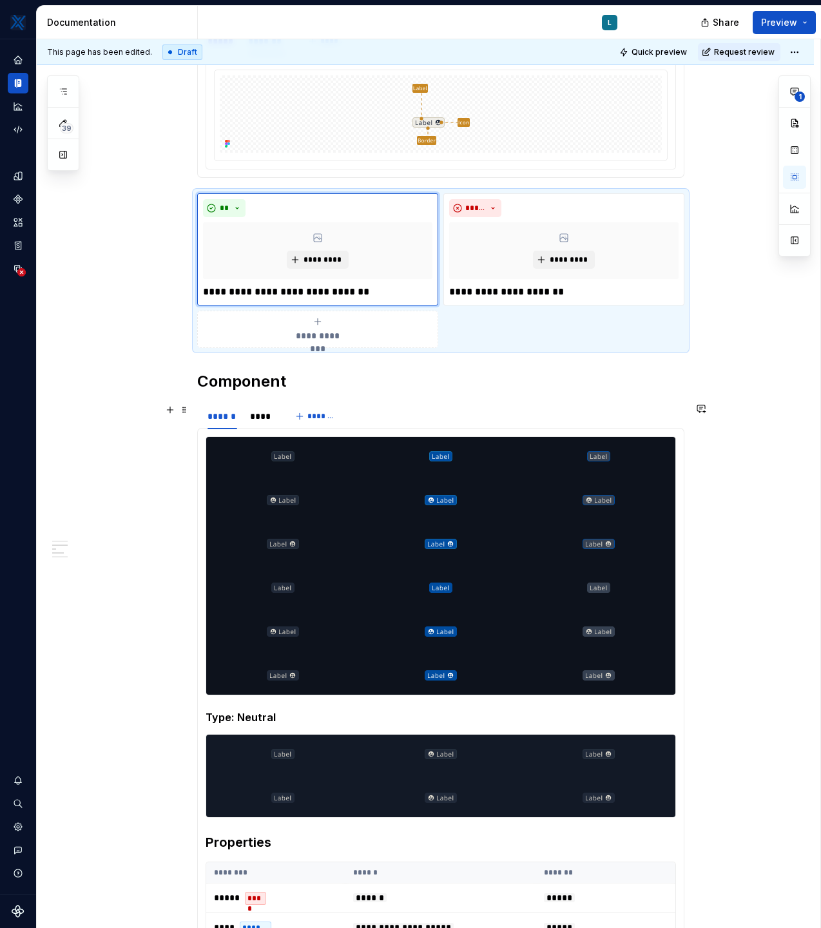
click at [508, 322] on div "**********" at bounding box center [440, 270] width 487 height 155
click at [798, 146] on button "button" at bounding box center [794, 150] width 23 height 23
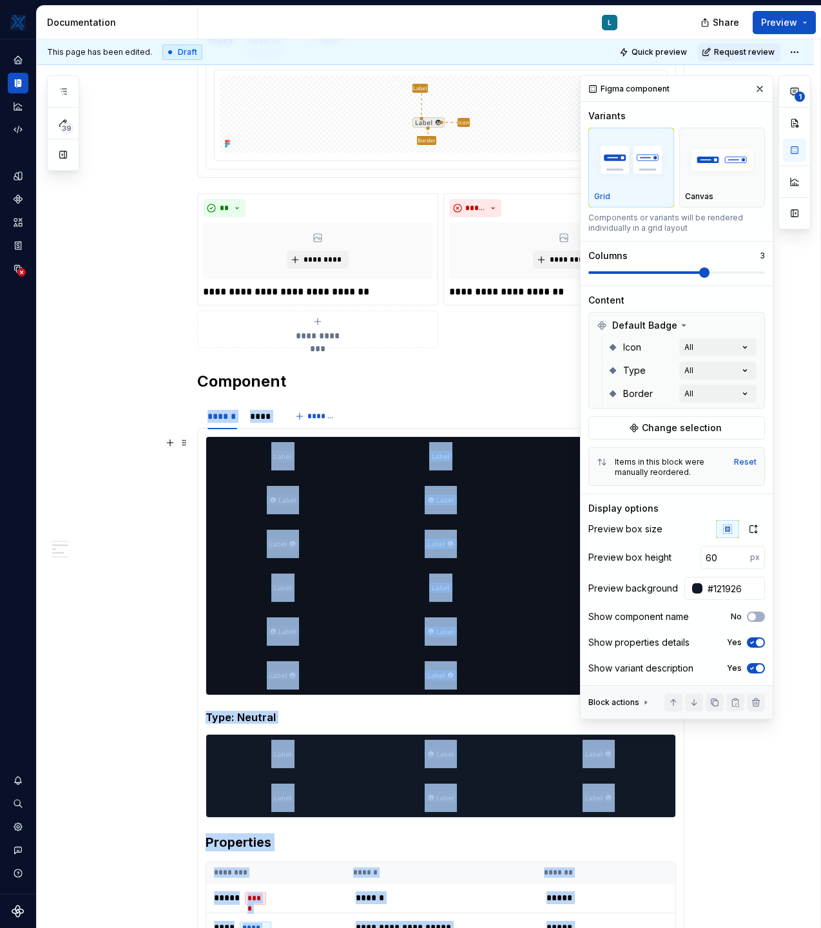
scroll to position [1095, 0]
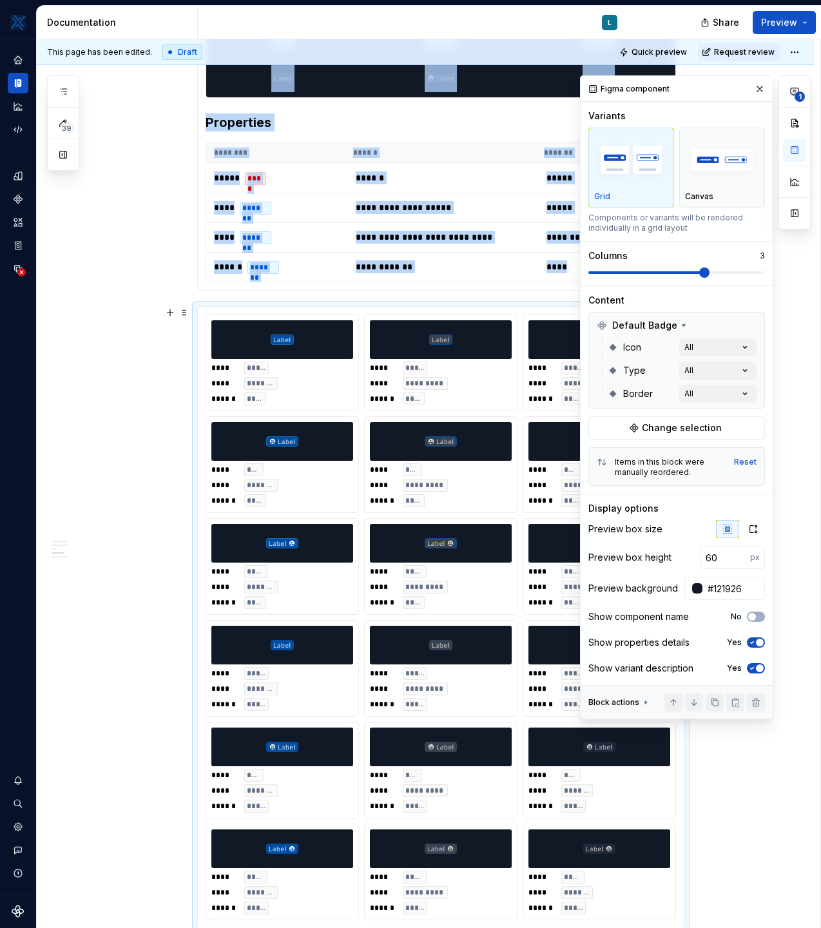
click at [803, 399] on div "1" at bounding box center [795, 397] width 32 height 644
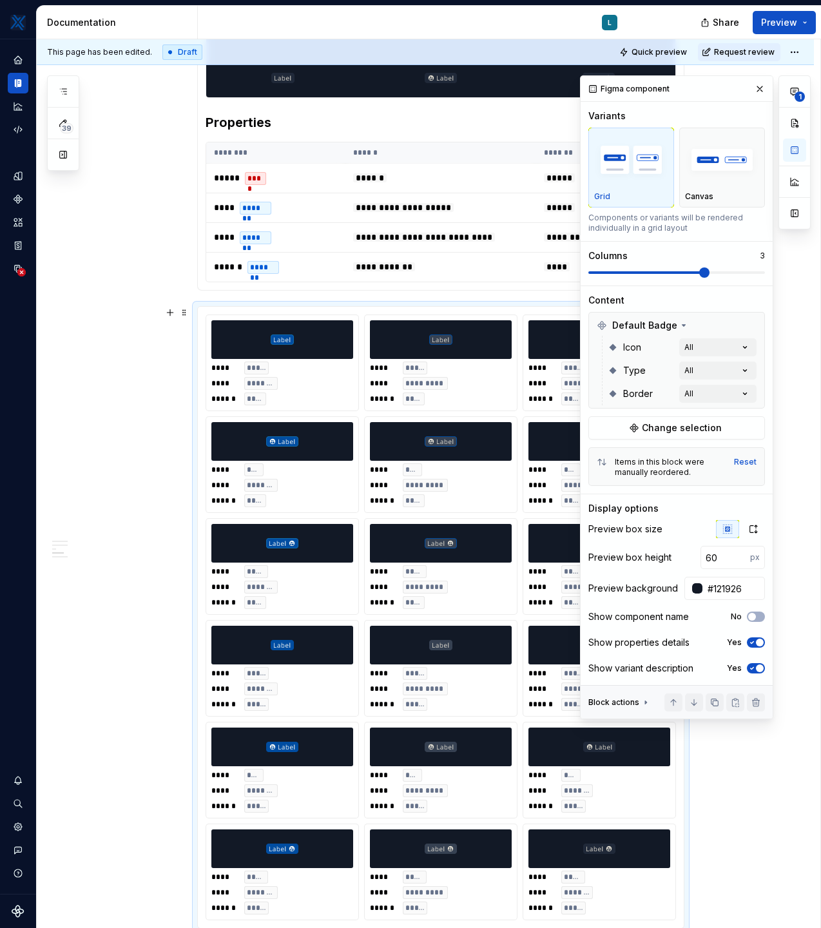
click at [792, 326] on div "1" at bounding box center [795, 397] width 32 height 644
click at [762, 85] on button "button" at bounding box center [760, 89] width 18 height 18
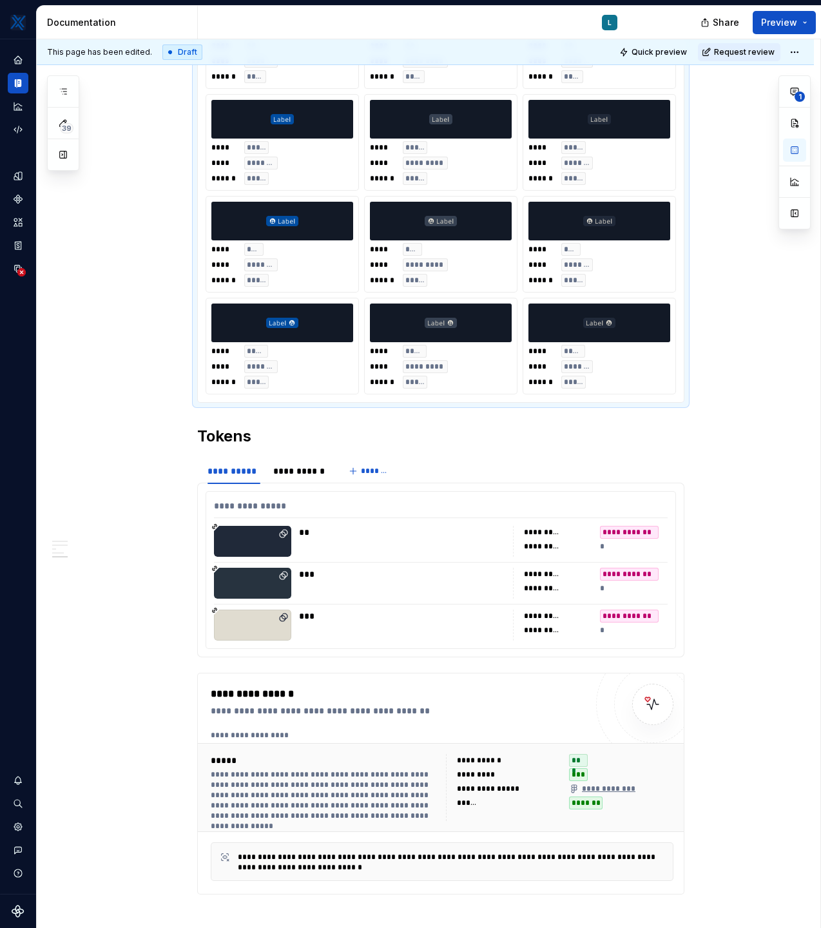
scroll to position [1622, 0]
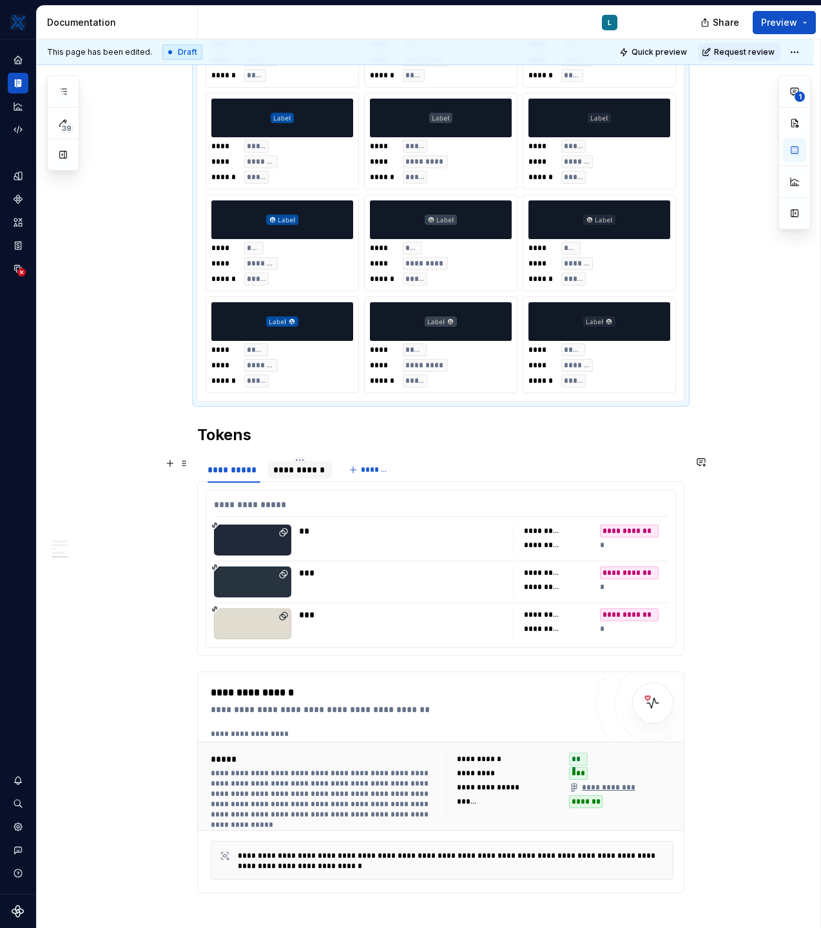
click at [303, 473] on div "**********" at bounding box center [300, 470] width 54 height 13
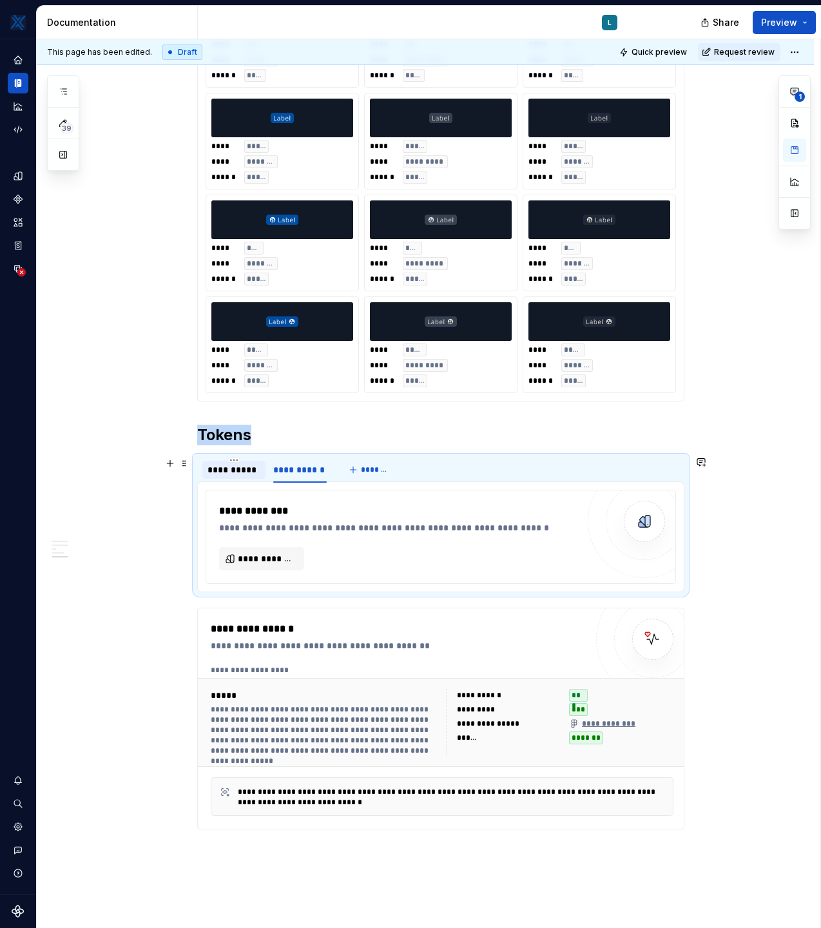
click at [244, 478] on div "**********" at bounding box center [233, 470] width 63 height 18
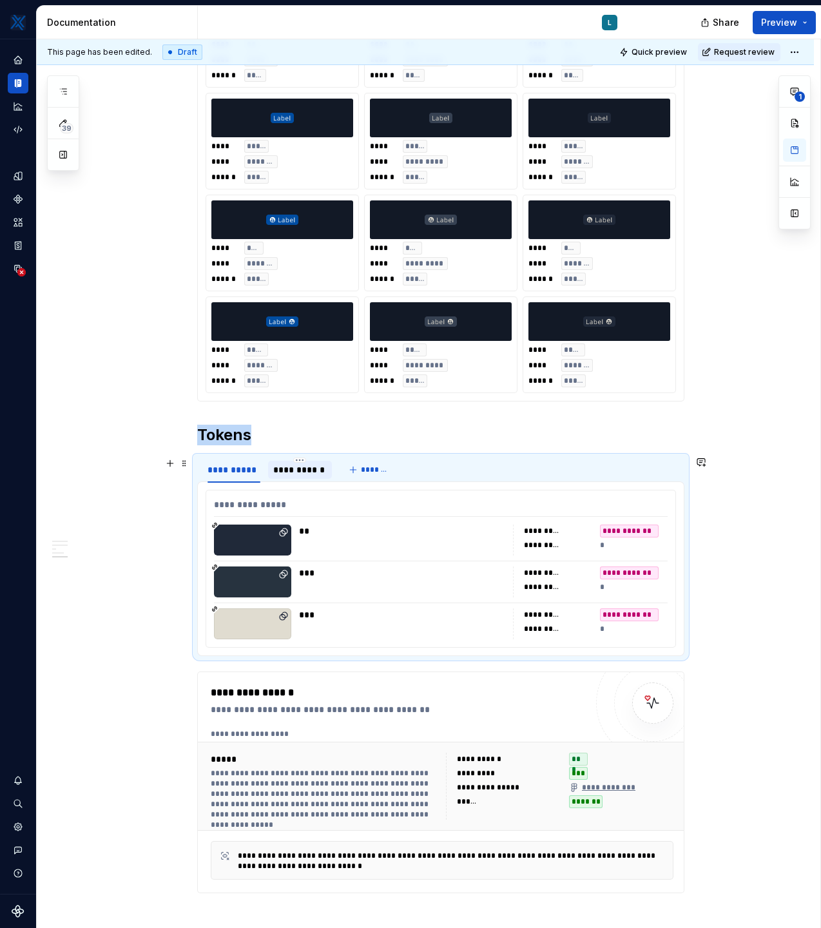
click at [313, 466] on div "**********" at bounding box center [300, 470] width 54 height 13
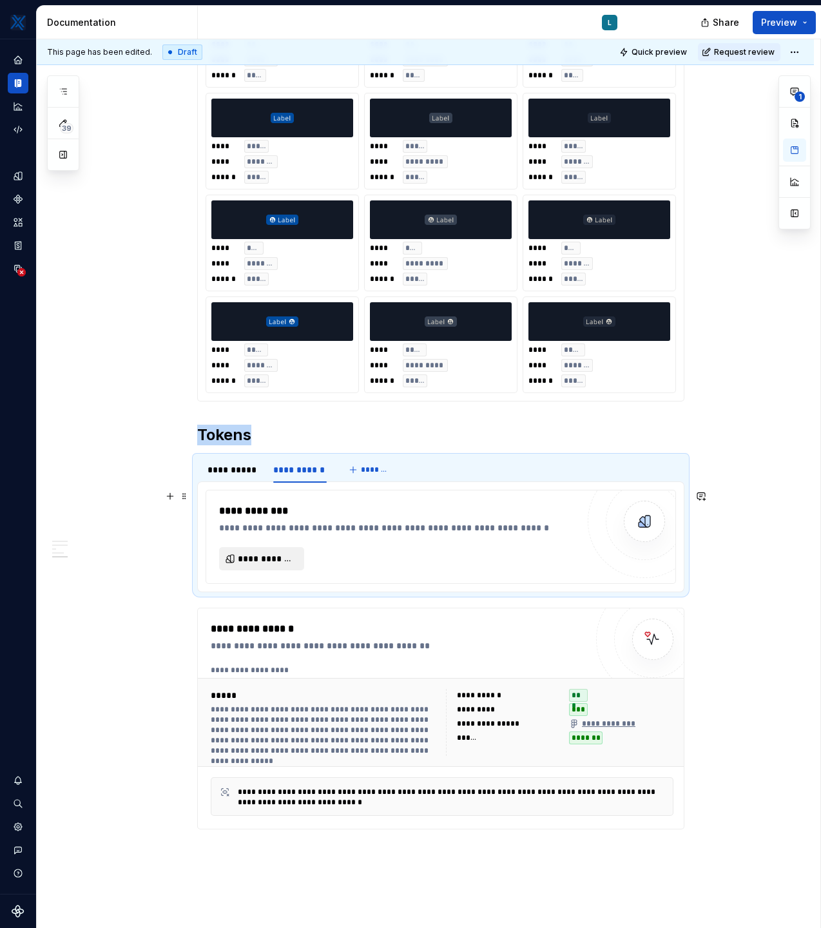
click at [289, 562] on span "**********" at bounding box center [267, 558] width 58 height 13
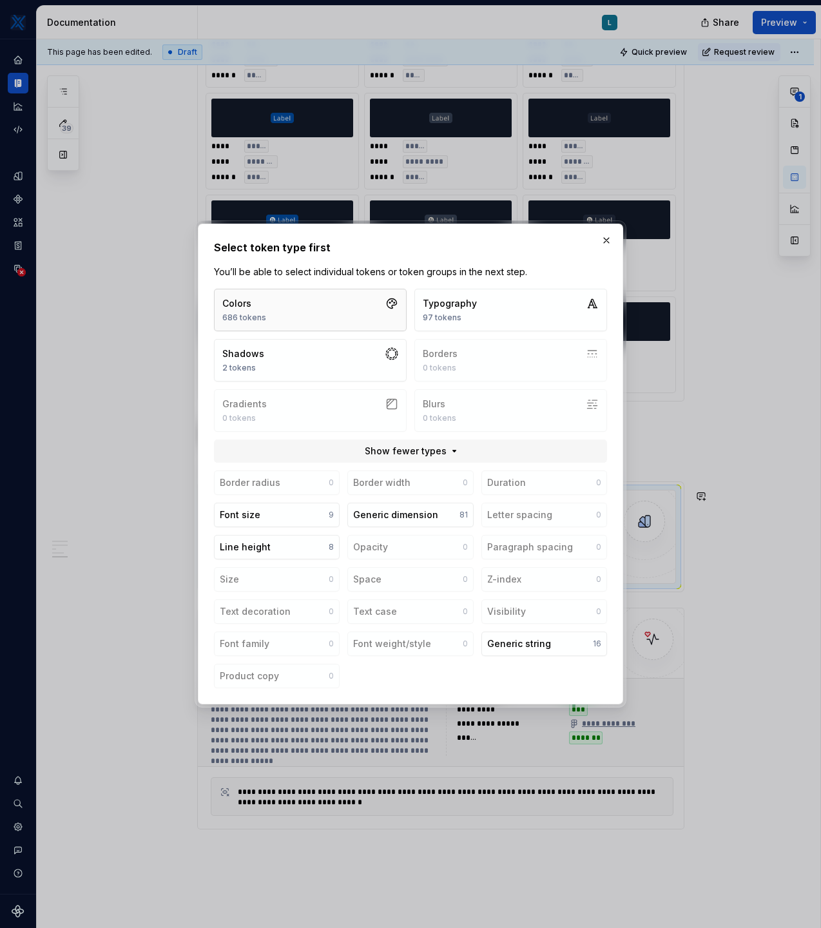
click at [303, 310] on button "Colors 686 tokens" at bounding box center [310, 310] width 193 height 43
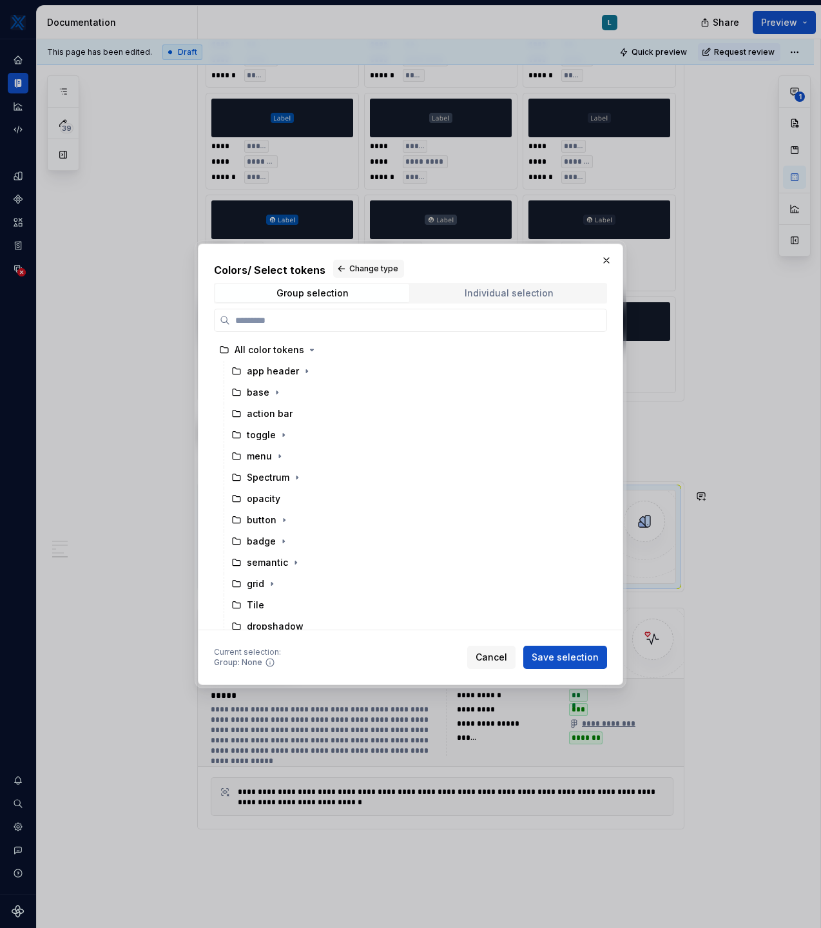
click at [479, 286] on span "Individual selection" at bounding box center [509, 293] width 194 height 18
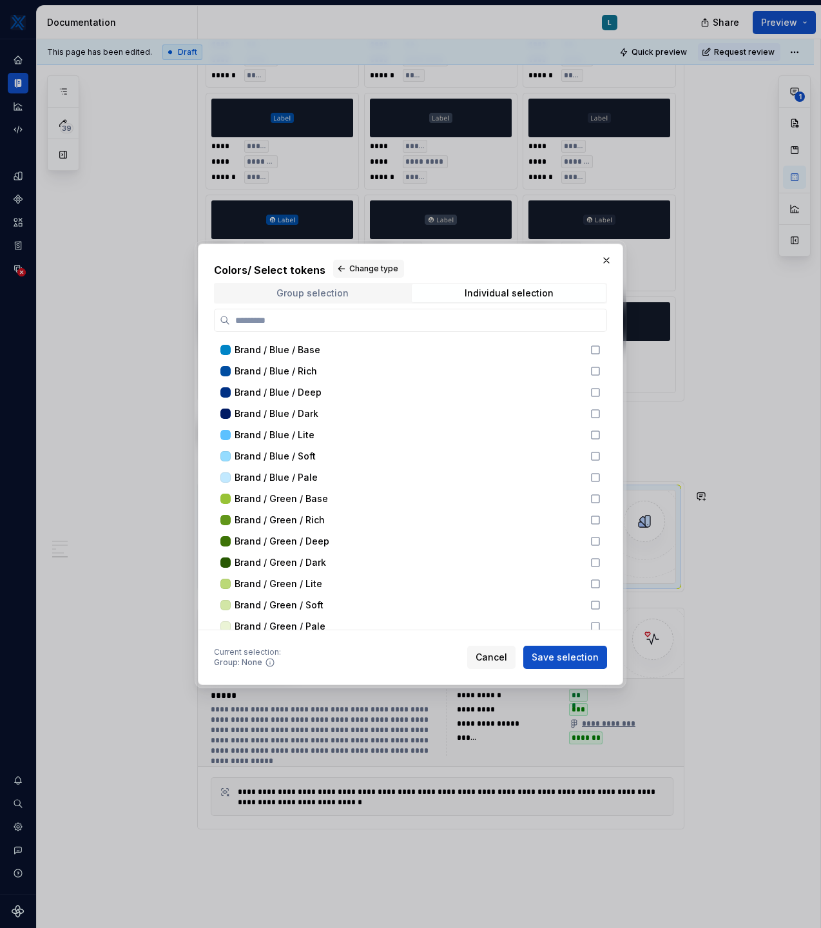
click at [320, 297] on div "Group selection" at bounding box center [313, 293] width 72 height 10
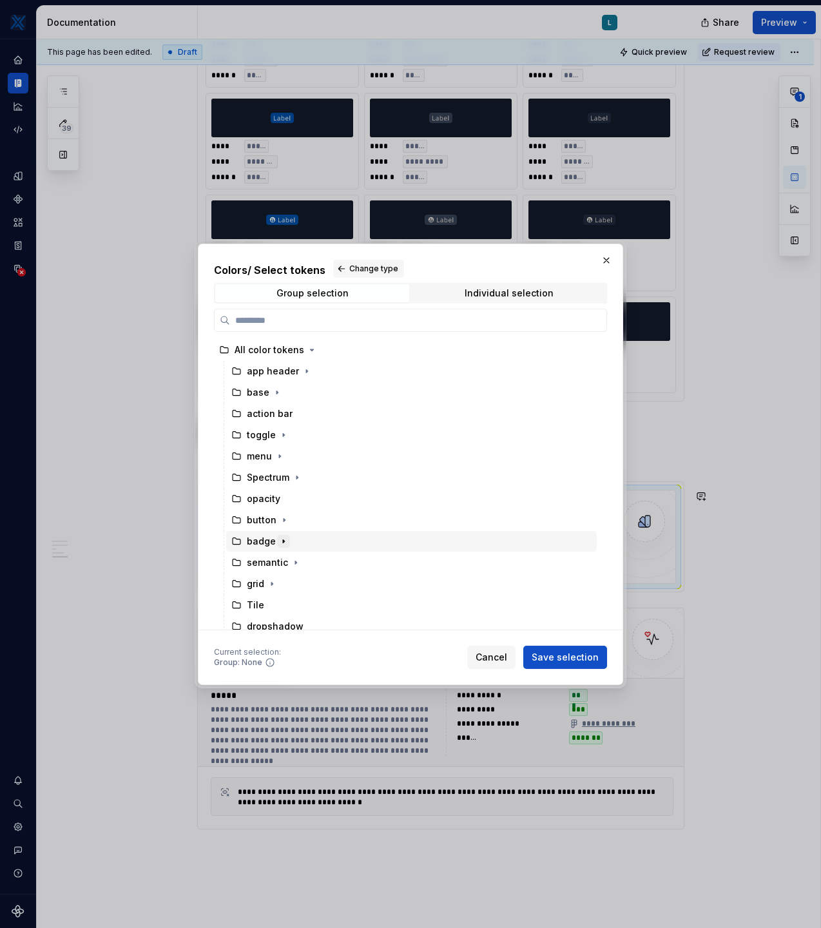
click at [280, 543] on icon "button" at bounding box center [284, 541] width 10 height 10
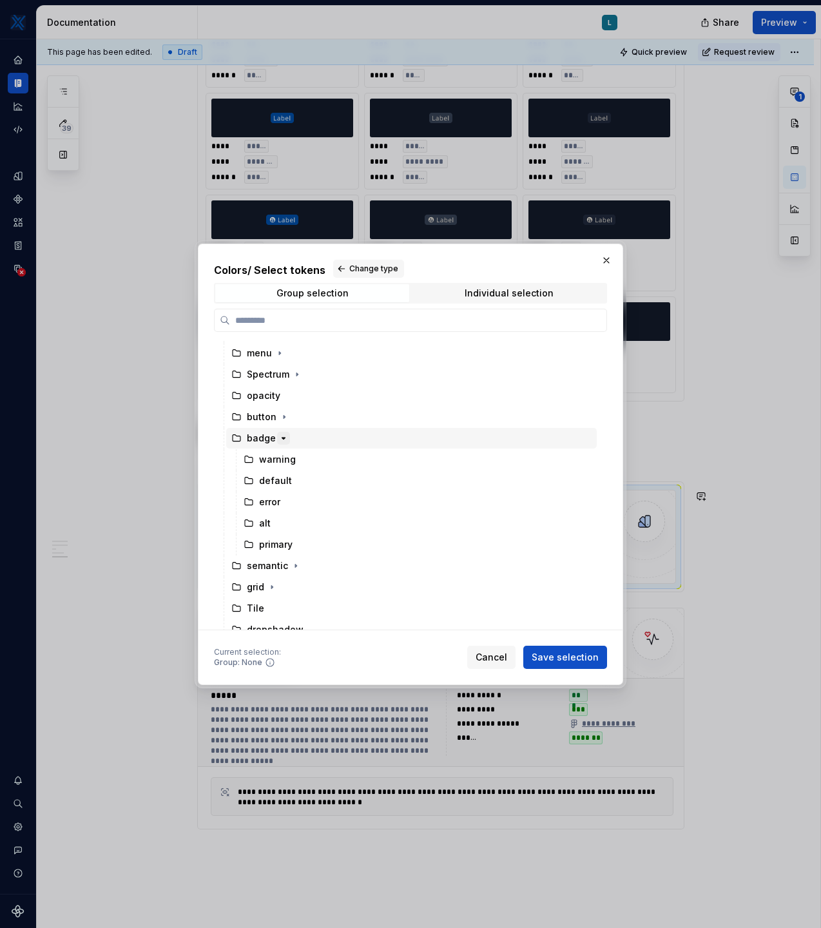
scroll to position [108, 0]
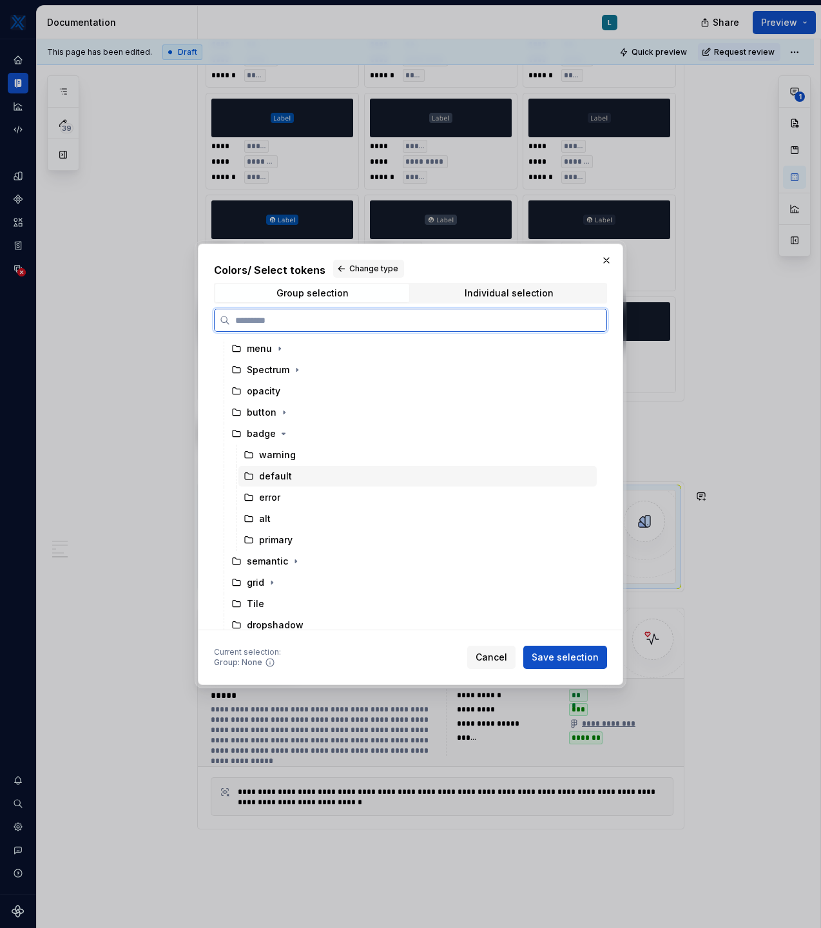
click at [267, 476] on div "default" at bounding box center [275, 476] width 33 height 13
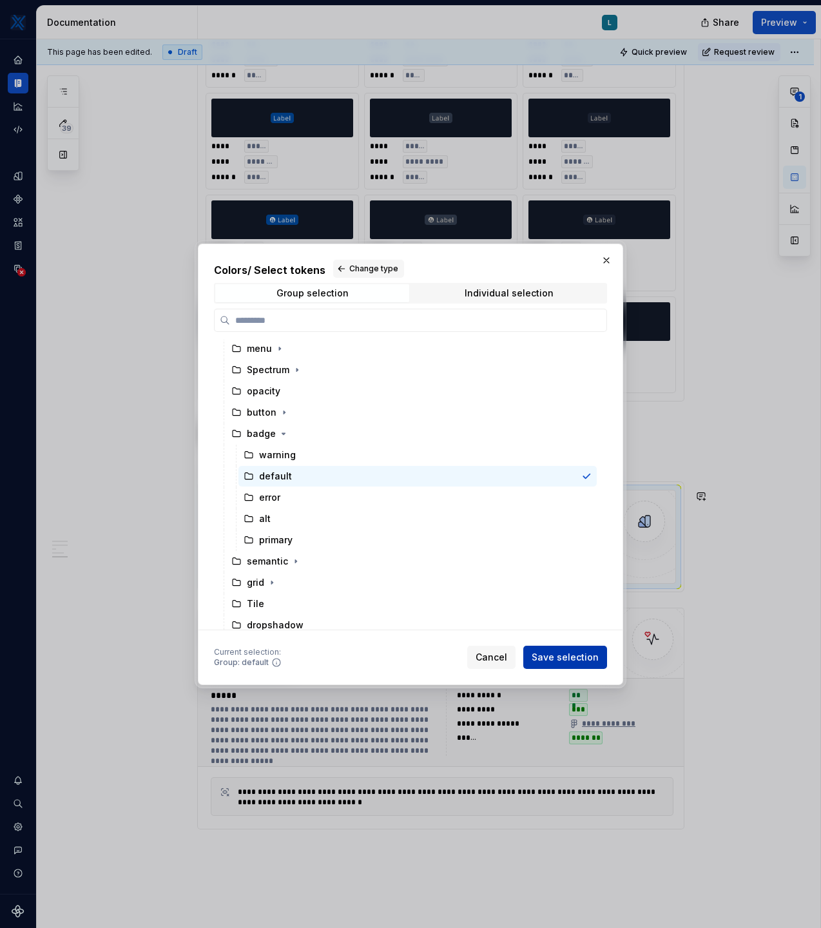
click at [589, 662] on span "Save selection" at bounding box center [565, 657] width 67 height 13
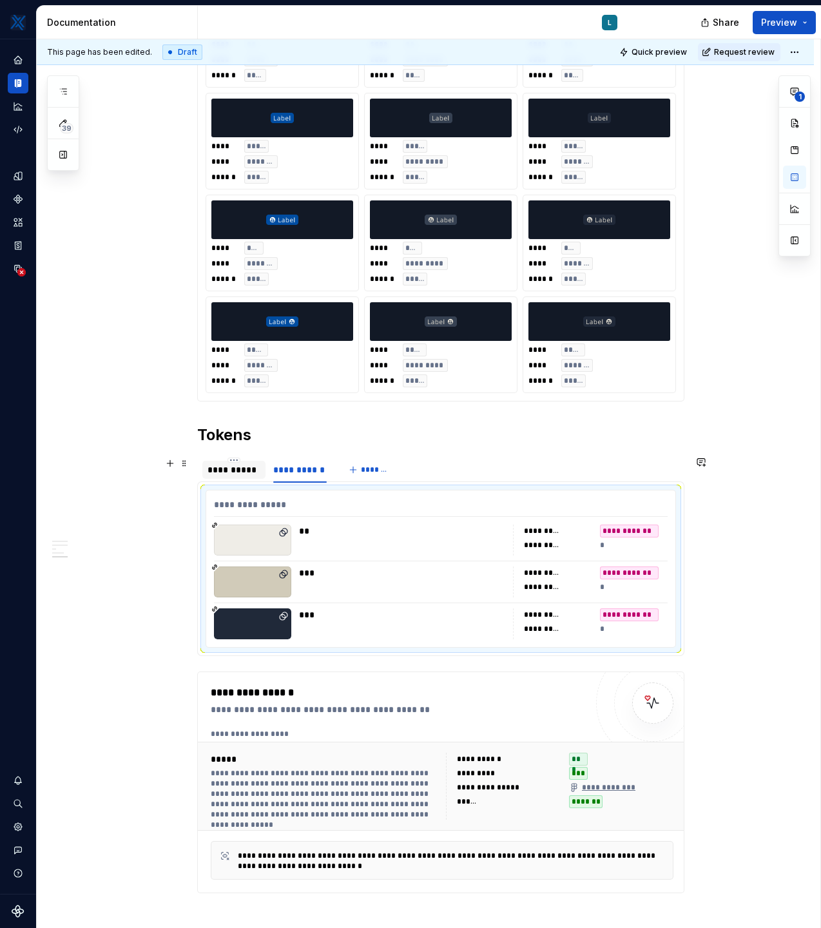
click at [235, 470] on div "**********" at bounding box center [234, 470] width 53 height 13
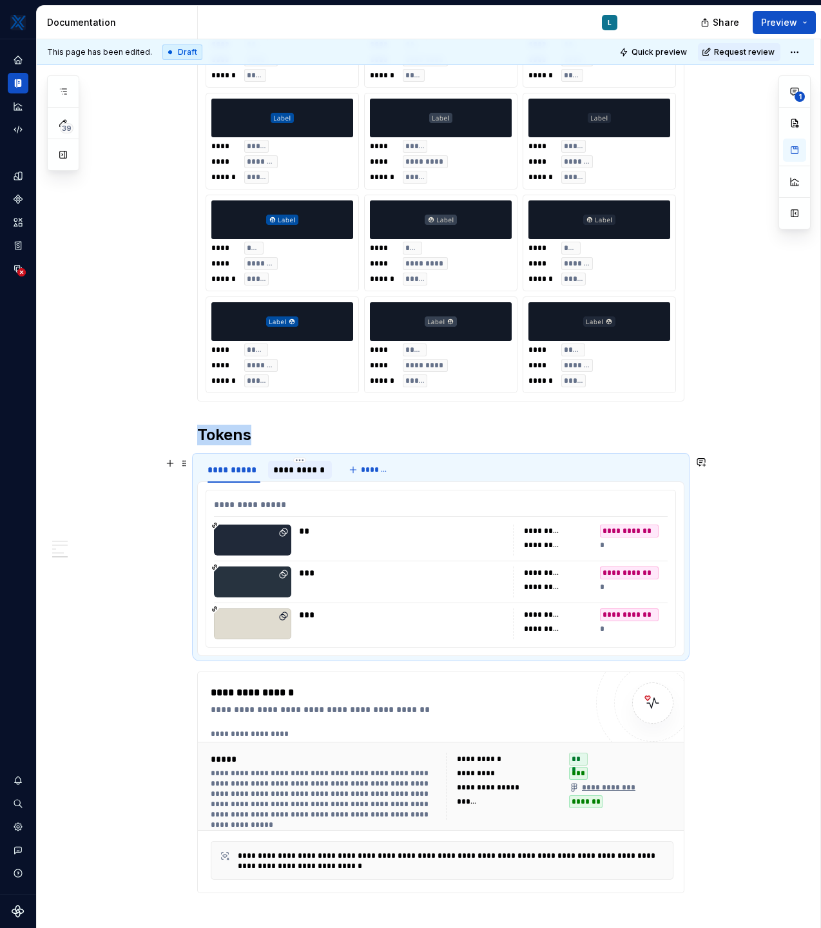
click at [308, 471] on div "**********" at bounding box center [300, 470] width 54 height 13
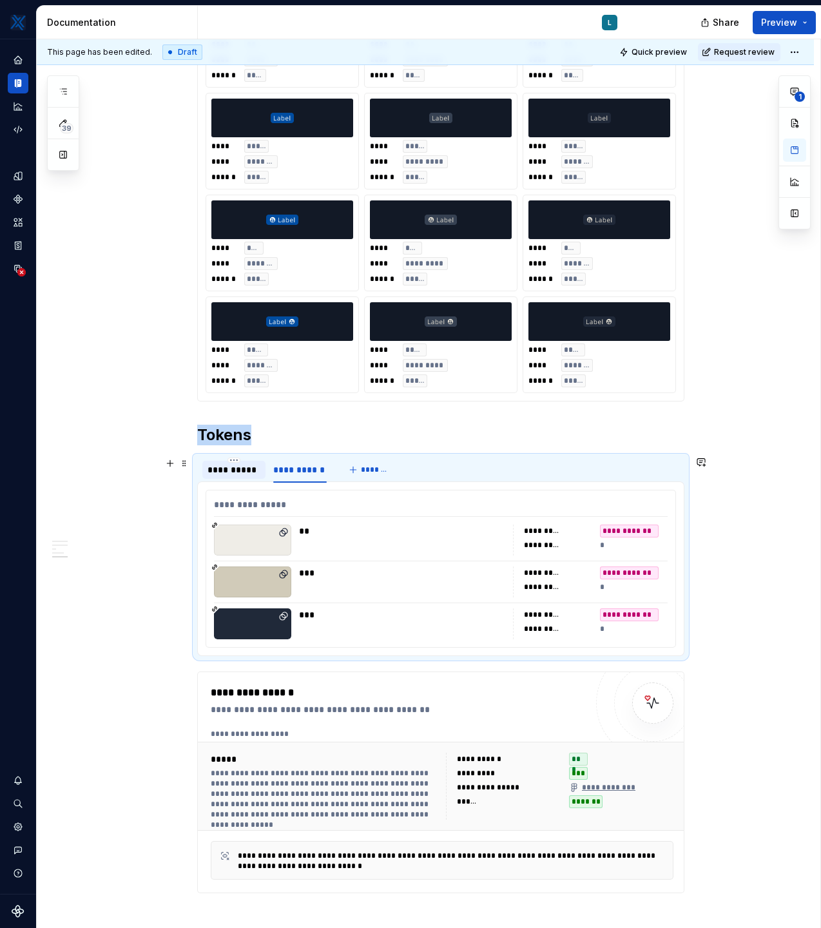
click at [207, 465] on div "**********" at bounding box center [233, 470] width 63 height 18
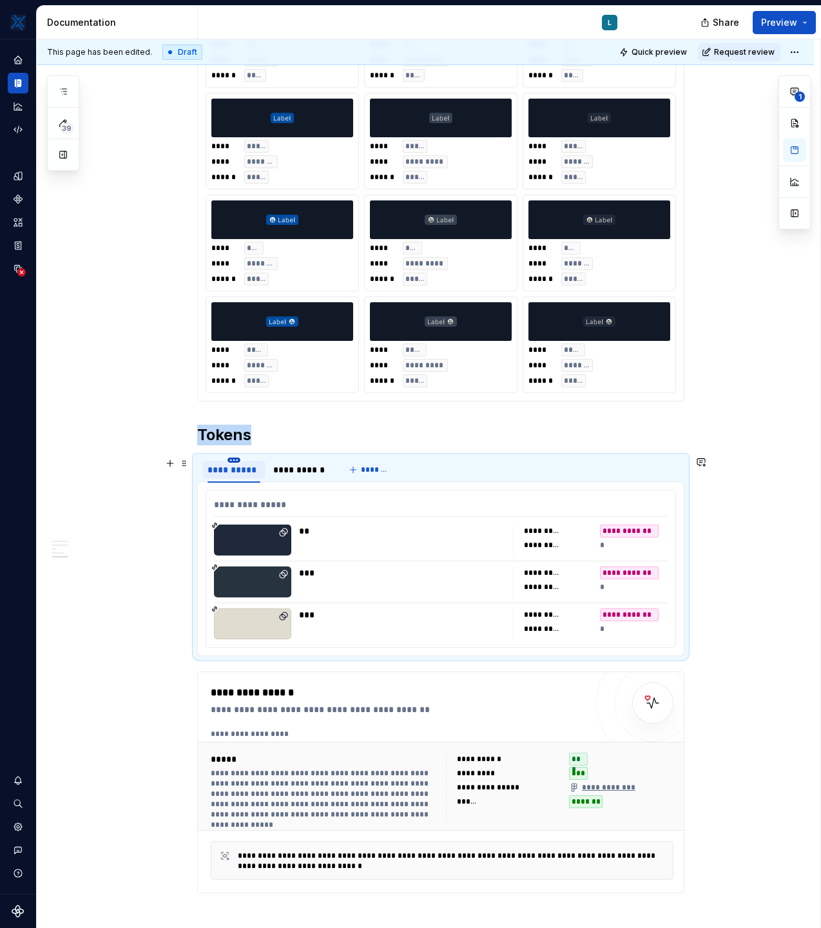
click at [237, 460] on html "MKTX L Design system data Documentation L Share Preview 39 Pages Add Accessibil…" at bounding box center [410, 464] width 821 height 928
click at [220, 474] on html "MKTX L Design system data Documentation L Share Preview 39 Pages Add Accessibil…" at bounding box center [410, 464] width 821 height 928
click at [208, 492] on div "**********" at bounding box center [441, 569] width 471 height 158
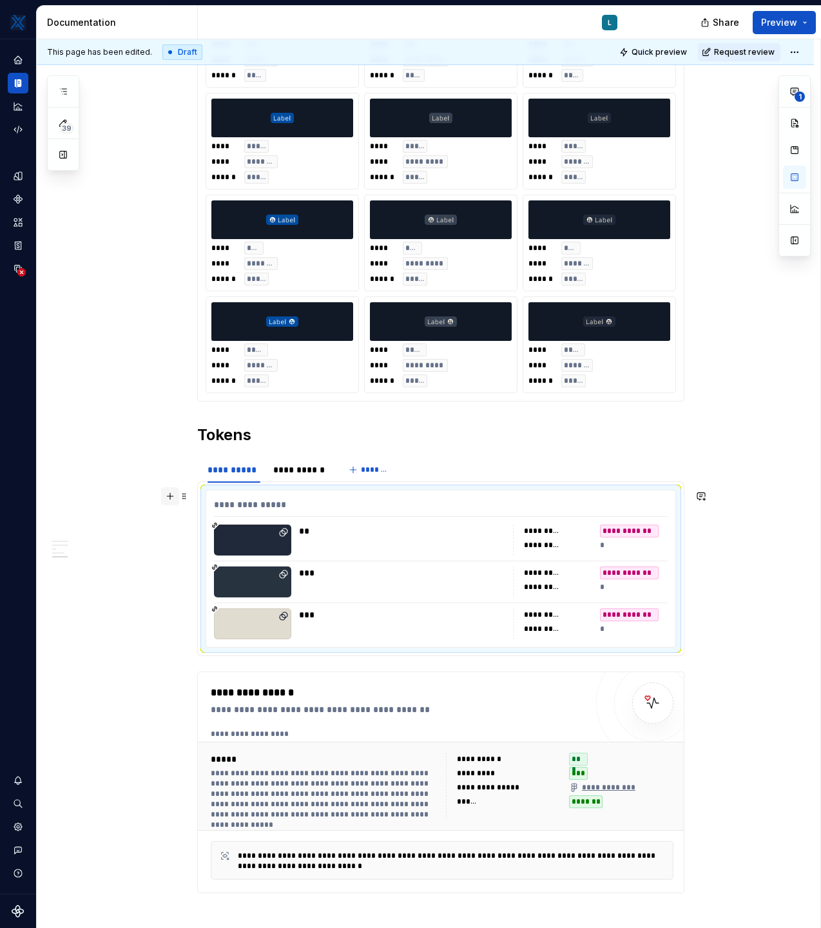
click at [173, 495] on button "button" at bounding box center [170, 496] width 18 height 18
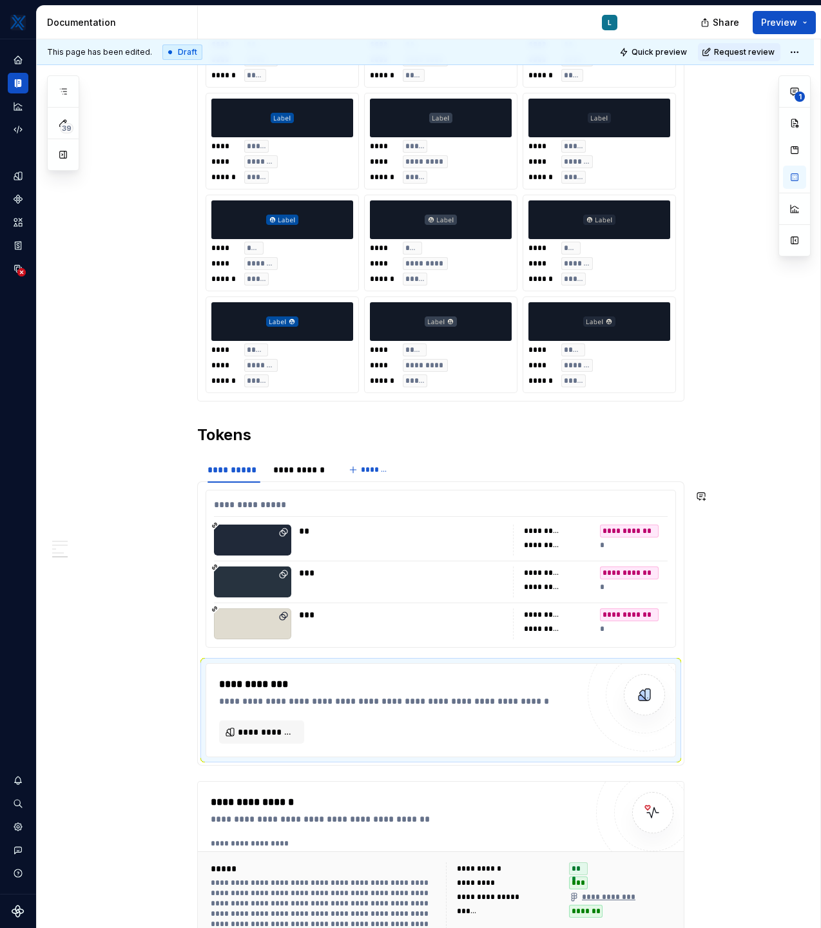
type textarea "*"
click at [262, 734] on span "**********" at bounding box center [267, 732] width 58 height 13
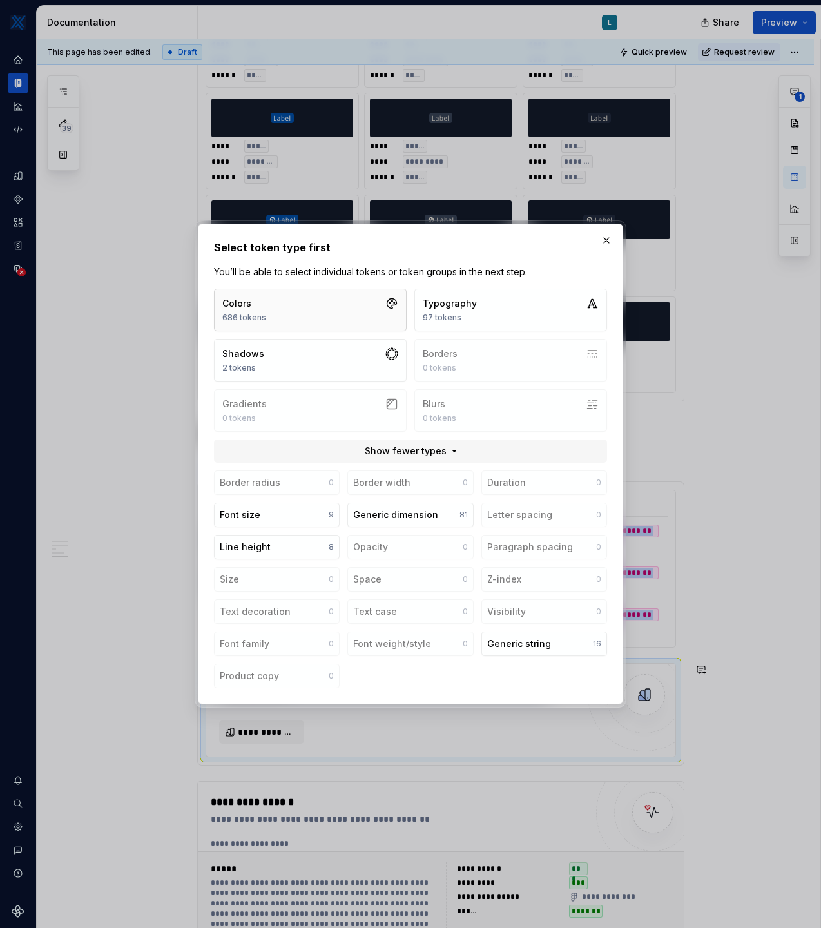
click at [338, 314] on button "Colors 686 tokens" at bounding box center [310, 310] width 193 height 43
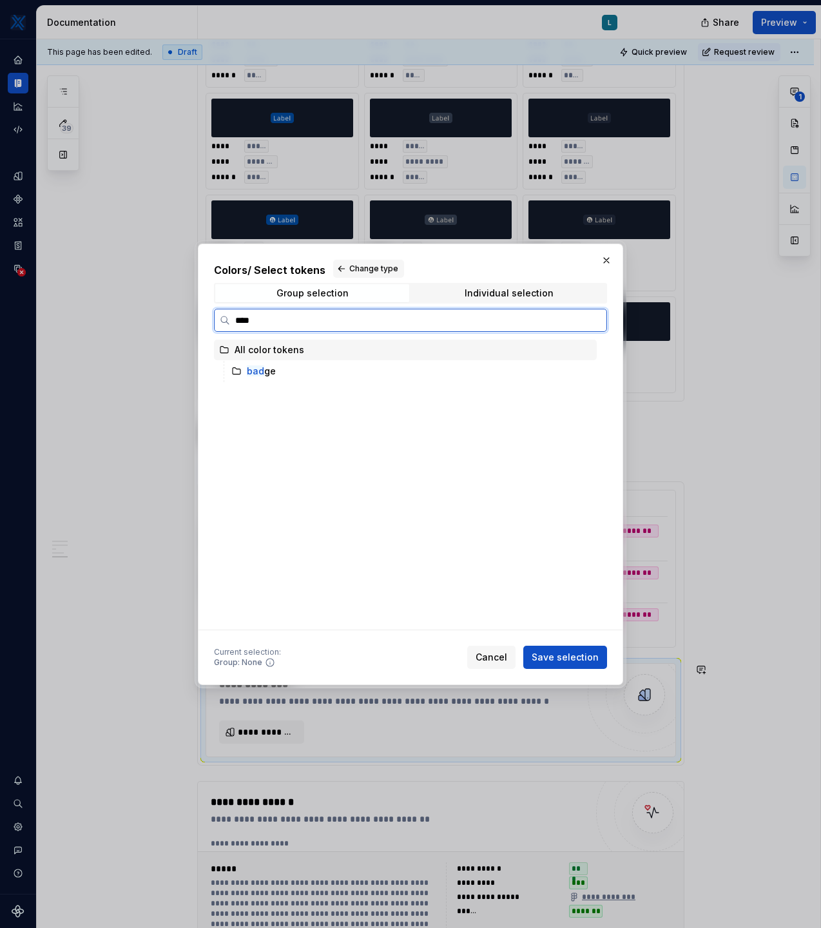
type input "*****"
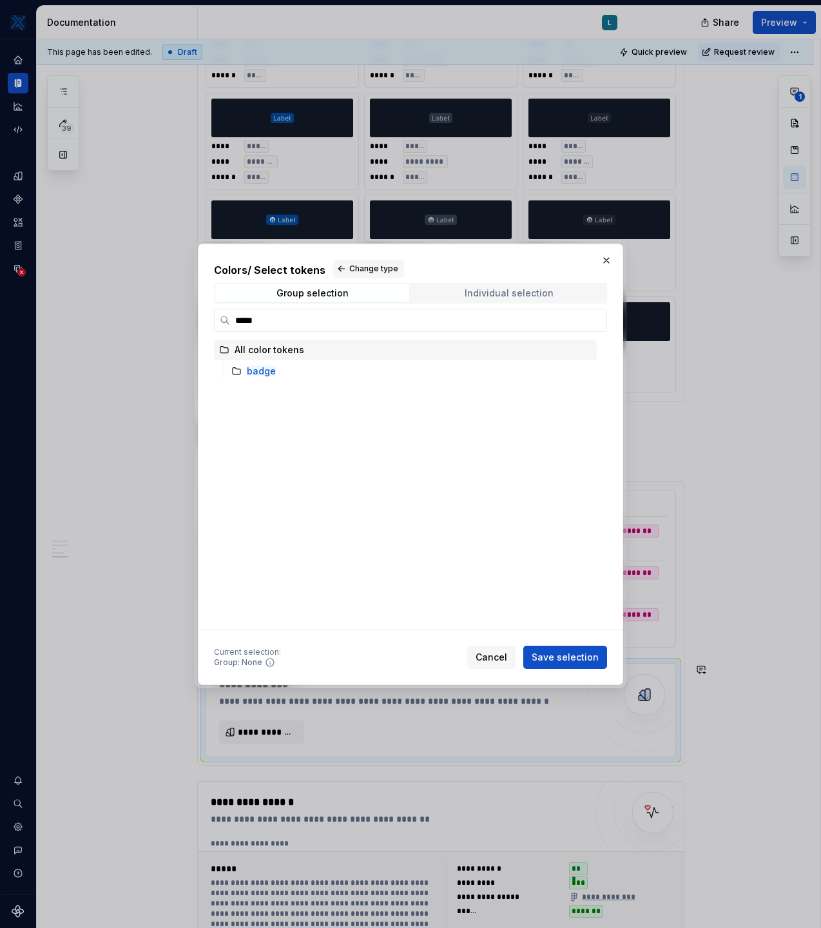
click at [556, 294] on span "Individual selection" at bounding box center [509, 293] width 194 height 18
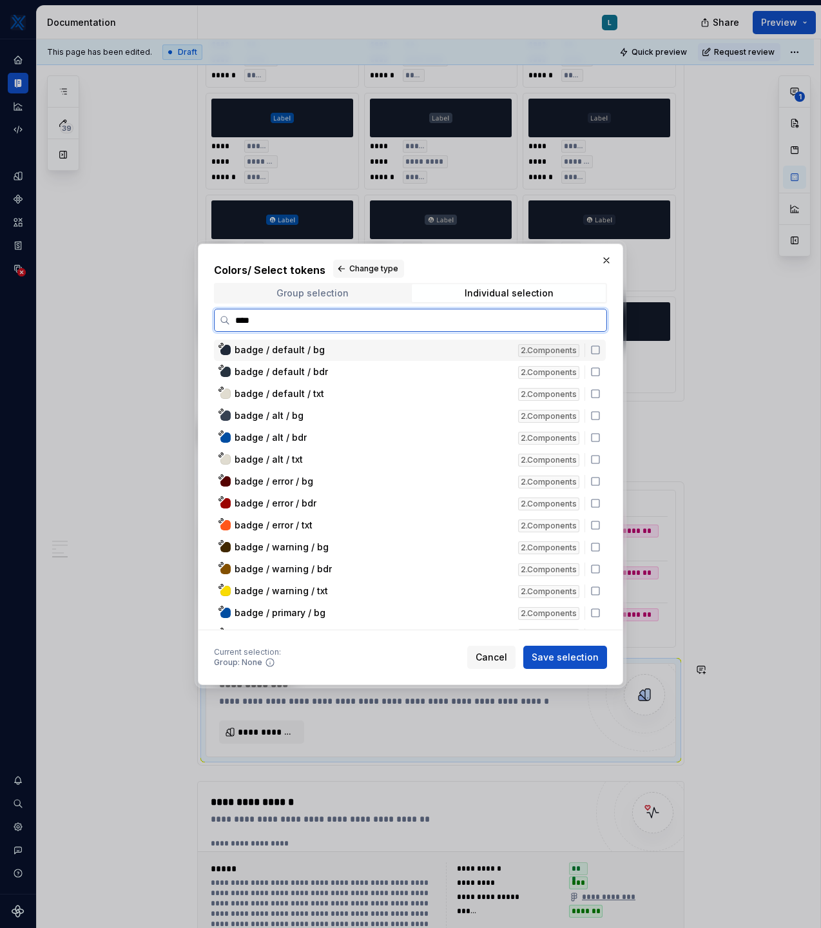
type input "*****"
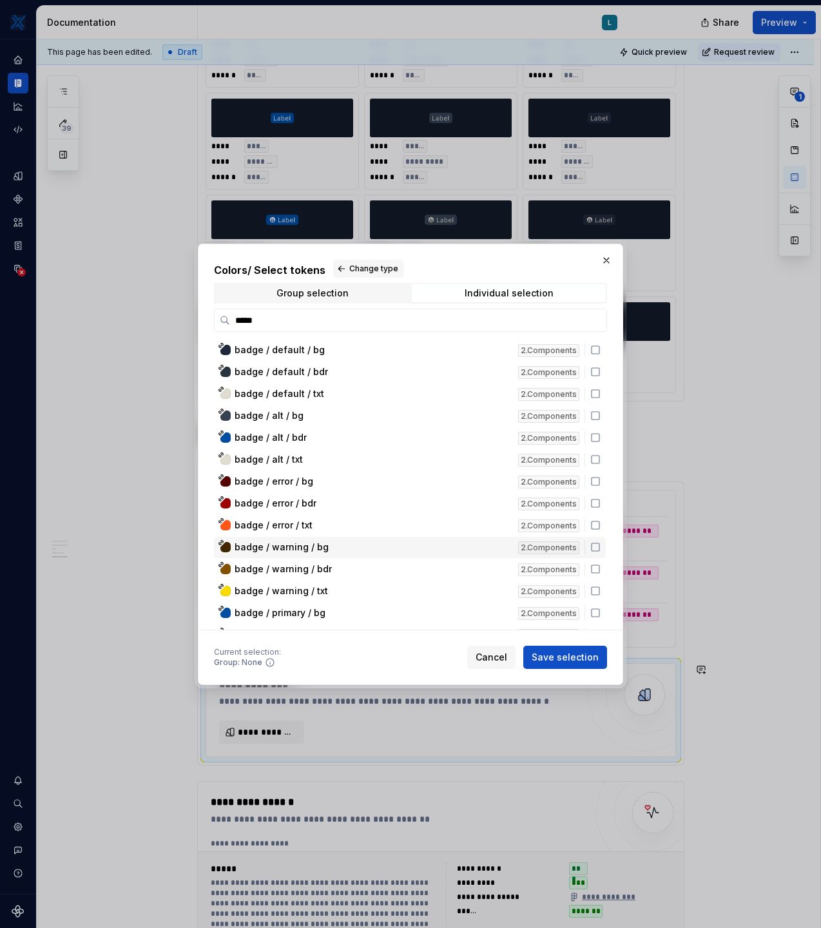
scroll to position [37, 0]
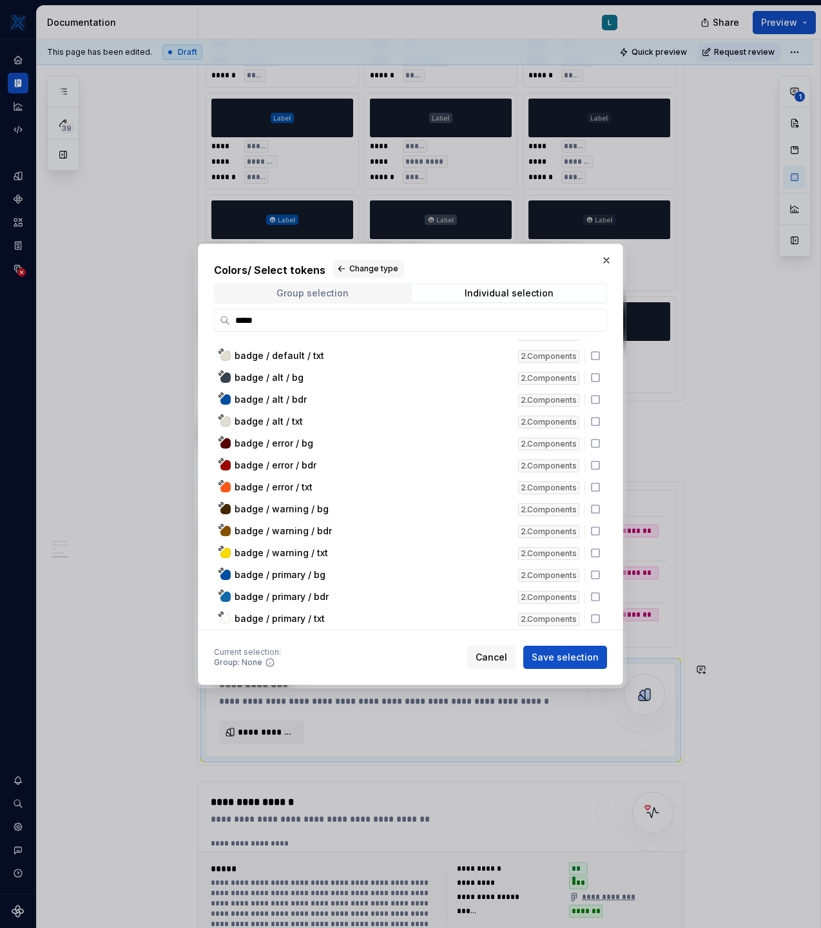
click at [303, 300] on span "Group selection" at bounding box center [312, 293] width 194 height 18
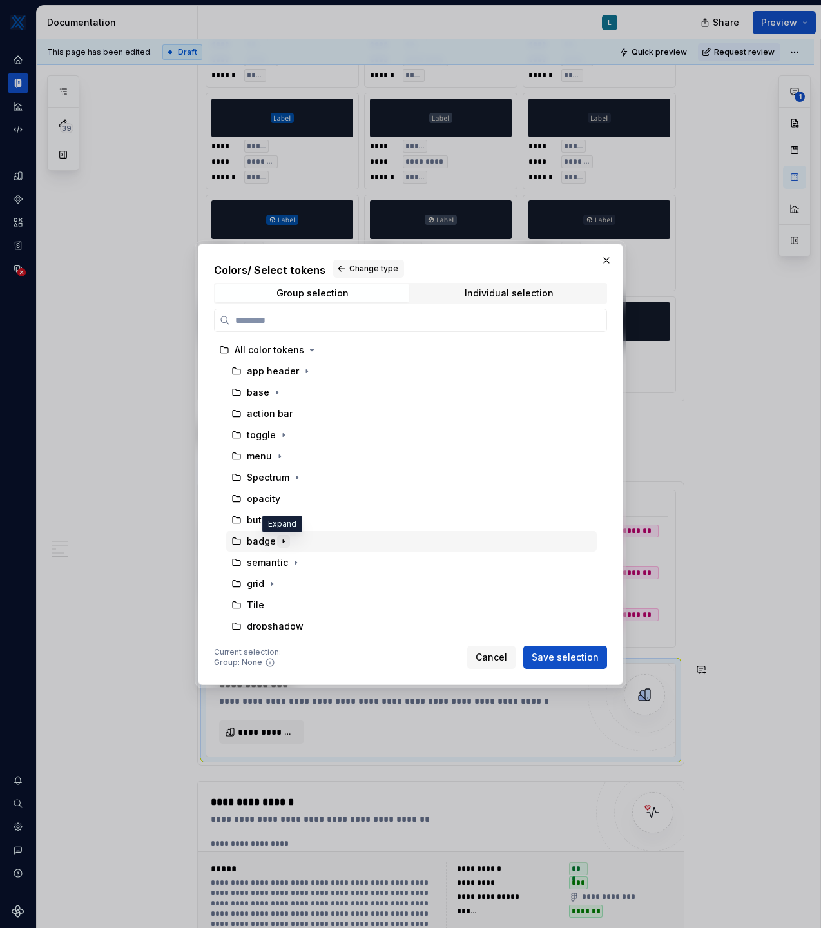
click at [283, 541] on icon "button" at bounding box center [283, 541] width 1 height 3
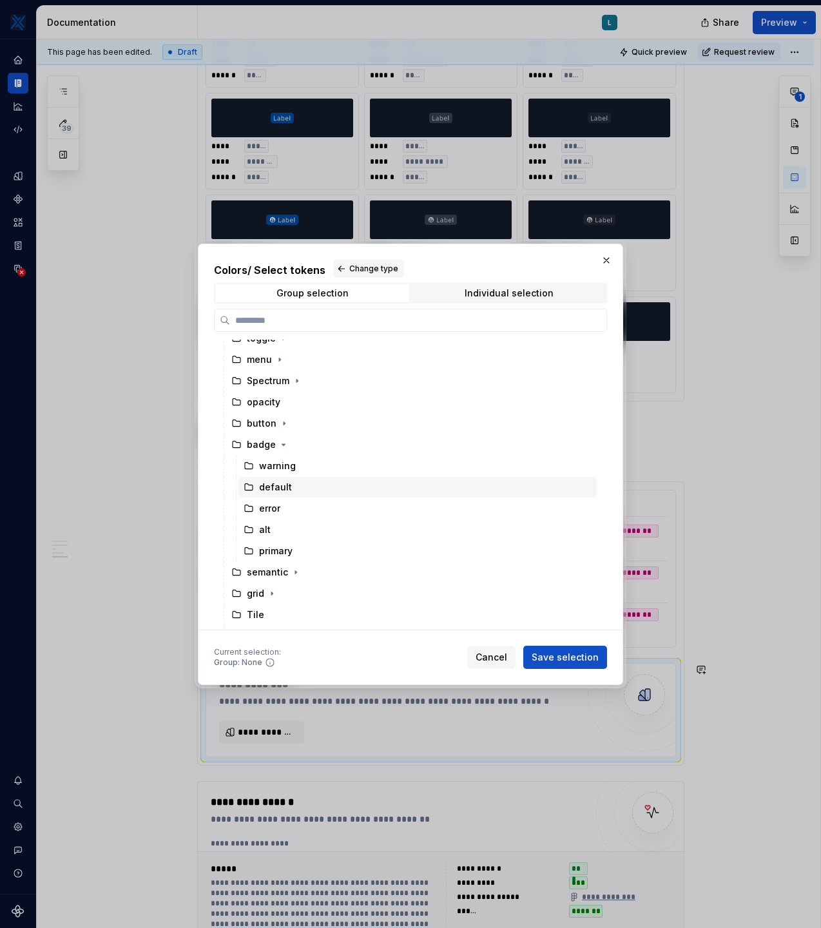
scroll to position [103, 0]
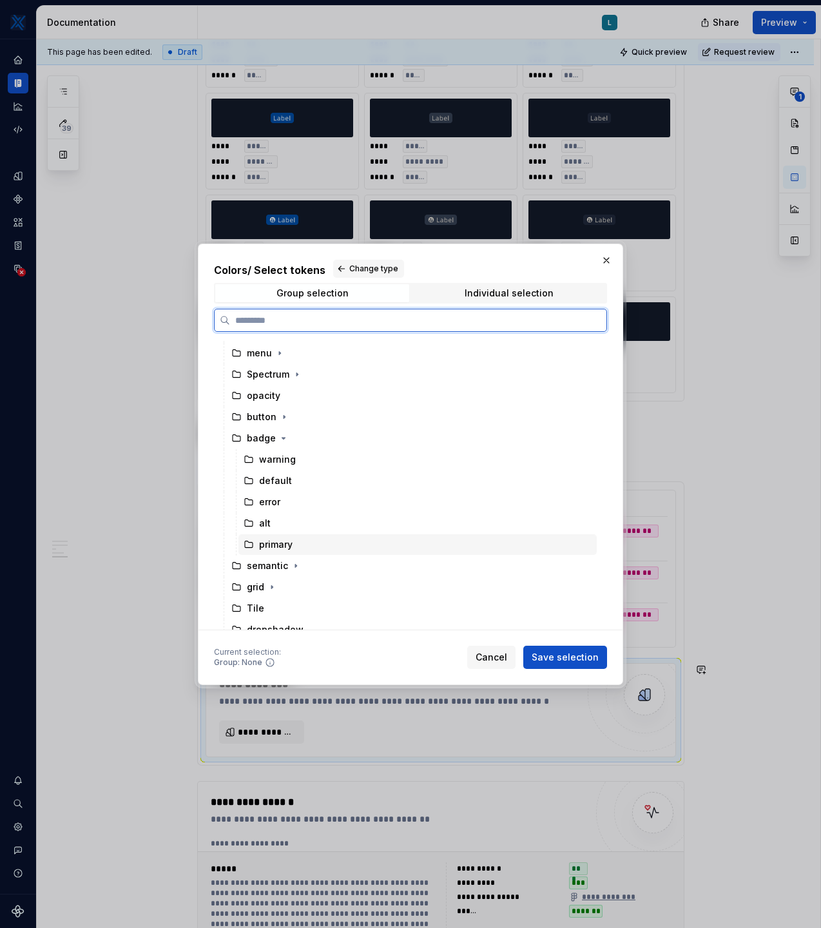
click at [274, 543] on div "primary" at bounding box center [276, 544] width 34 height 13
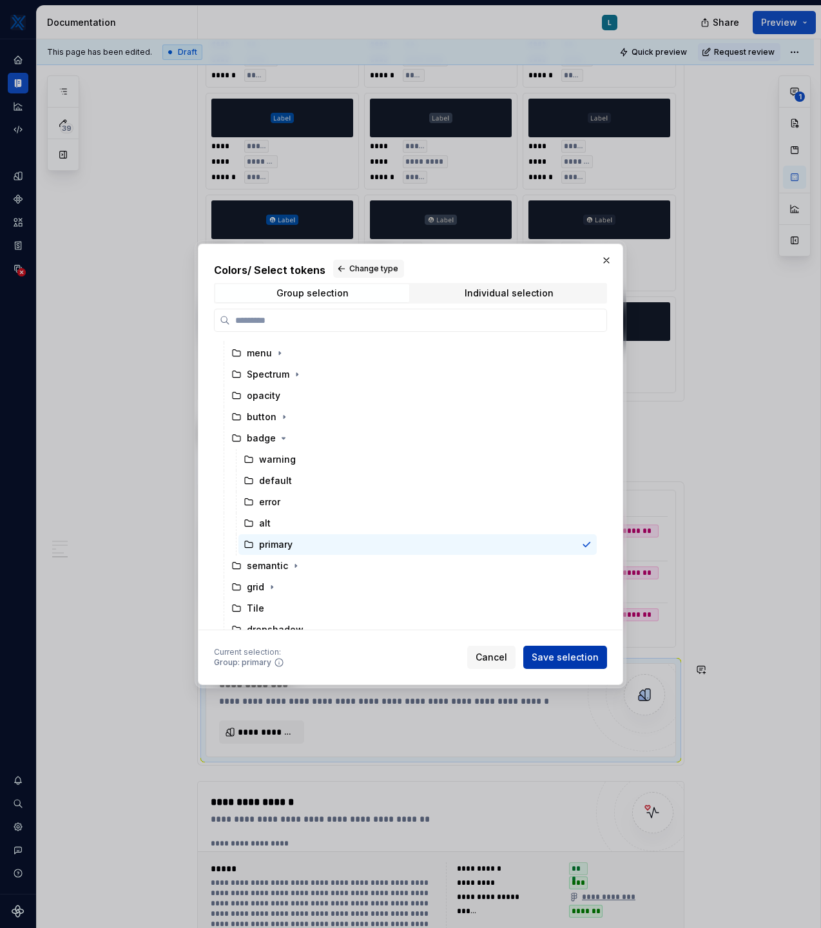
click at [558, 661] on span "Save selection" at bounding box center [565, 657] width 67 height 13
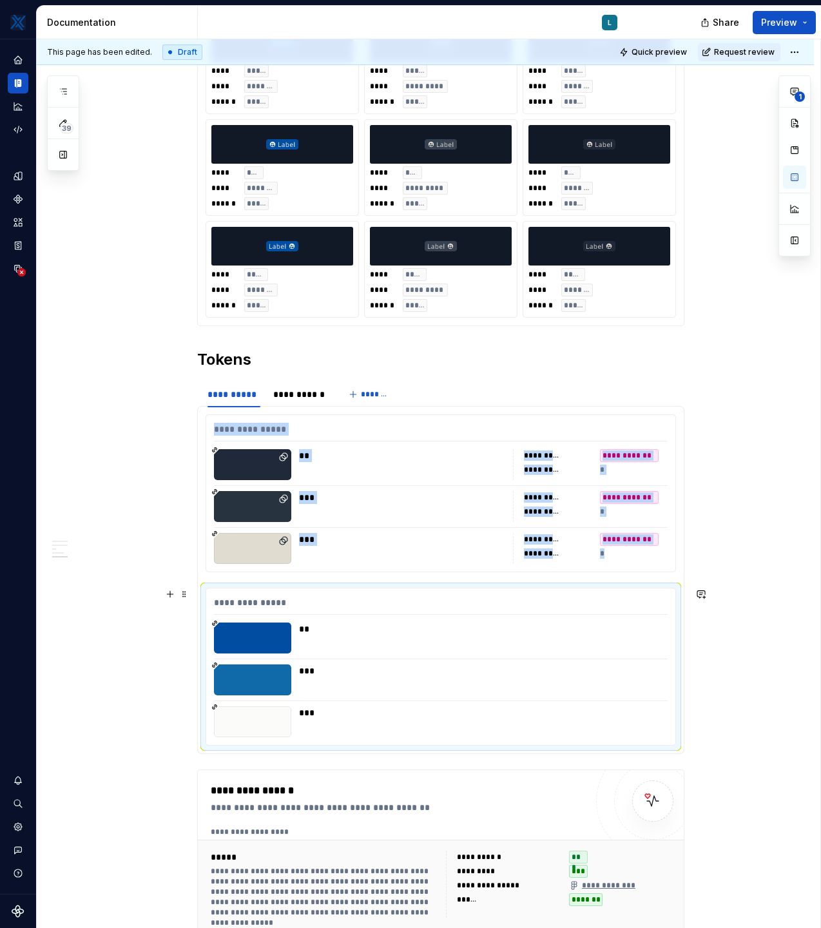
scroll to position [1700, 0]
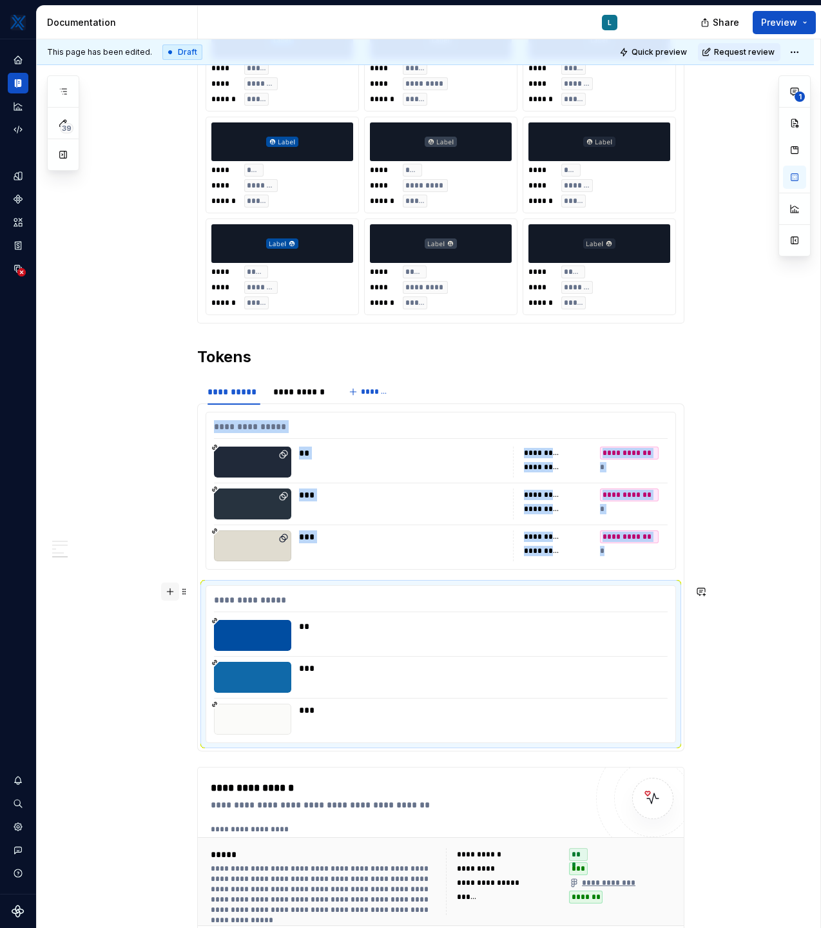
click at [173, 593] on button "button" at bounding box center [170, 592] width 18 height 18
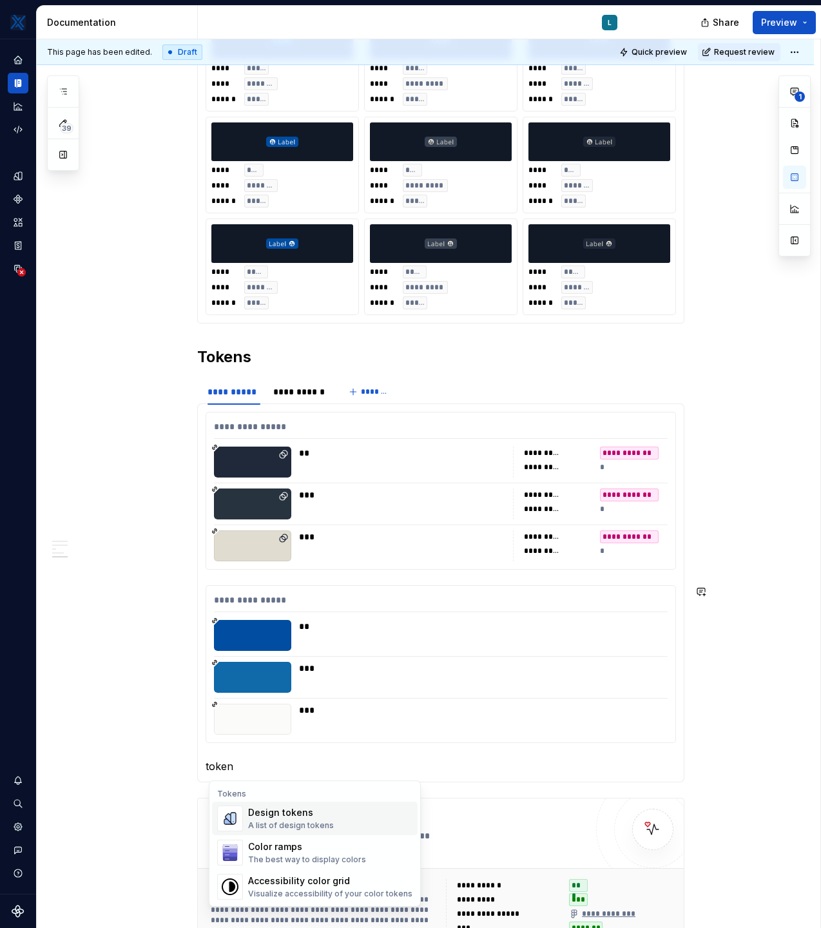
click at [277, 817] on div "Design tokens" at bounding box center [291, 813] width 86 height 13
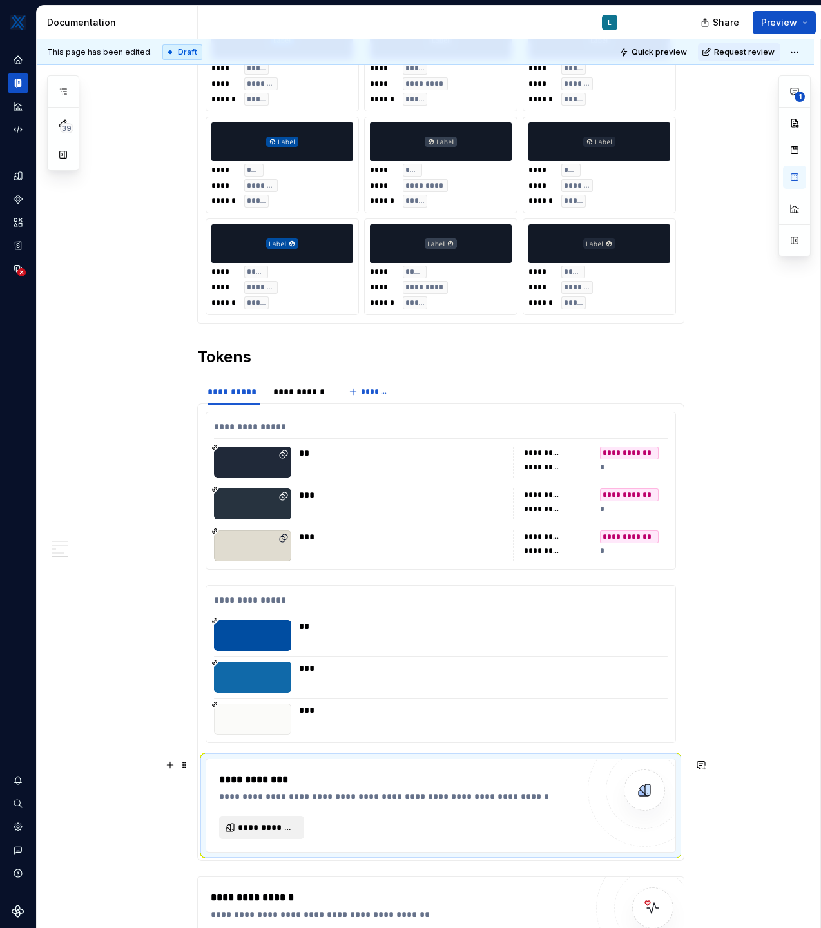
type textarea "*"
click at [277, 829] on span "**********" at bounding box center [267, 827] width 58 height 13
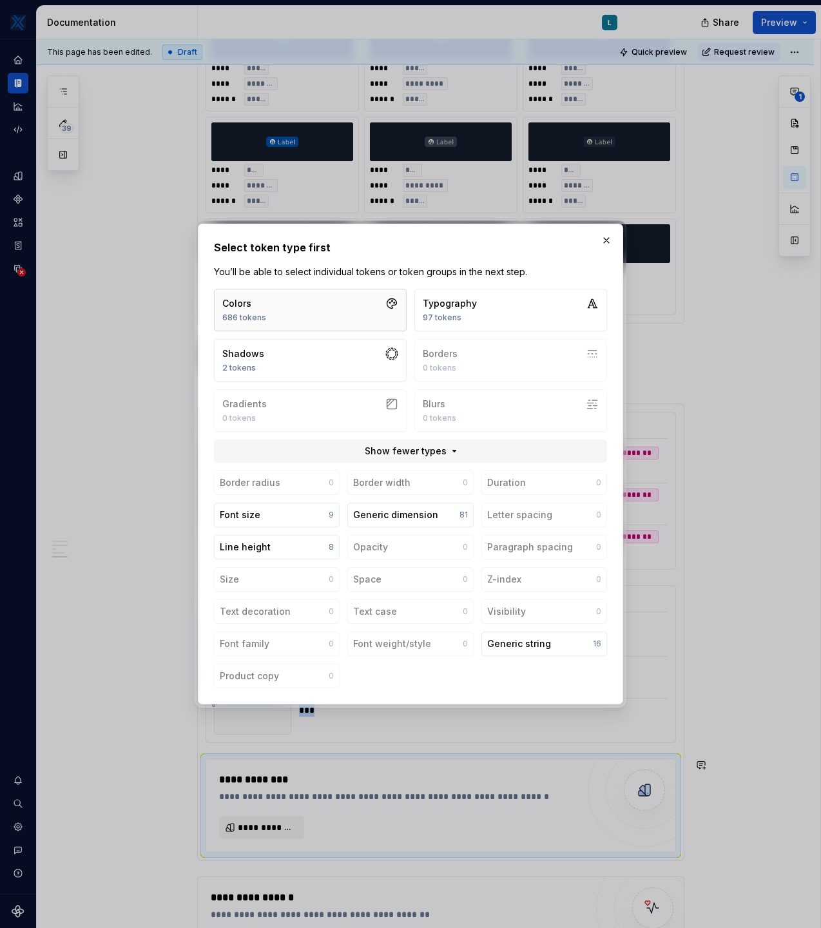
click at [319, 302] on button "Colors 686 tokens" at bounding box center [310, 310] width 193 height 43
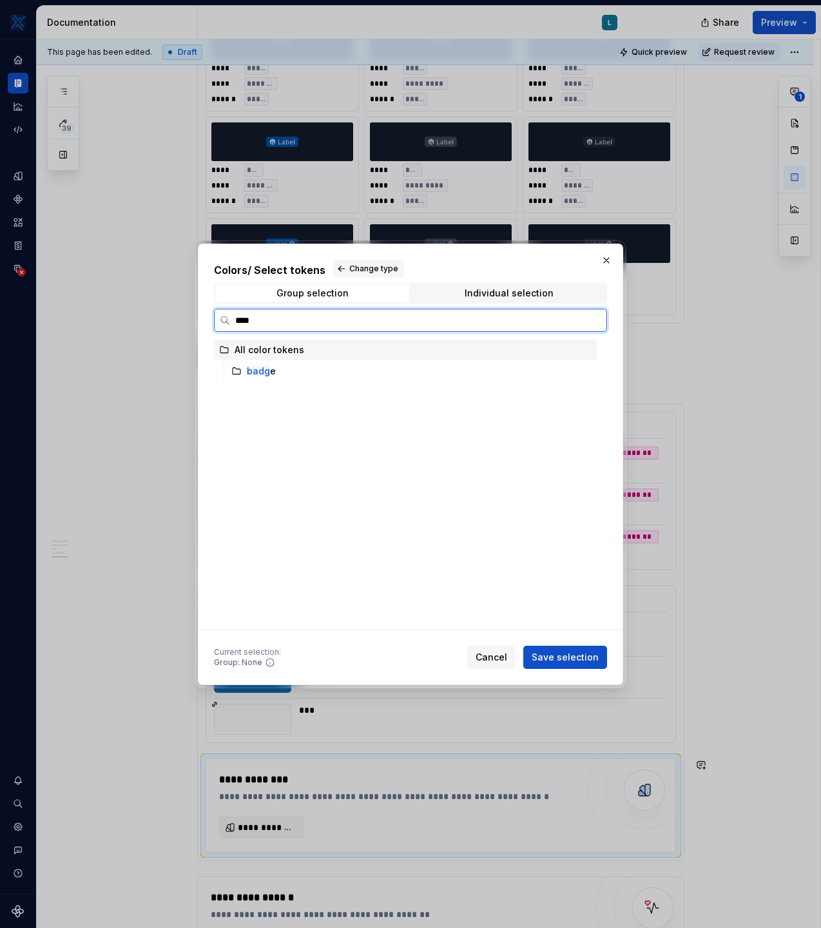
type input "*****"
click at [253, 371] on mark "badge" at bounding box center [261, 371] width 29 height 11
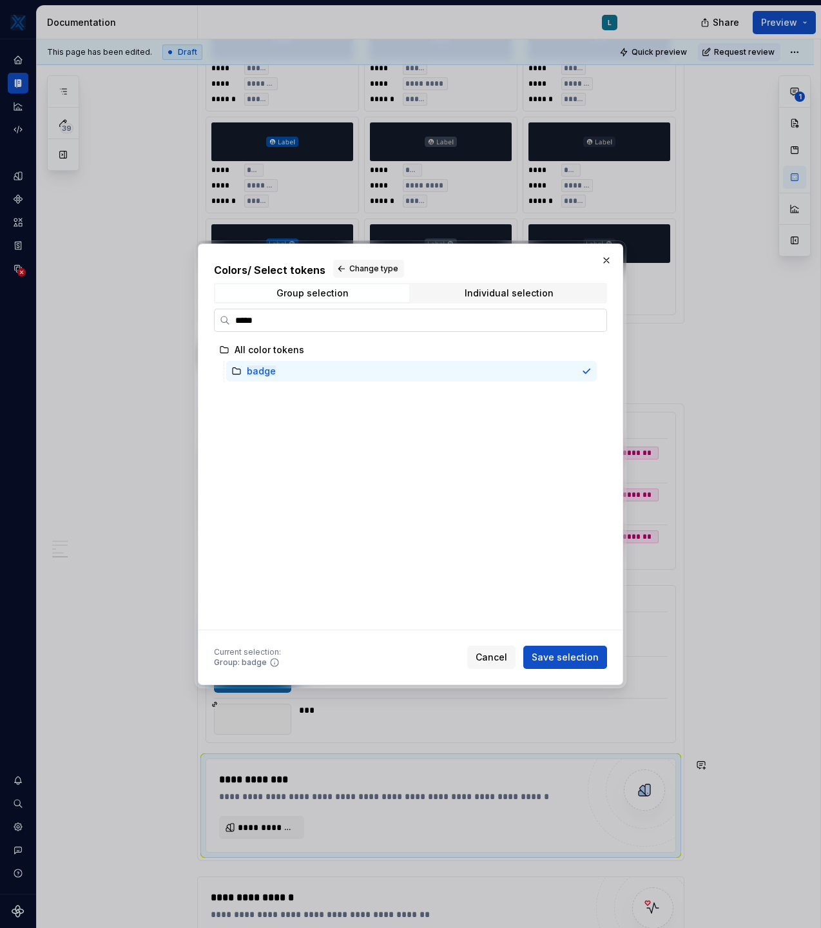
click at [591, 320] on input "*****" at bounding box center [418, 320] width 376 height 13
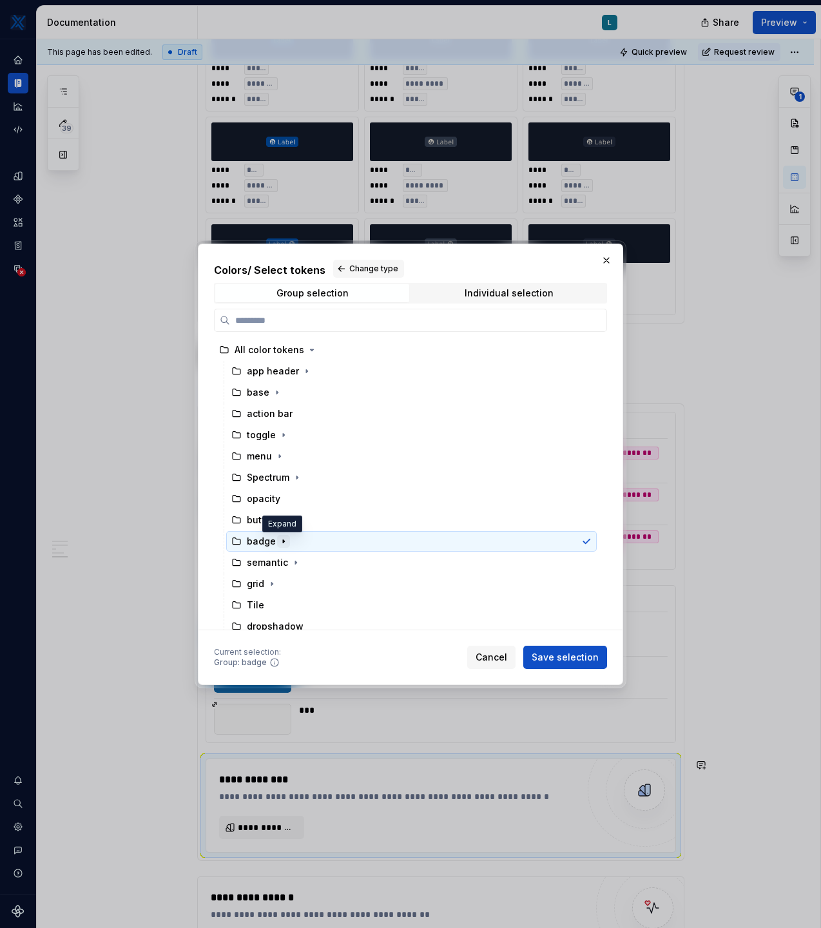
click at [283, 542] on icon "button" at bounding box center [283, 541] width 1 height 3
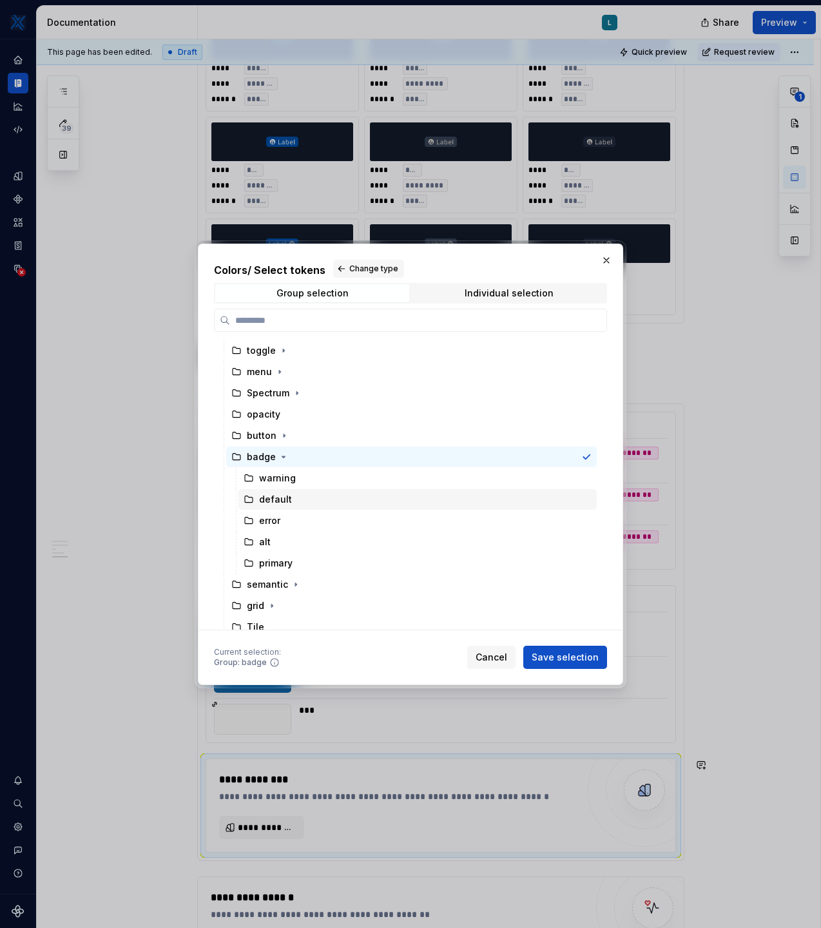
scroll to position [86, 0]
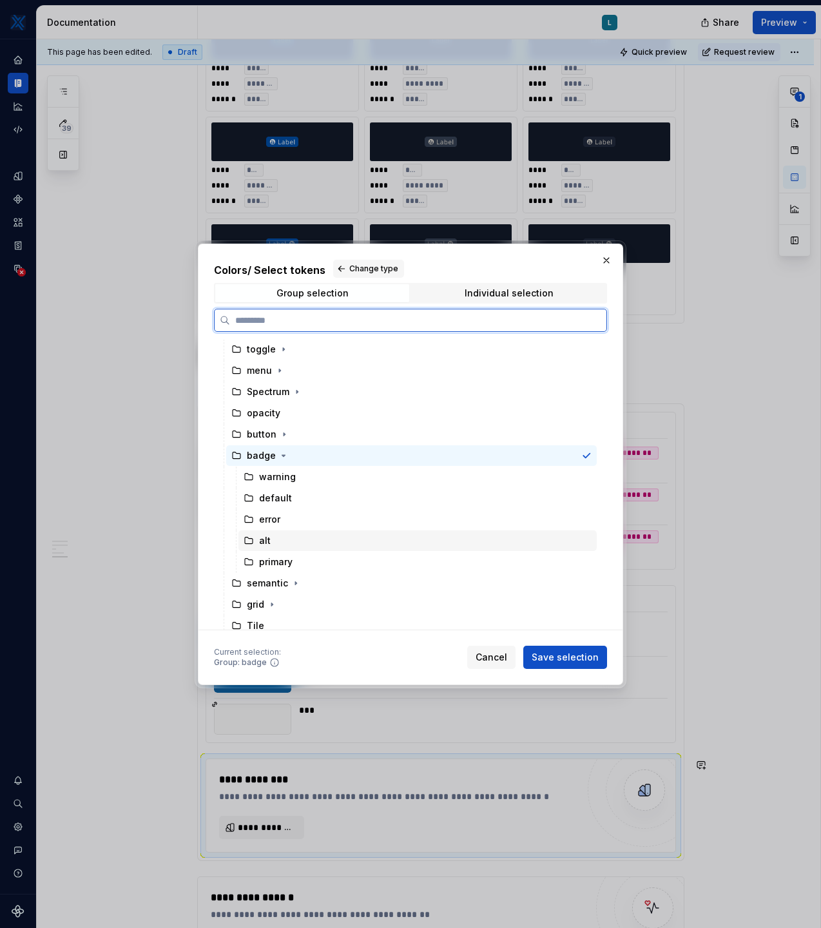
click at [297, 543] on div "alt" at bounding box center [418, 541] width 358 height 21
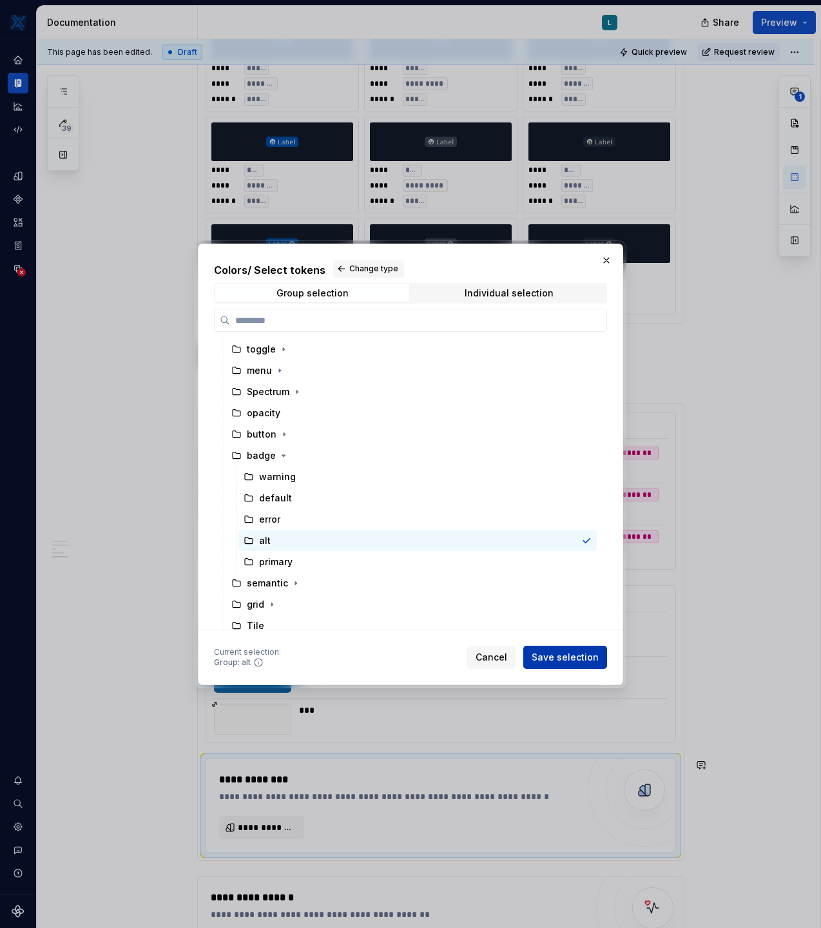
click at [580, 661] on span "Save selection" at bounding box center [565, 657] width 67 height 13
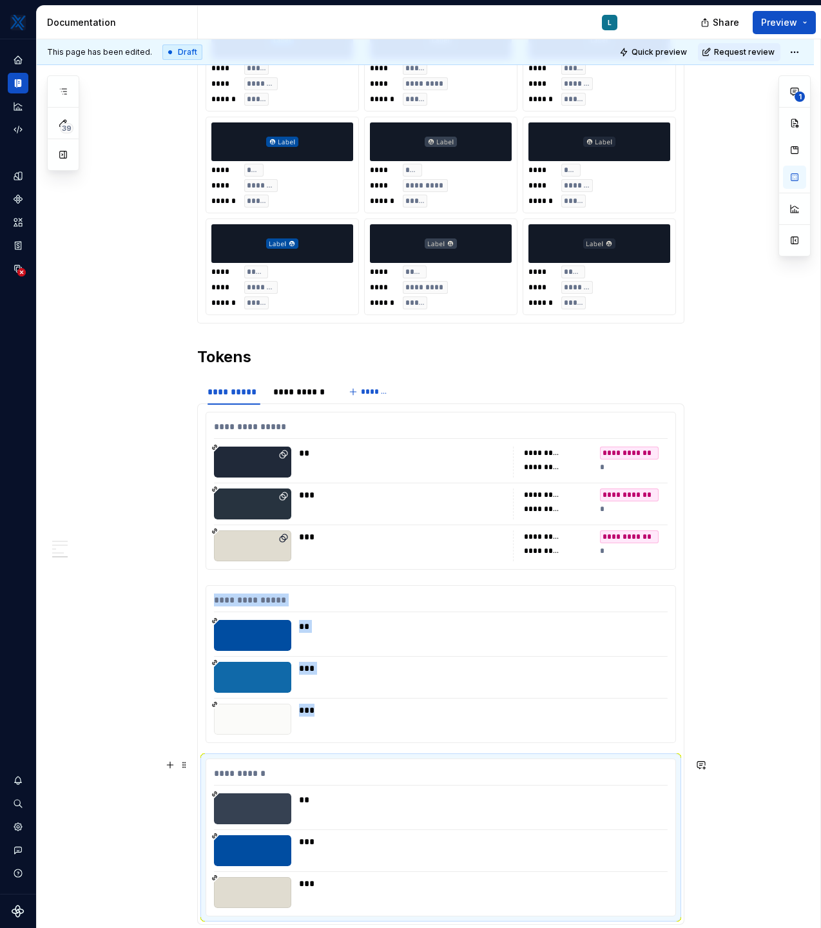
click at [259, 774] on div "**********" at bounding box center [441, 776] width 454 height 19
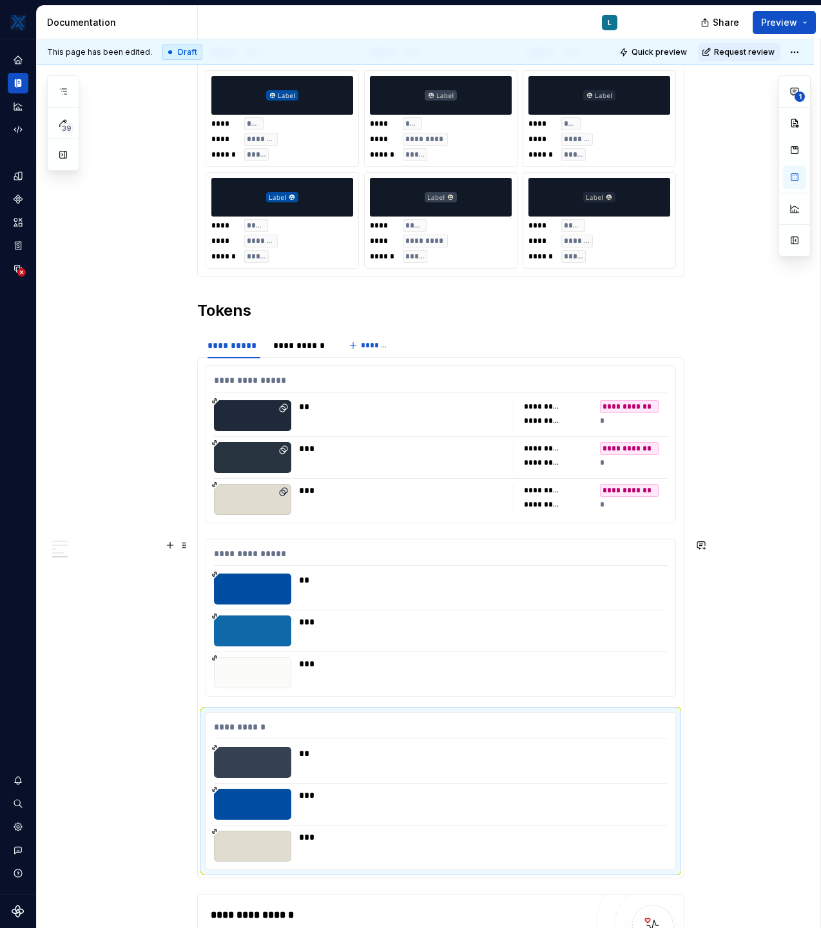
scroll to position [1757, 0]
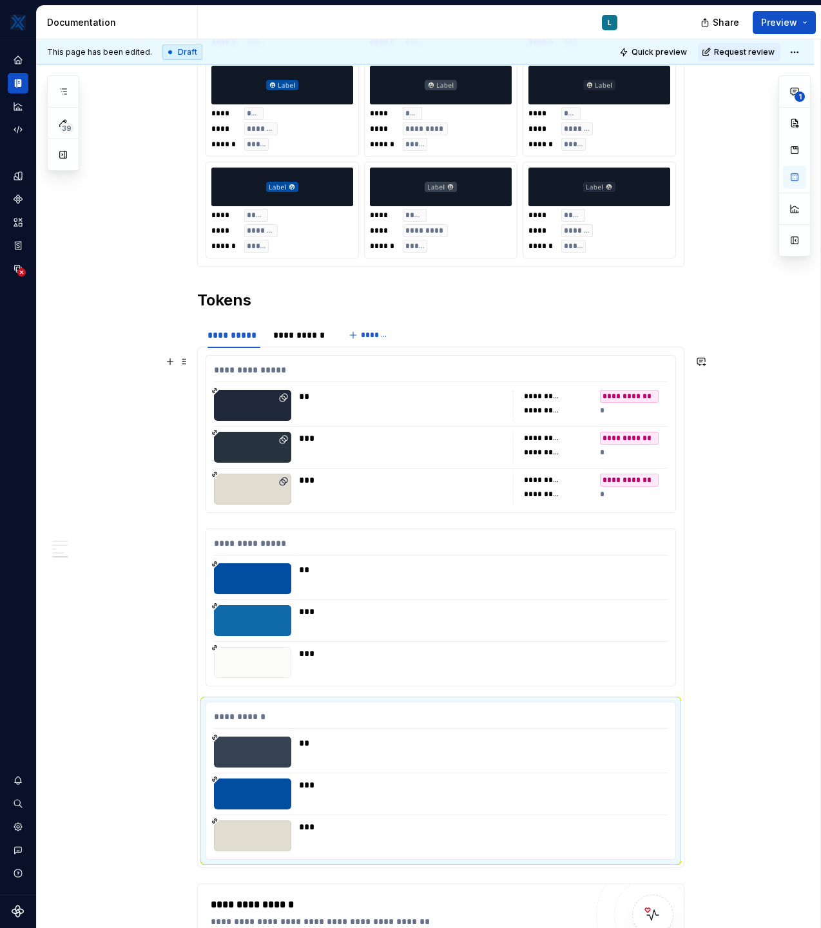
click at [638, 396] on div "**********" at bounding box center [629, 396] width 59 height 13
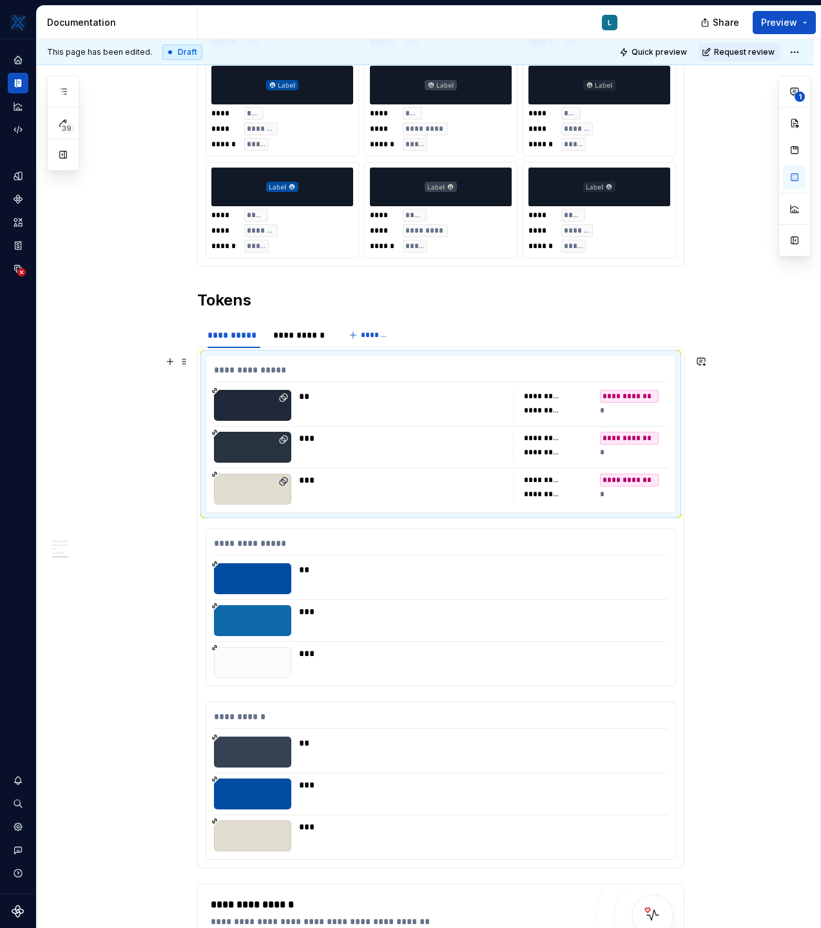
click at [638, 396] on div "**********" at bounding box center [629, 396] width 59 height 13
click at [542, 591] on div "**" at bounding box center [479, 578] width 361 height 31
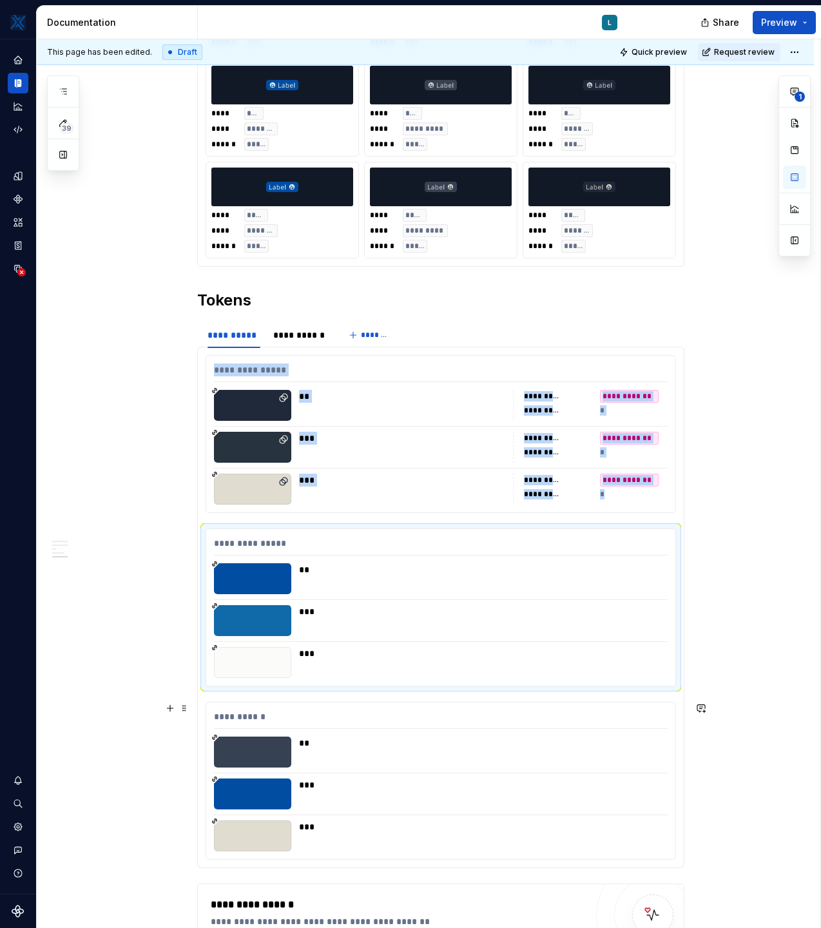
click at [524, 761] on div "**" at bounding box center [479, 752] width 361 height 31
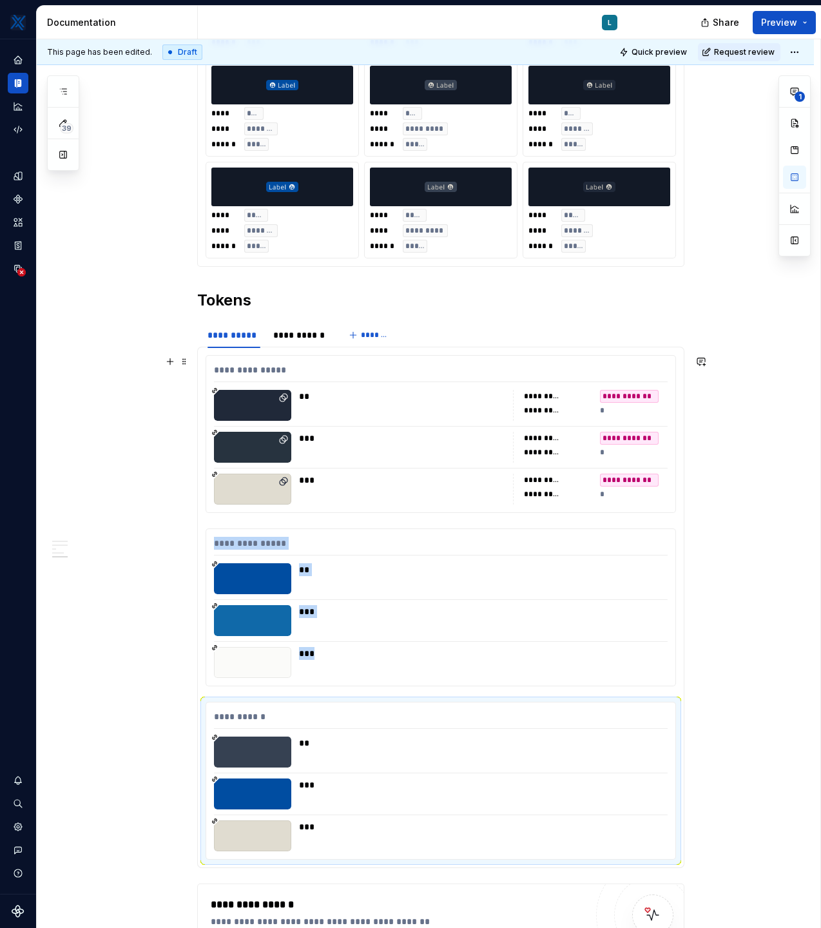
click at [623, 408] on div "*" at bounding box center [634, 410] width 68 height 13
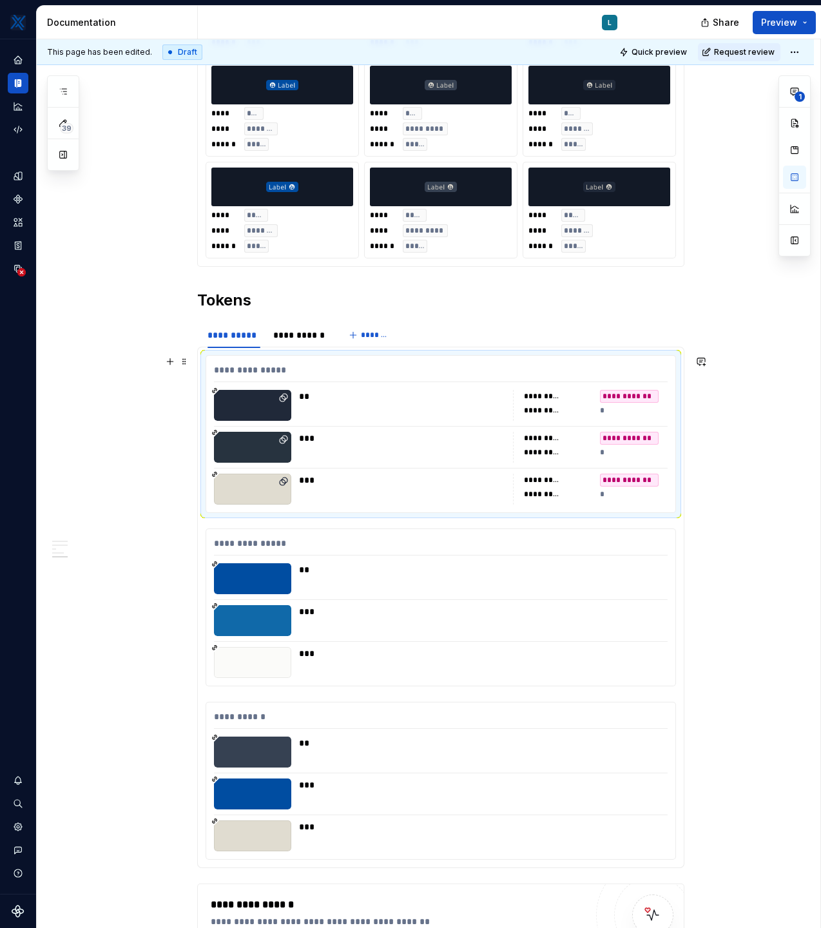
click at [218, 391] on icon at bounding box center [214, 390] width 6 height 6
click at [301, 332] on div "**********" at bounding box center [300, 335] width 54 height 13
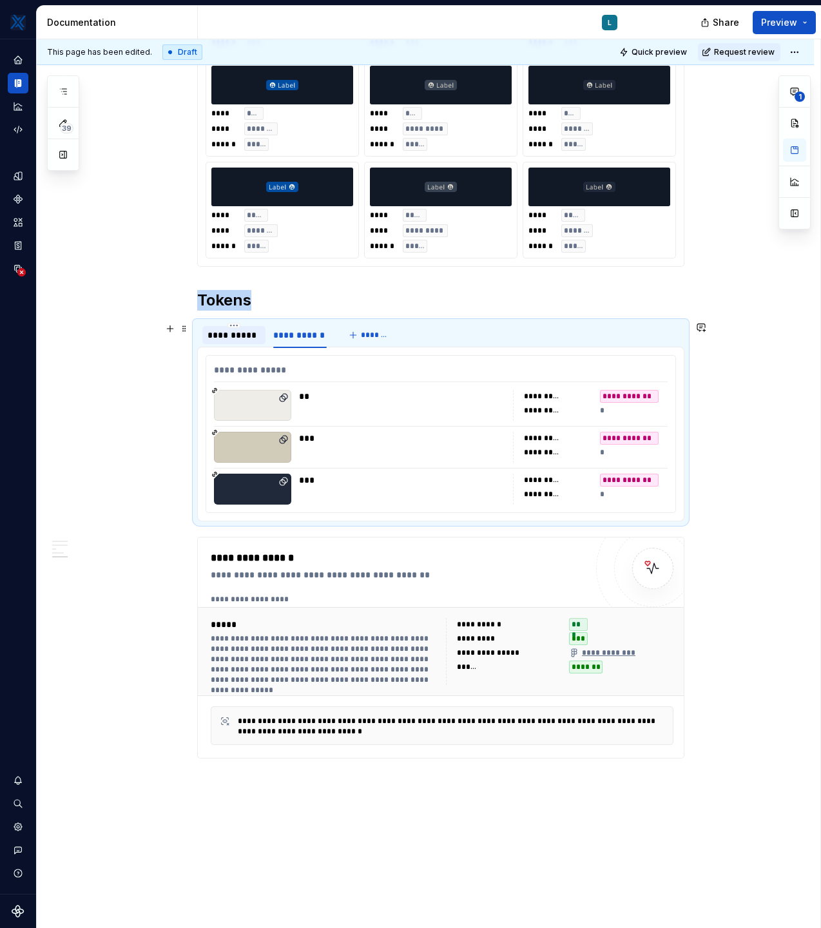
click at [230, 340] on div "**********" at bounding box center [234, 335] width 53 height 13
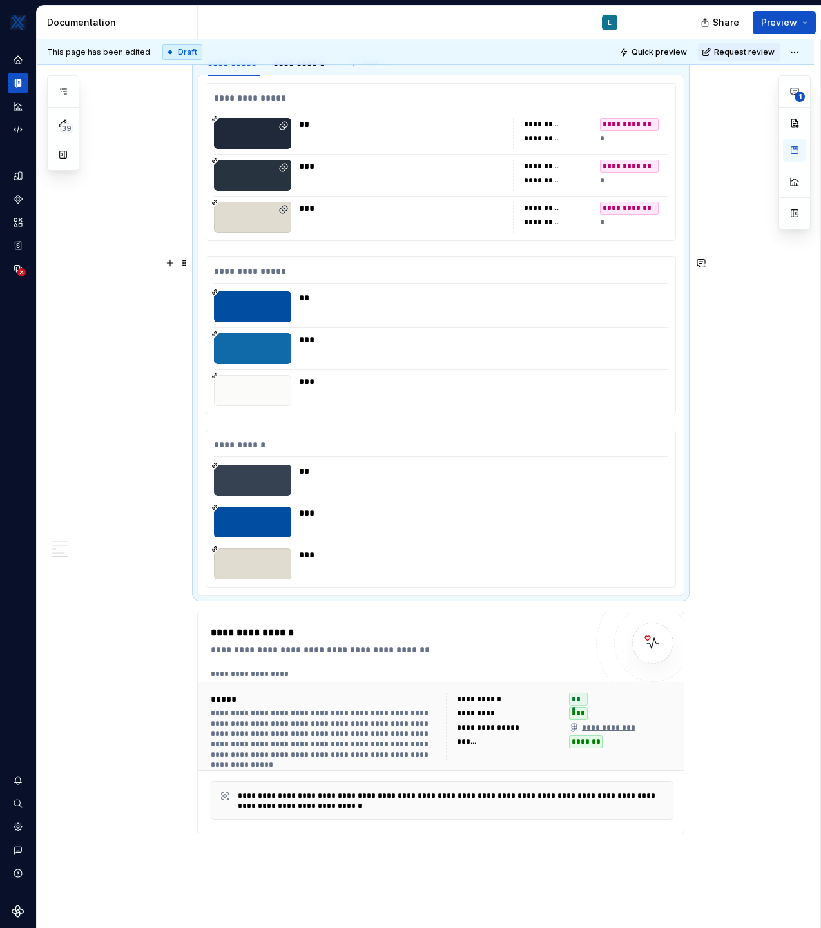
scroll to position [2227, 0]
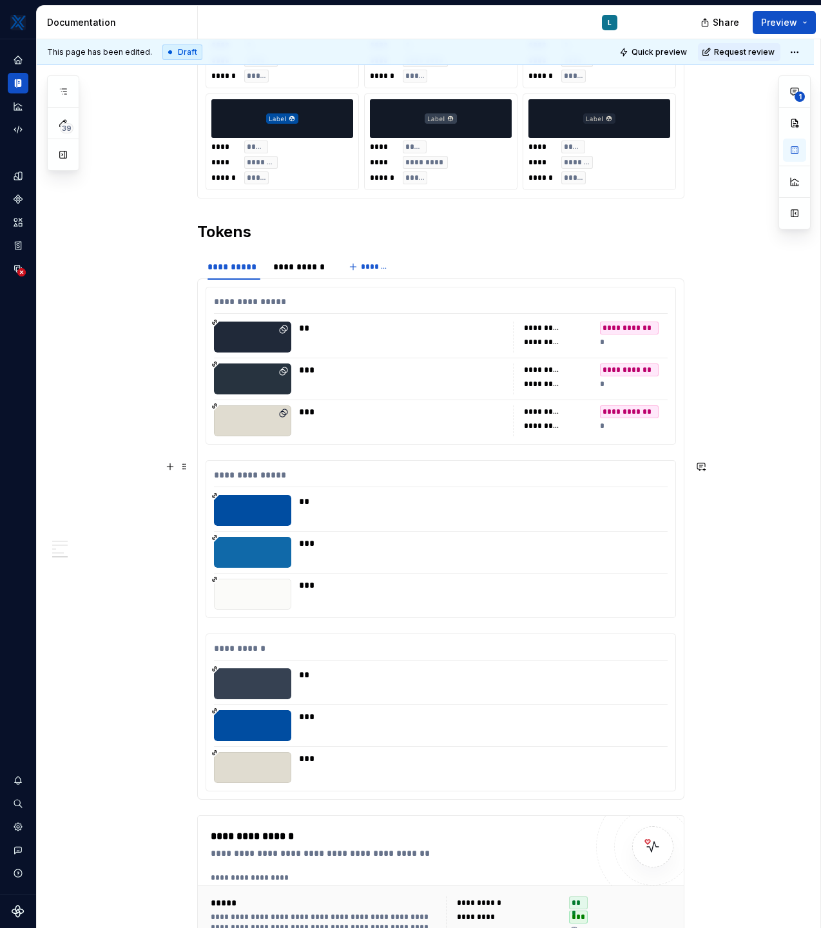
scroll to position [1813, 0]
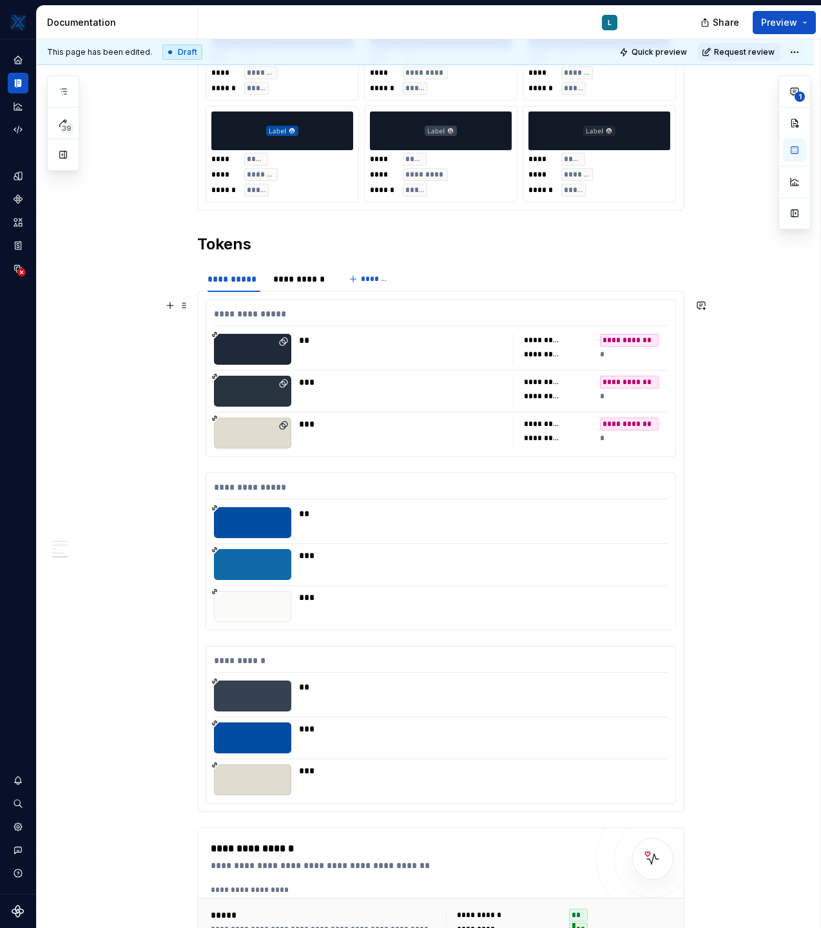
click at [217, 336] on icon at bounding box center [215, 335] width 5 height 5
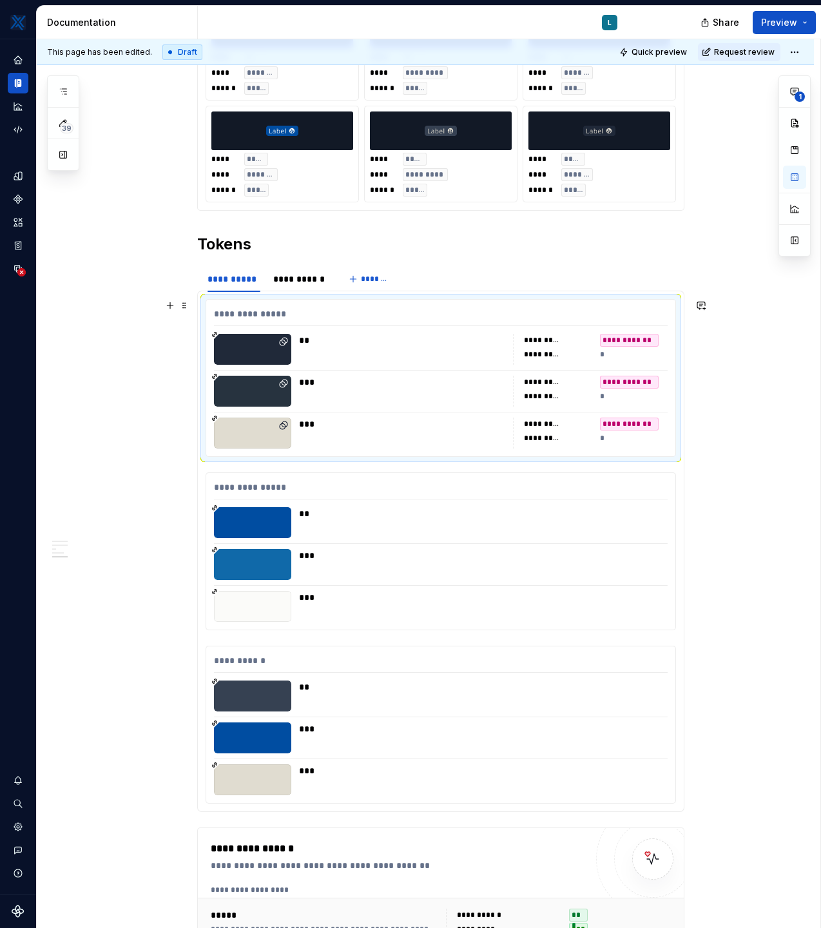
click at [214, 332] on icon at bounding box center [214, 334] width 6 height 6
click at [687, 57] on span "Quick preview" at bounding box center [659, 52] width 55 height 10
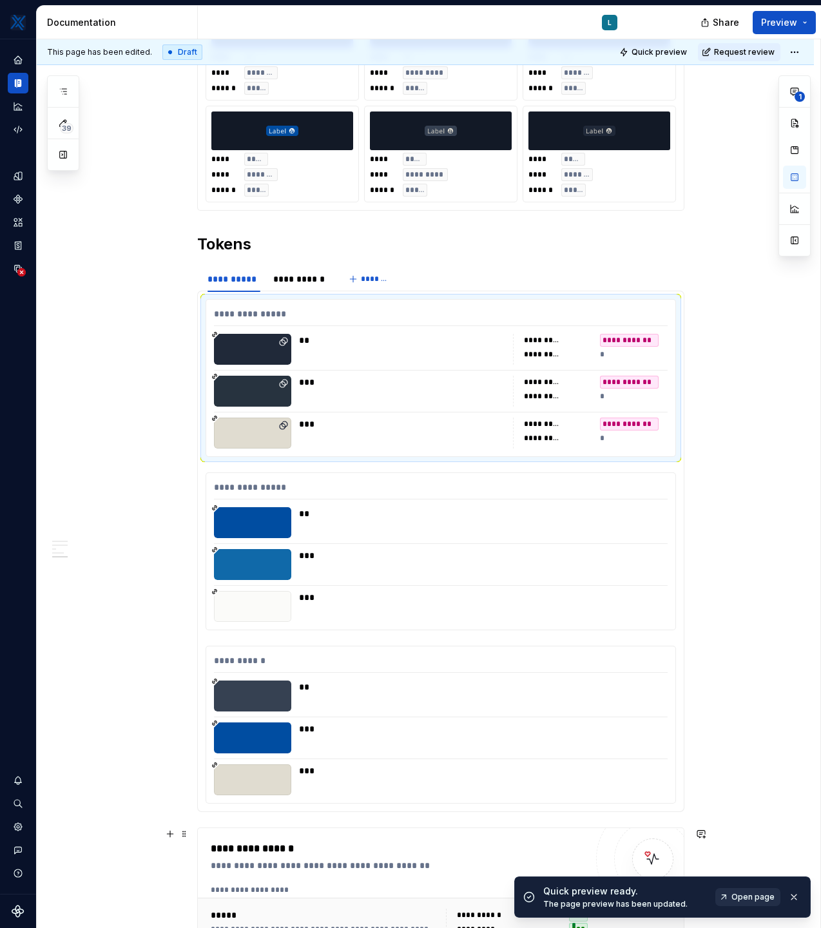
click at [752, 899] on span "Open page" at bounding box center [753, 897] width 43 height 10
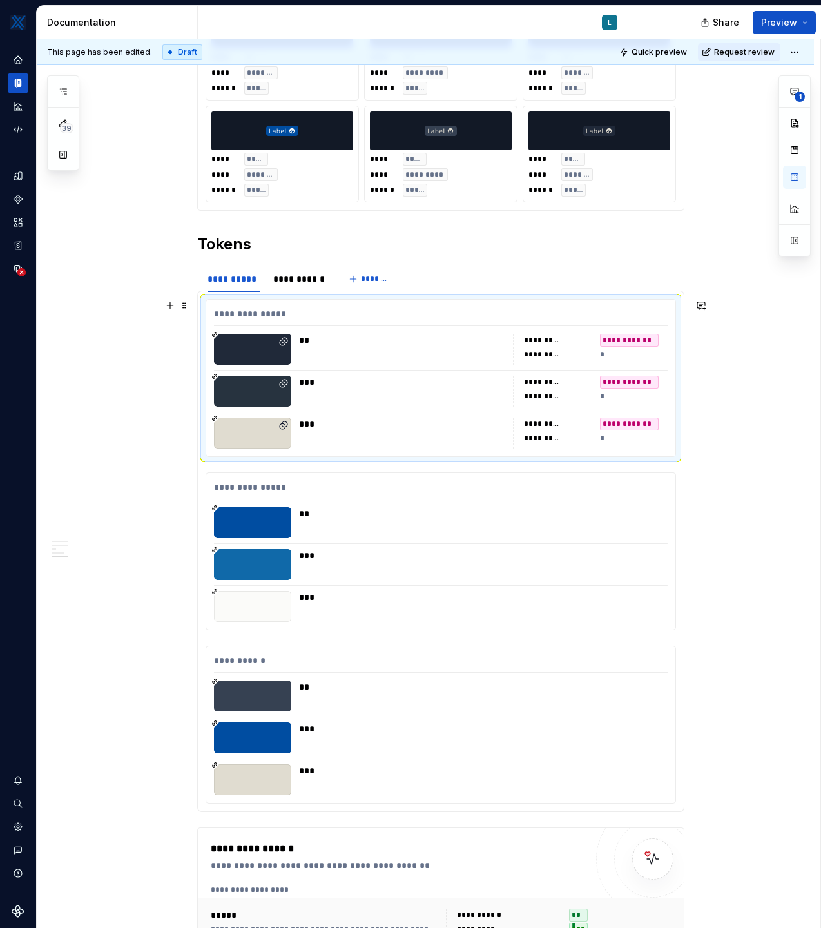
type textarea "*"
